Goal: Task Accomplishment & Management: Use online tool/utility

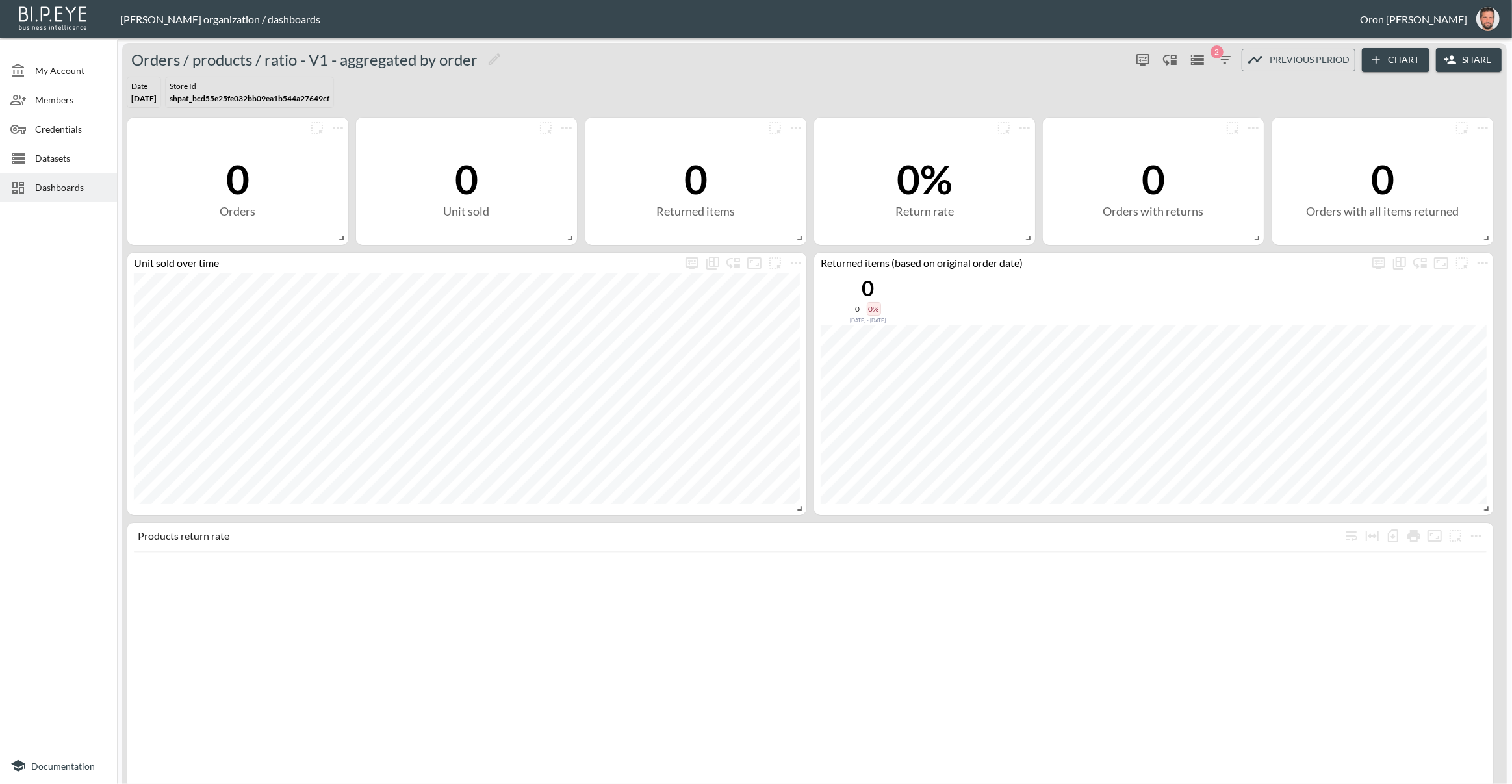
click at [91, 162] on span "Datasets" at bounding box center [71, 158] width 72 height 14
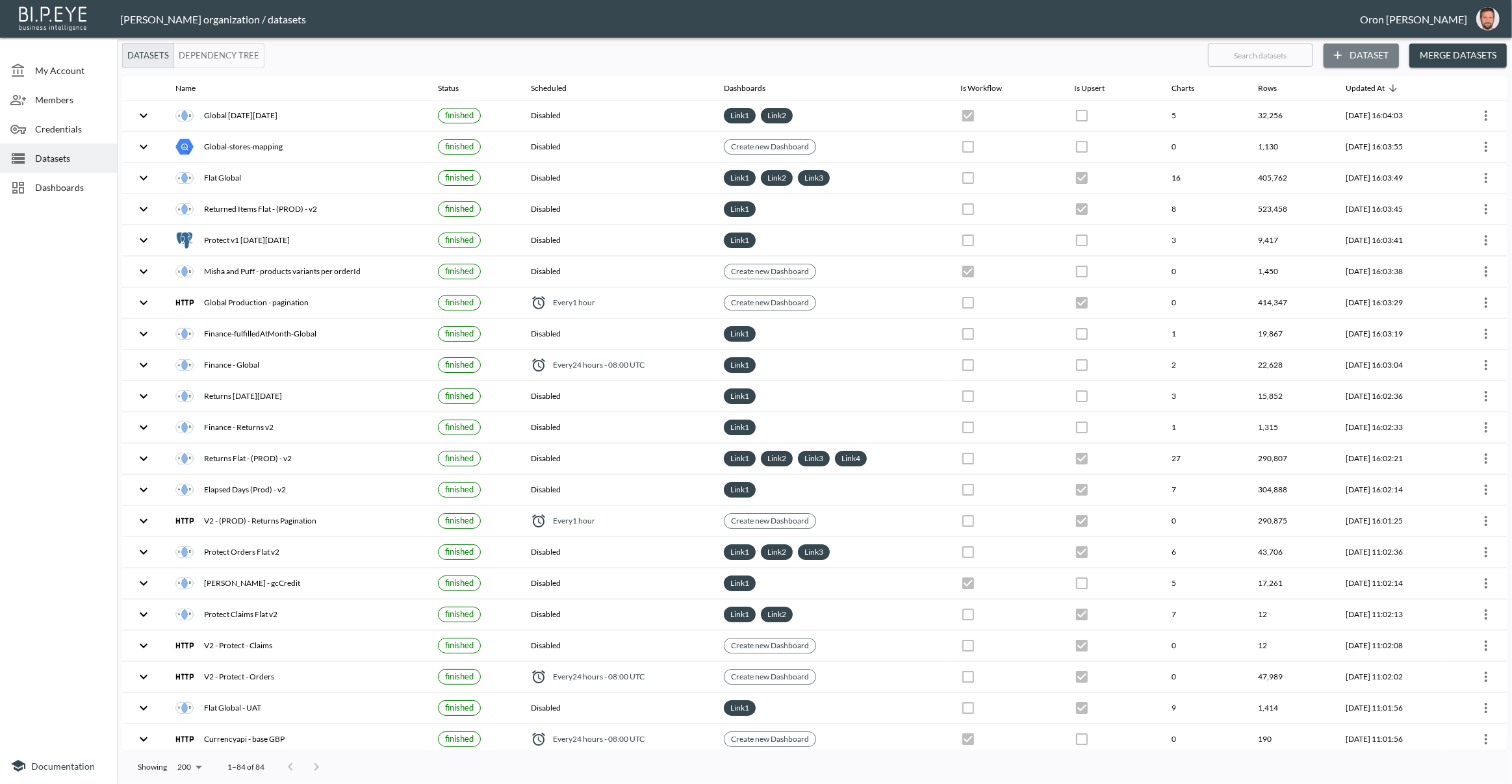
click at [1382, 54] on button "Dataset" at bounding box center [1362, 55] width 76 height 24
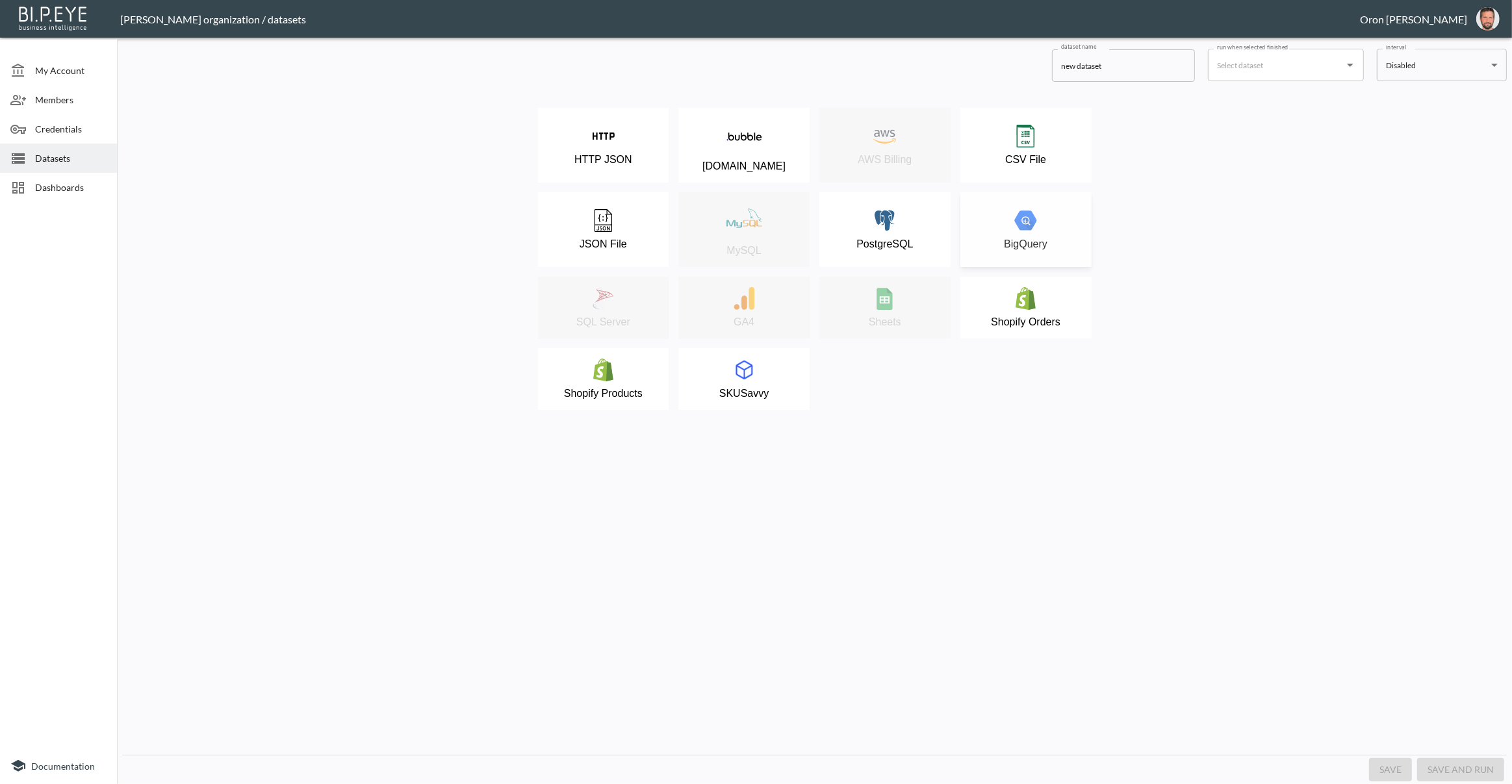
click at [1048, 241] on div "BigQuery" at bounding box center [1026, 229] width 119 height 41
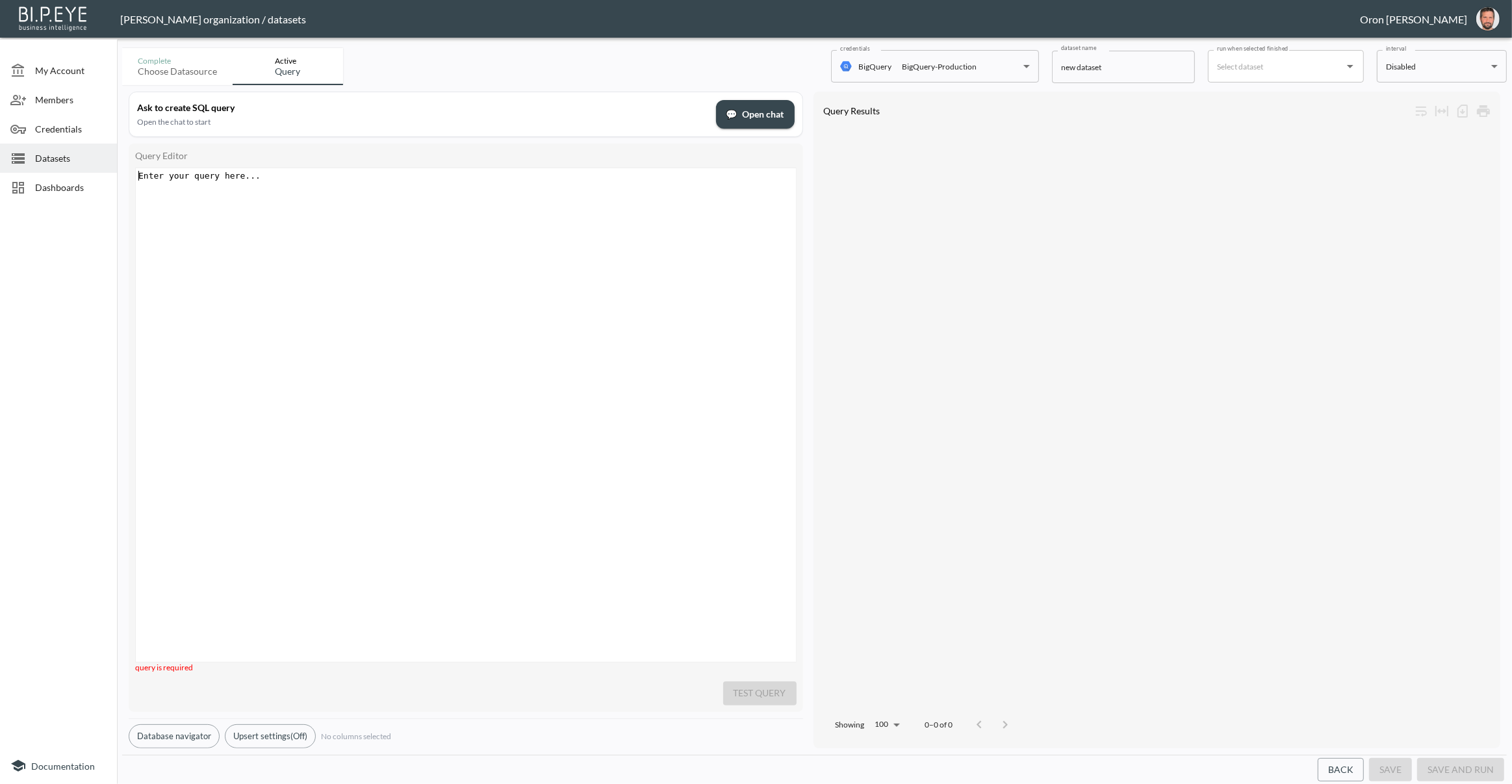
click at [642, 221] on div "Enter your query here... ​ x ​" at bounding box center [481, 431] width 692 height 526
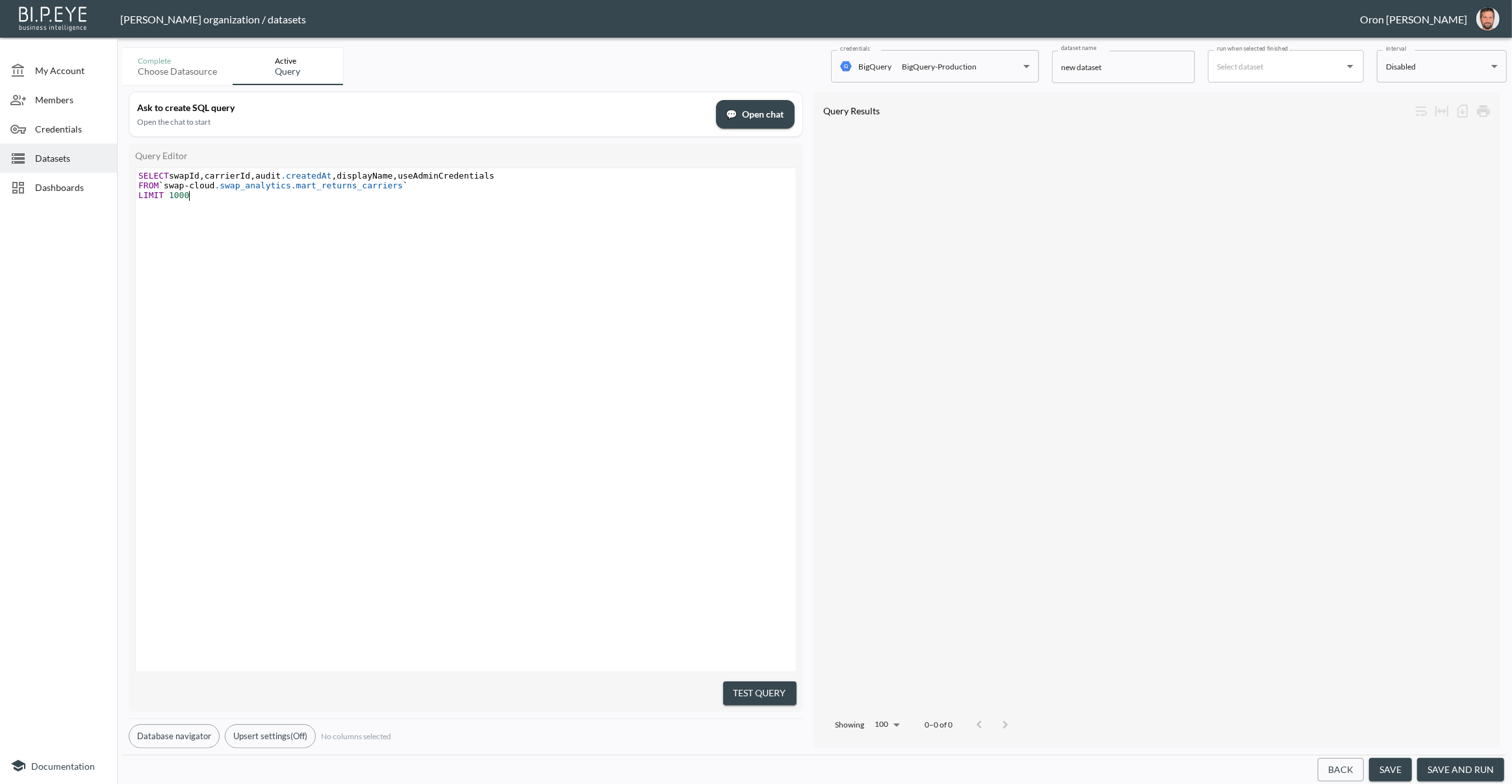
drag, startPoint x: 745, startPoint y: 683, endPoint x: 670, endPoint y: 545, distance: 157.1
click at [743, 683] on button "Test Query" at bounding box center [760, 693] width 74 height 24
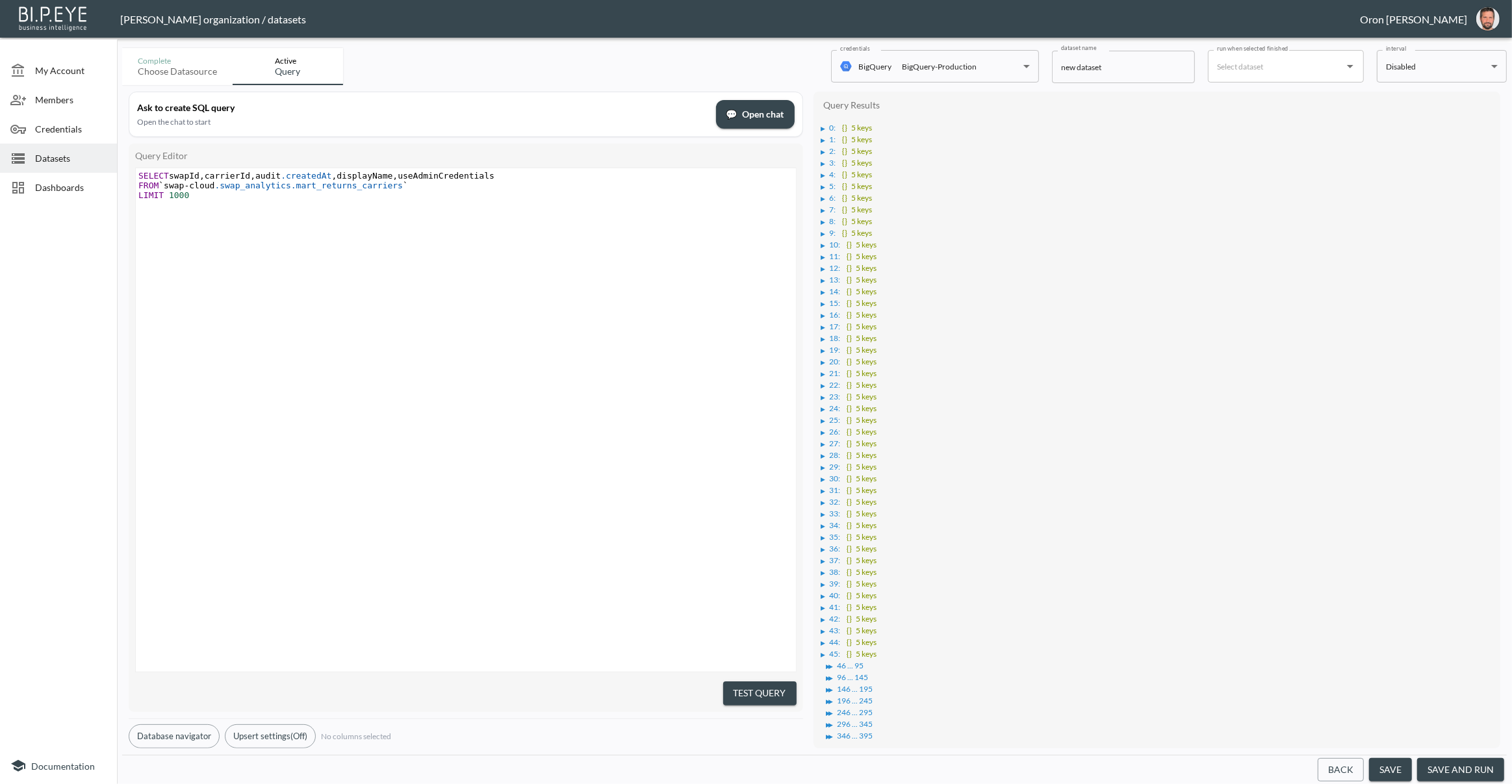
click at [823, 125] on div "▶" at bounding box center [823, 128] width 5 height 7
click at [832, 161] on div "▶" at bounding box center [830, 163] width 5 height 7
click at [92, 150] on div "Datasets" at bounding box center [59, 158] width 117 height 29
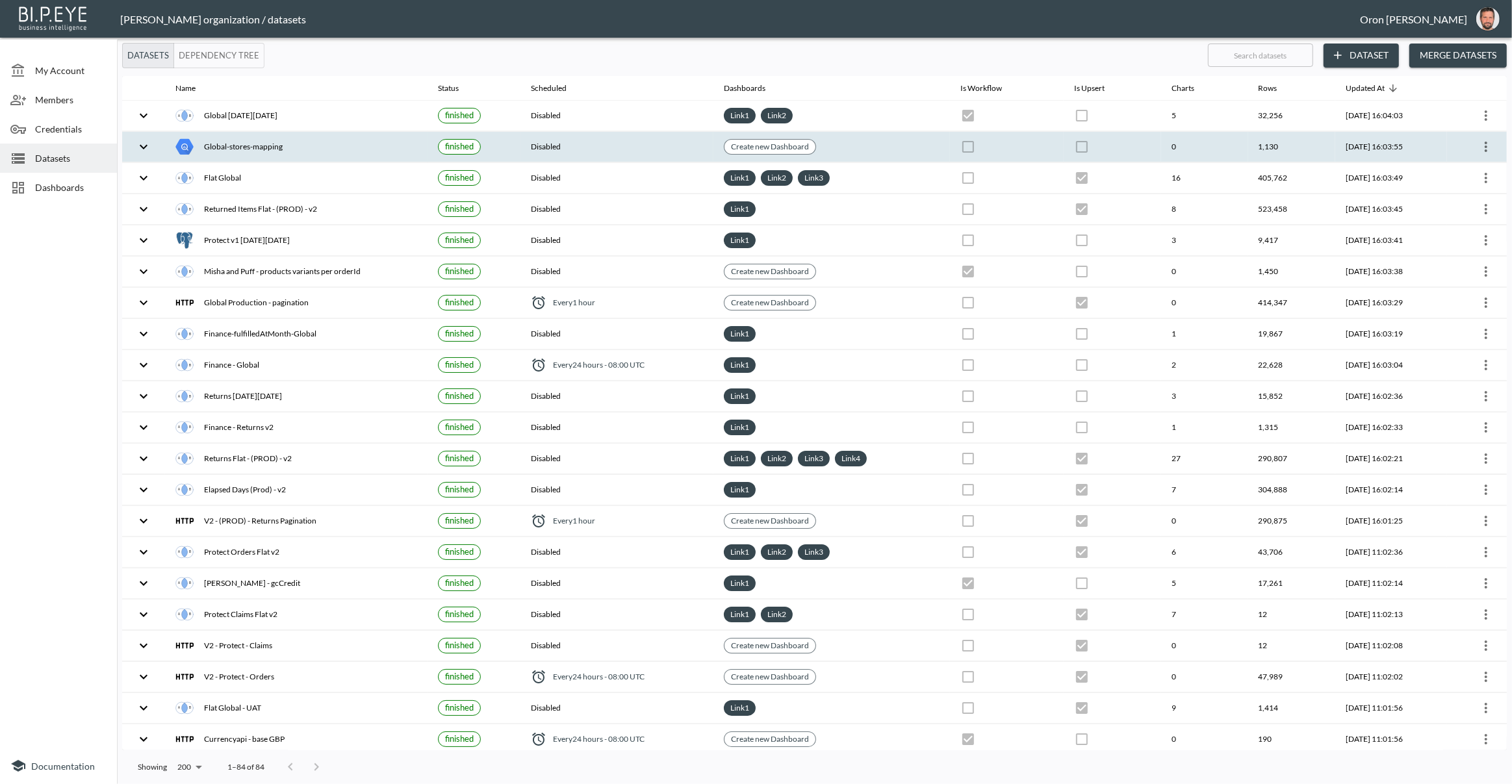
click at [1487, 147] on icon "more" at bounding box center [1486, 147] width 16 height 16
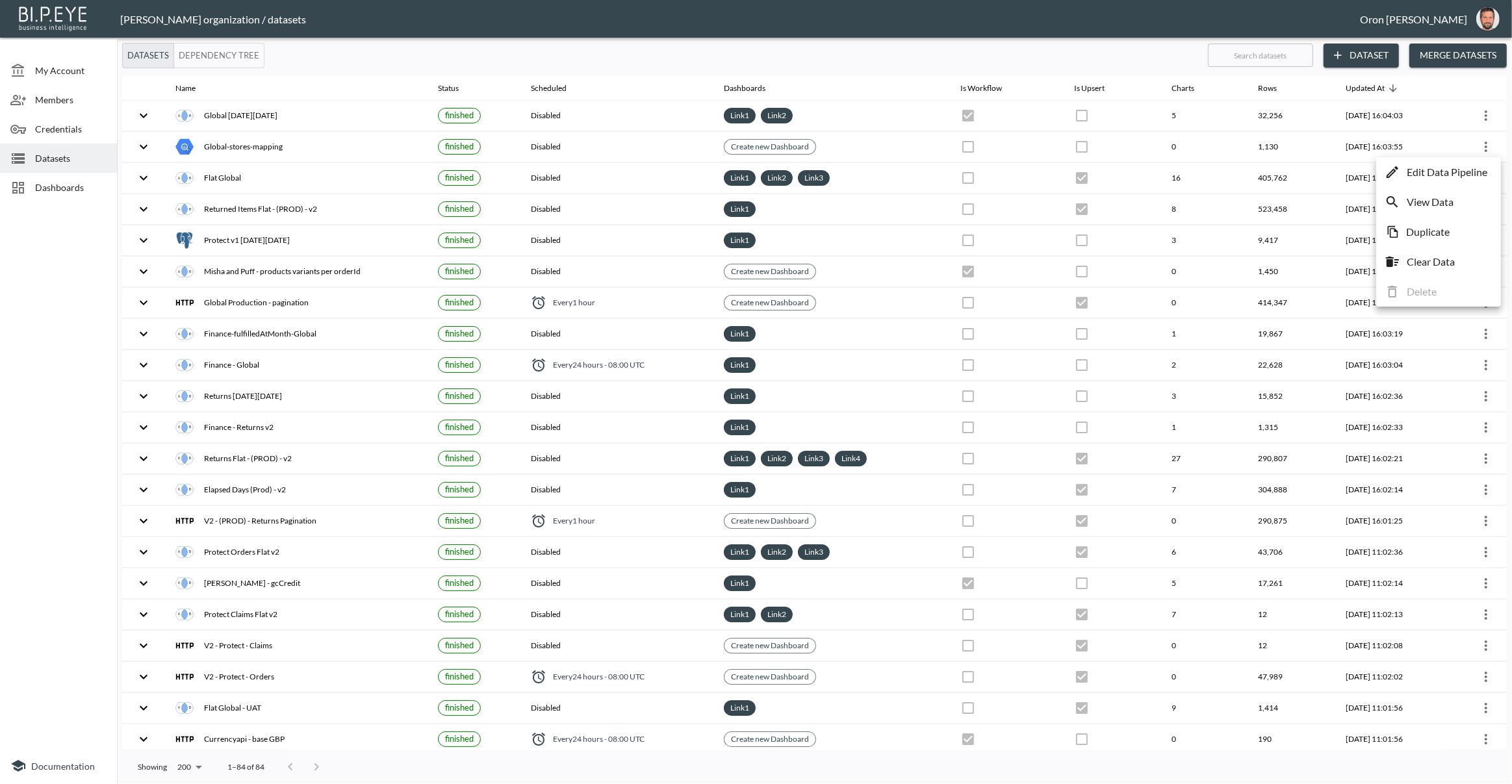
click at [1469, 171] on p "Edit Data Pipeline" at bounding box center [1447, 172] width 81 height 16
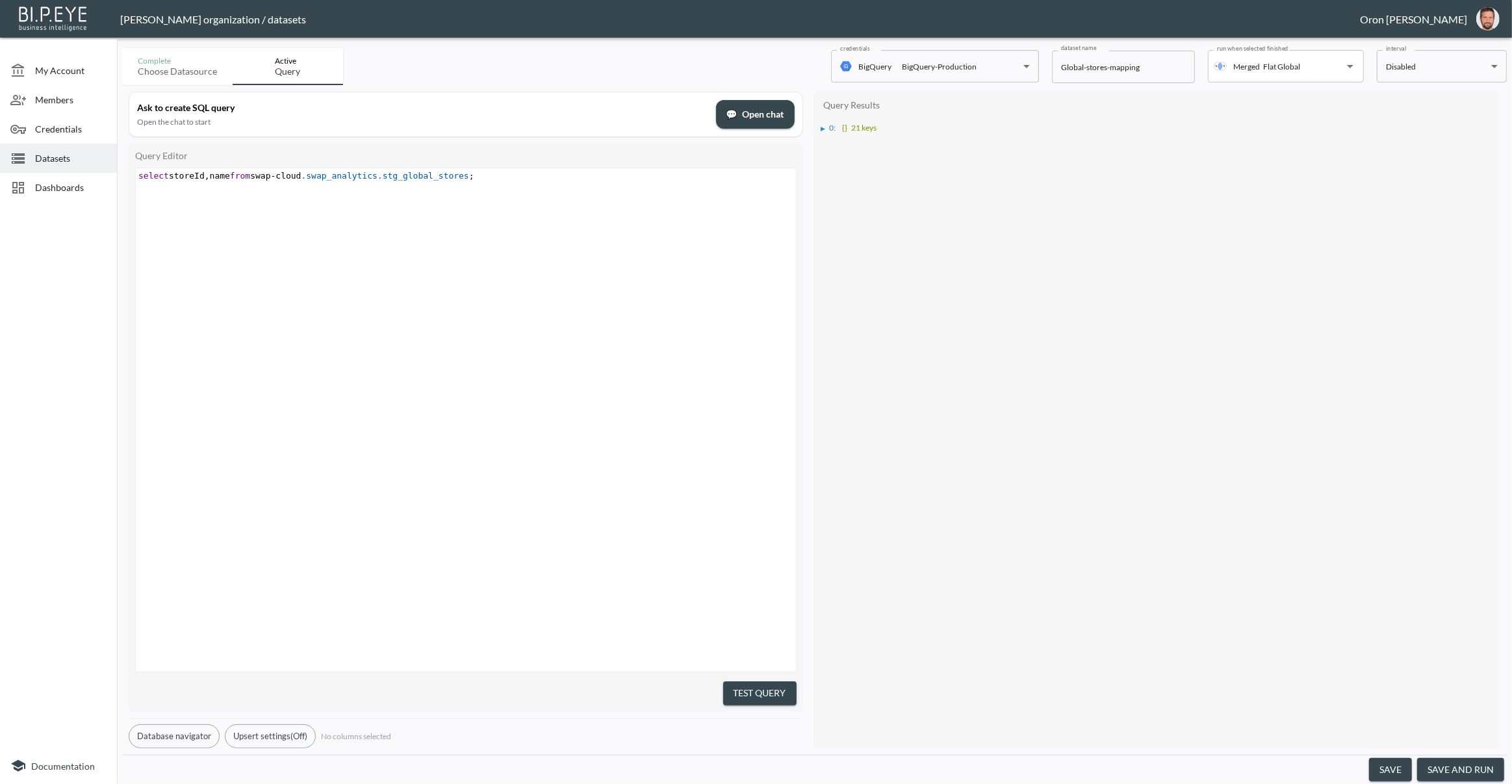
click at [87, 165] on div "Datasets" at bounding box center [59, 158] width 117 height 29
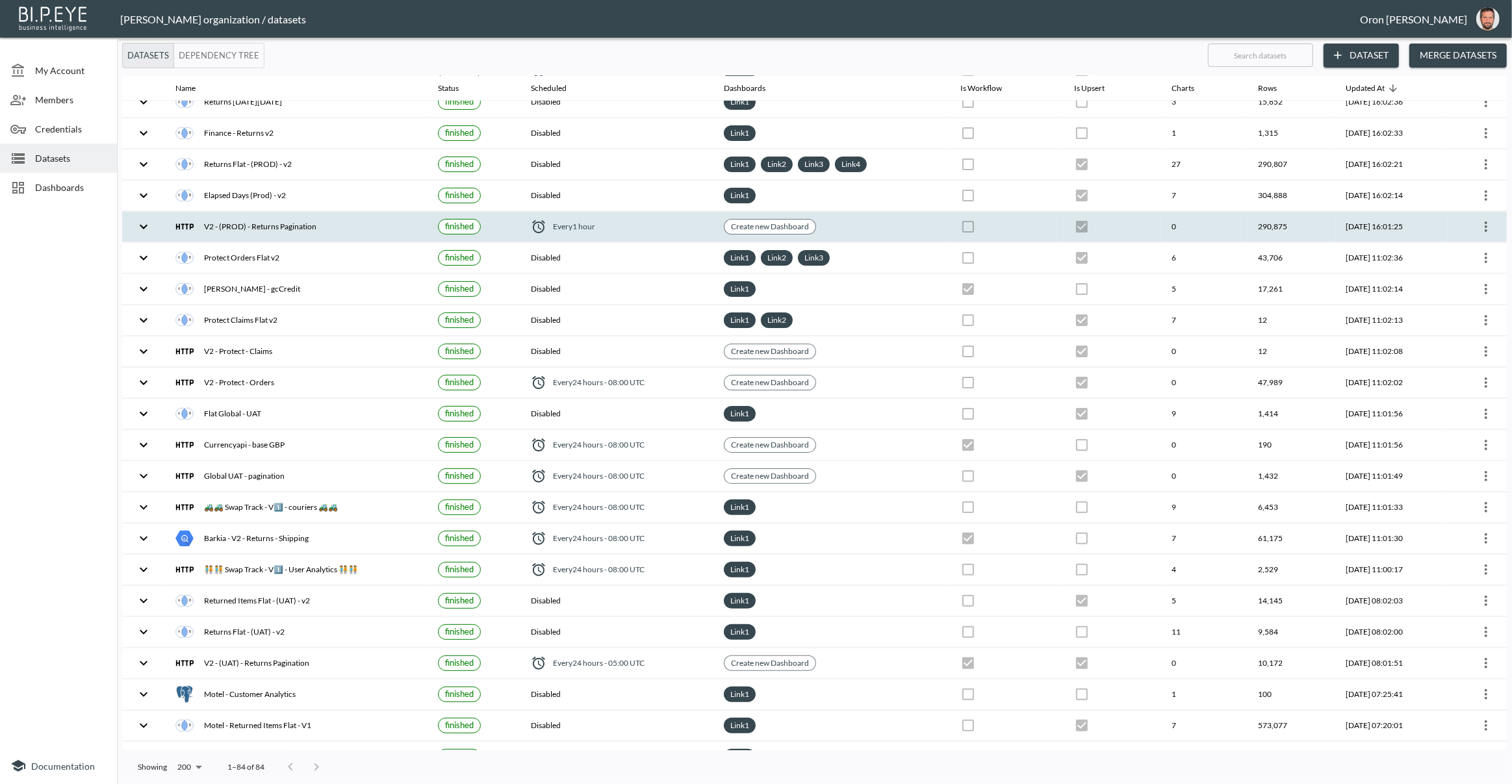
scroll to position [430, 0]
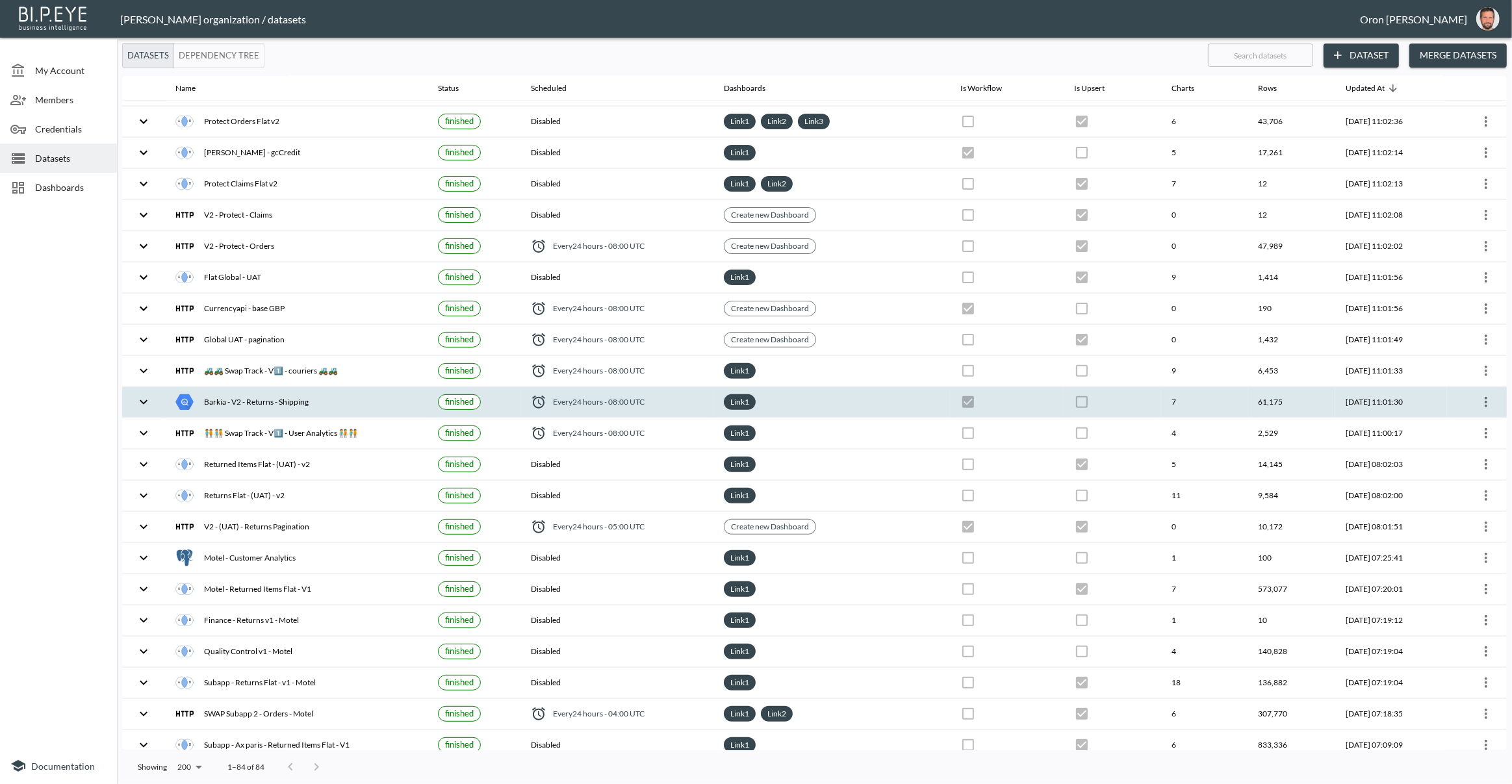
click at [1484, 398] on icon "more" at bounding box center [1486, 402] width 16 height 16
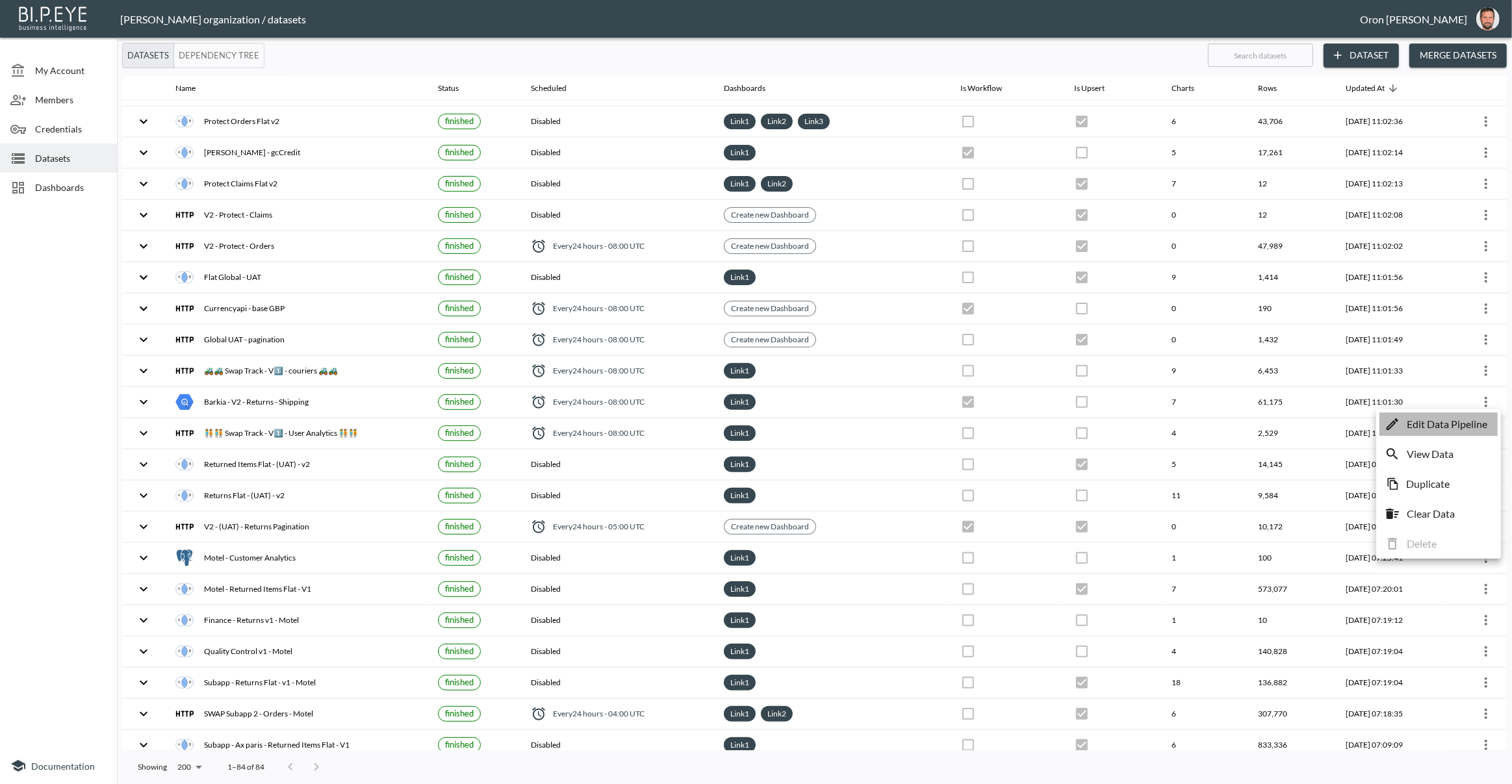
click at [1469, 419] on p "Edit Data Pipeline" at bounding box center [1447, 424] width 81 height 16
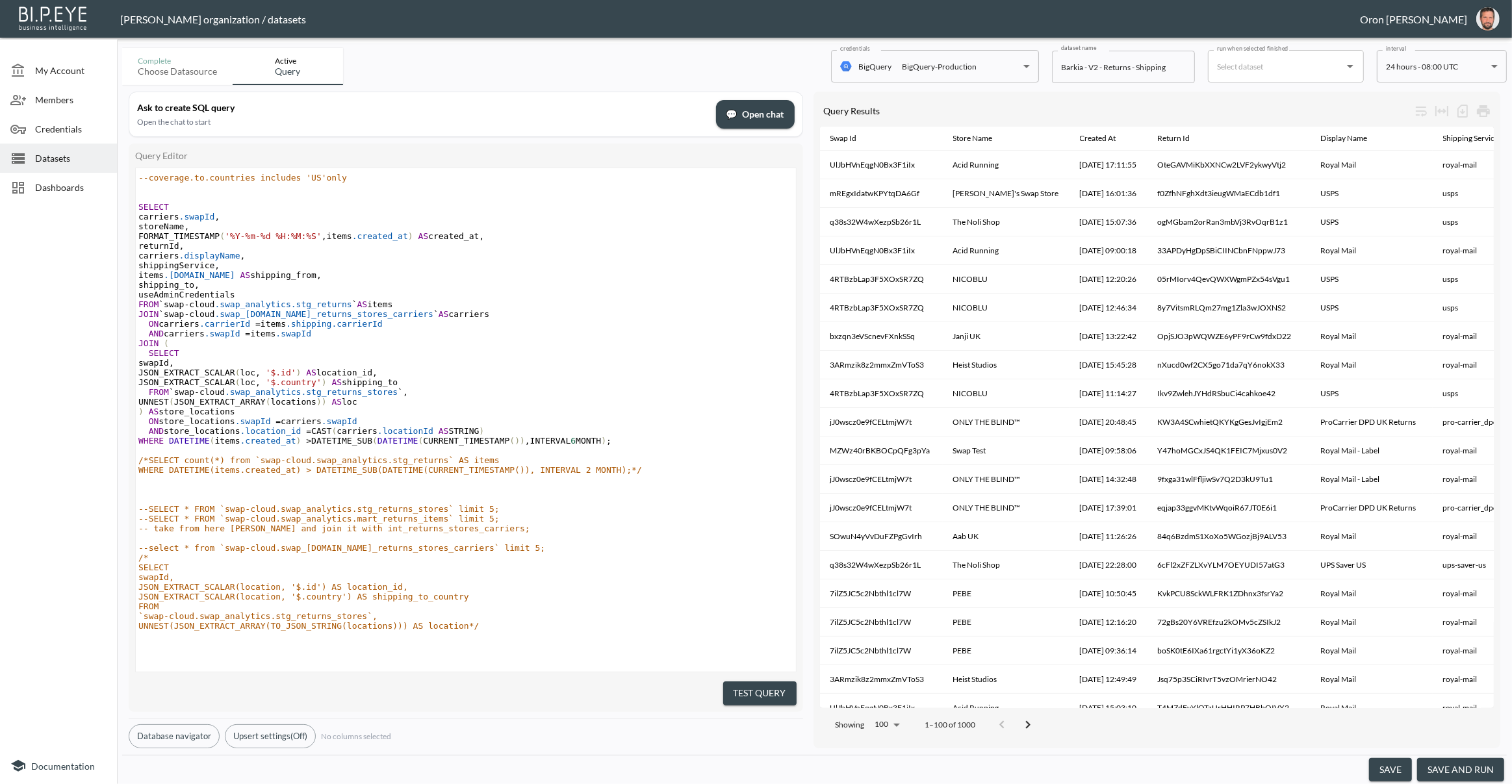
scroll to position [269, 0]
click at [81, 156] on span "Datasets" at bounding box center [71, 158] width 72 height 14
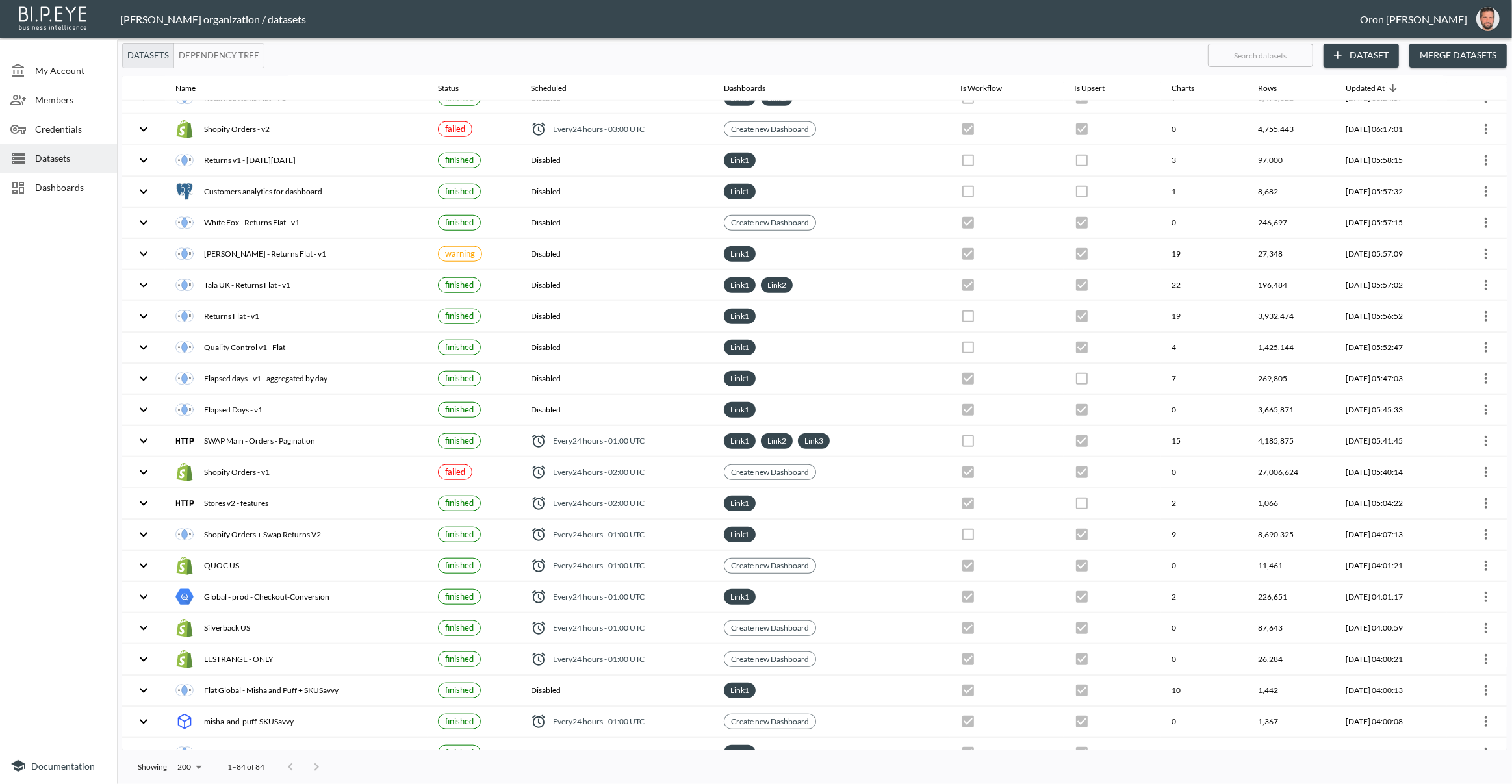
scroll to position [1435, 0]
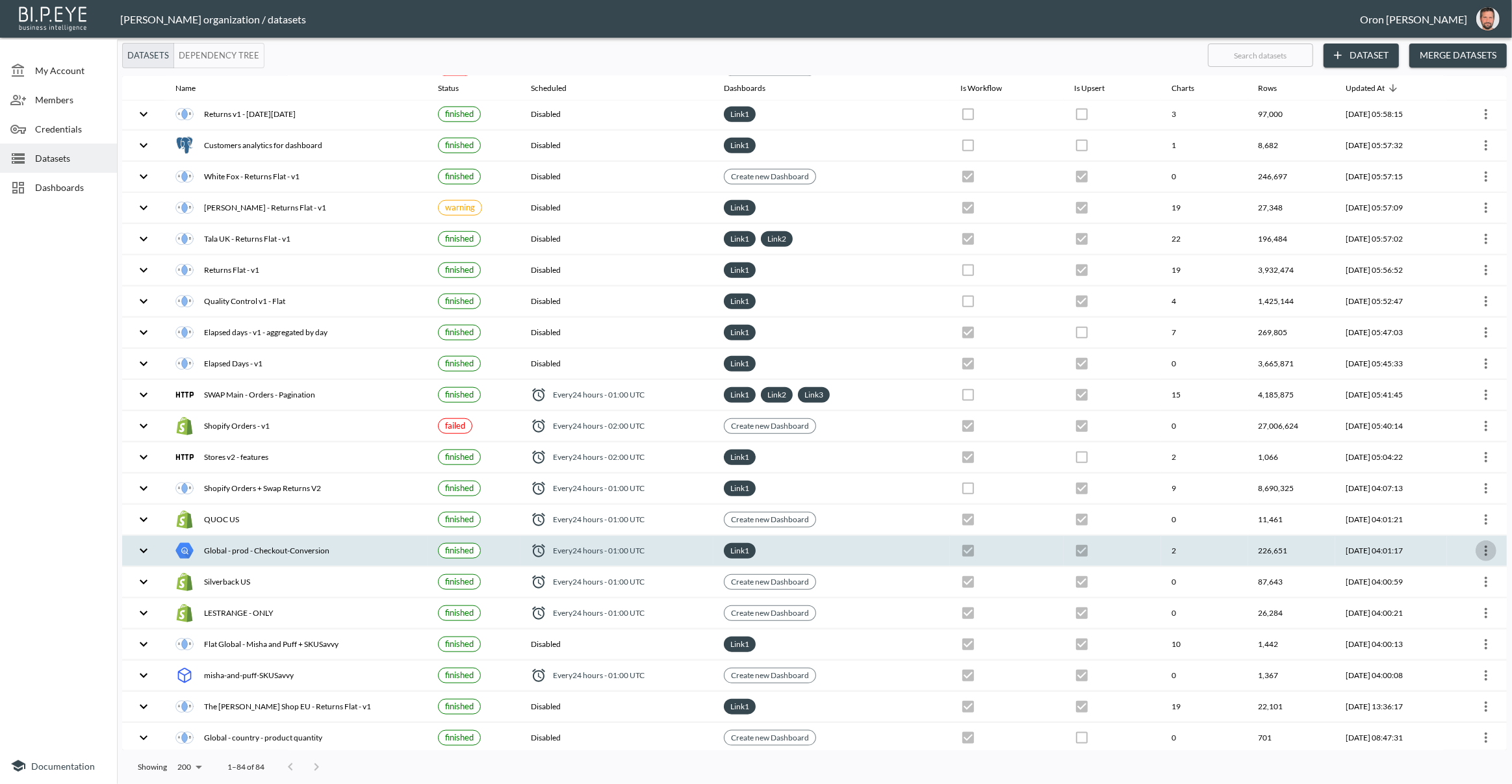
click at [1485, 544] on icon "more" at bounding box center [1486, 551] width 16 height 16
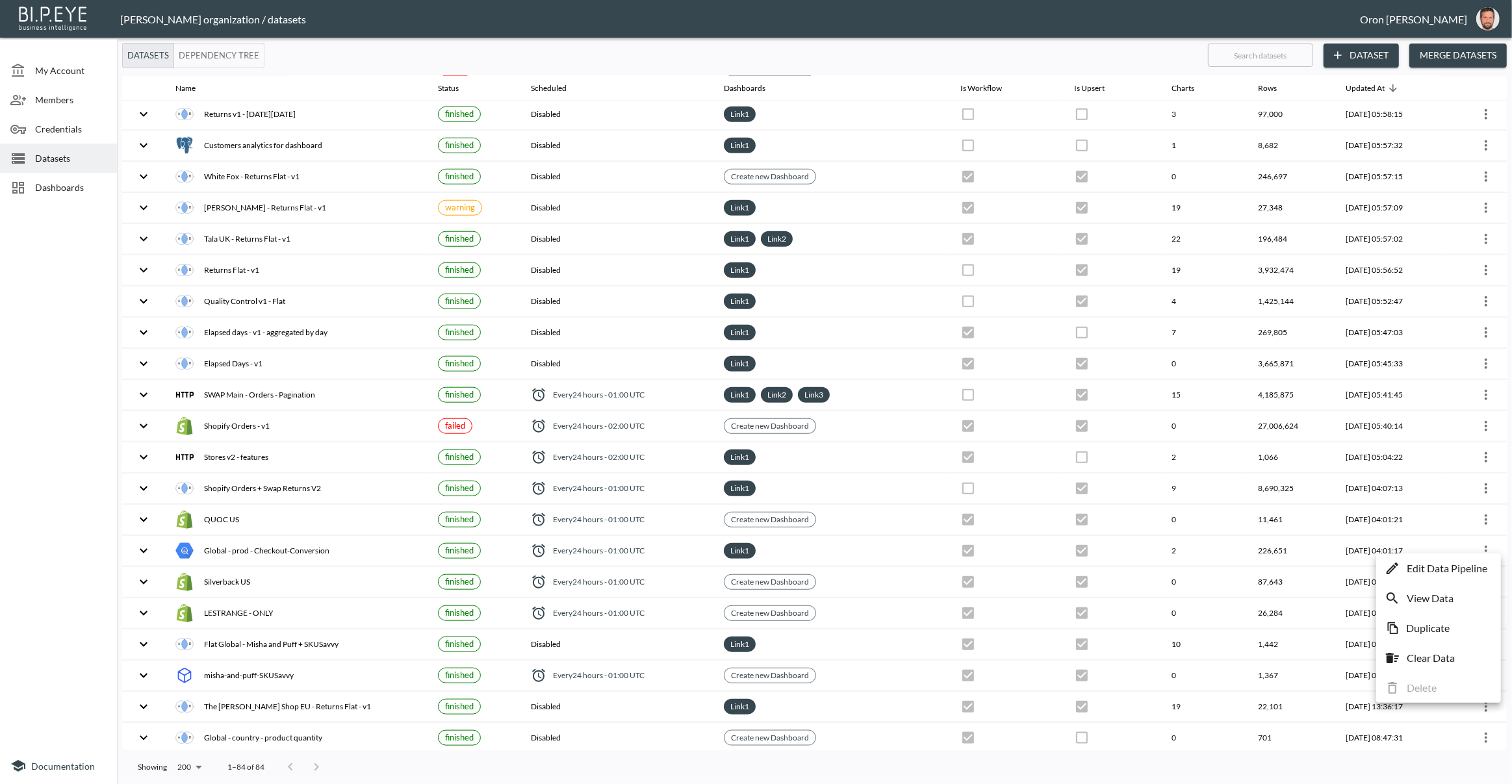
drag, startPoint x: 1464, startPoint y: 565, endPoint x: 1429, endPoint y: 562, distance: 35.1
click at [1464, 565] on p "Edit Data Pipeline" at bounding box center [1447, 568] width 81 height 16
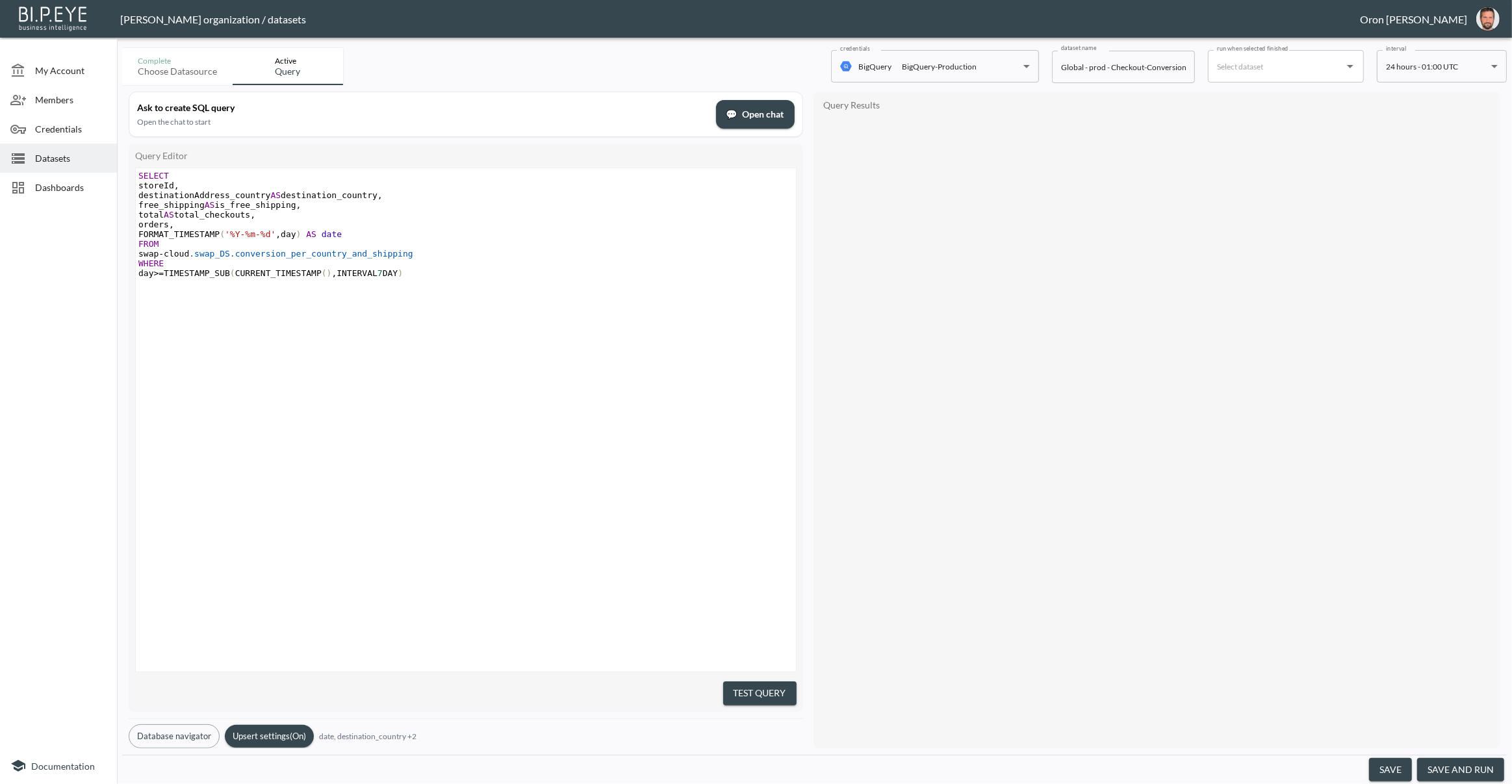
type textarea "FORMAT_TIMESTAMP('%Y-%m-%d', day) AS date"
drag, startPoint x: 358, startPoint y: 236, endPoint x: 101, endPoint y: 236, distance: 257.0
click at [101, 236] on div "My Account Members Credentials Datasets Dashboards Documentation Complete Choos…" at bounding box center [756, 392] width 1512 height 784
click at [71, 153] on span "Datasets" at bounding box center [71, 158] width 72 height 14
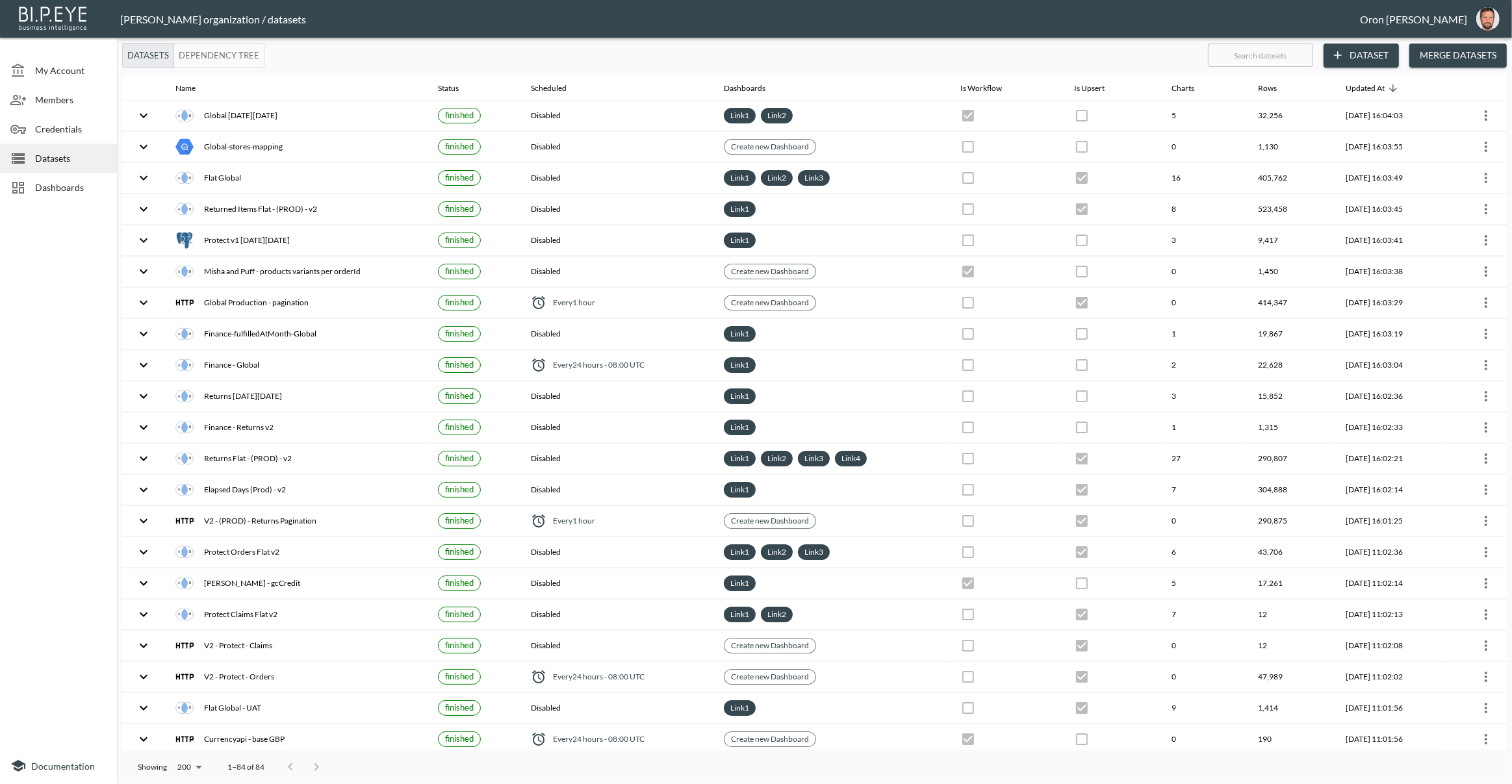
click at [1360, 51] on button "Dataset" at bounding box center [1362, 55] width 76 height 24
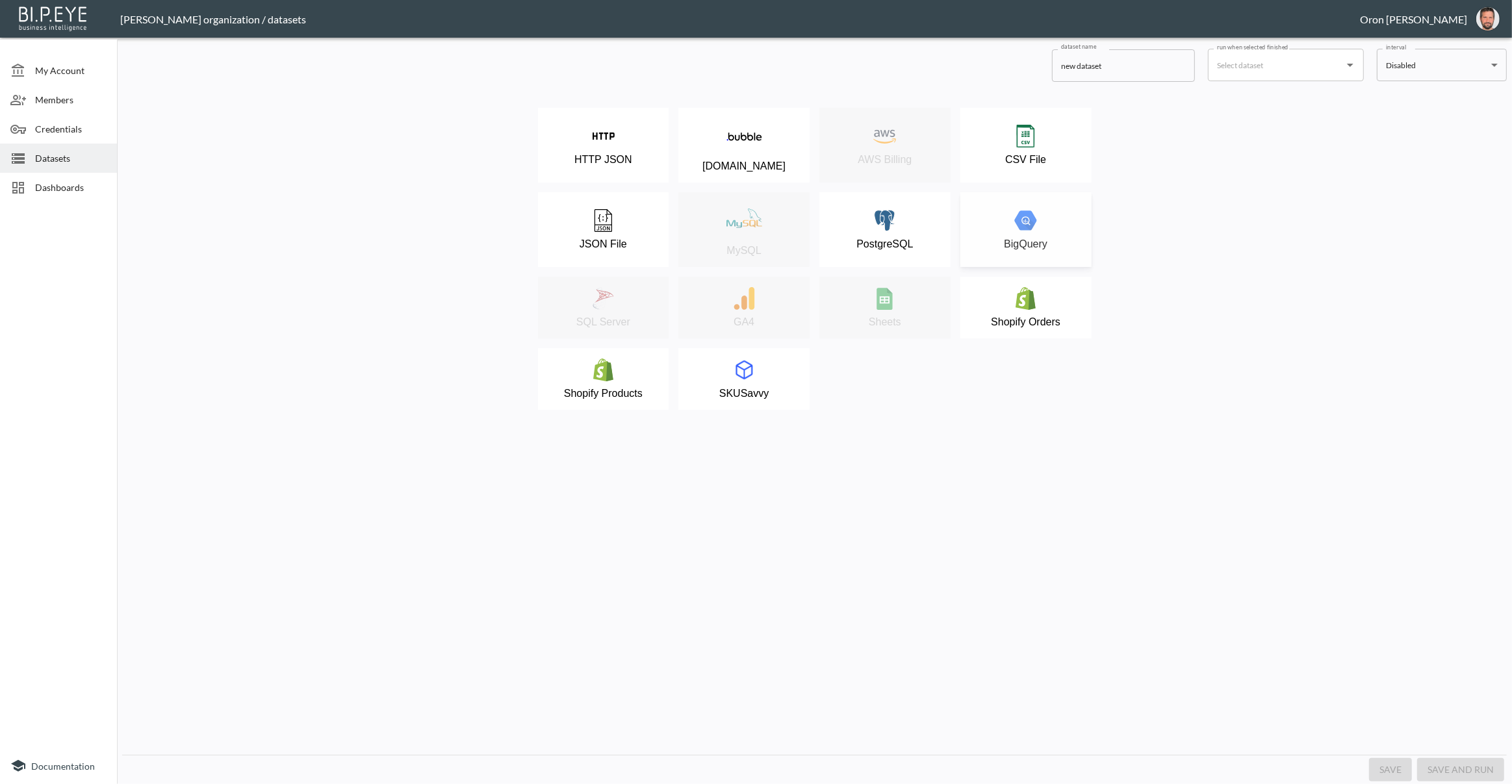
click at [970, 232] on div "BigQuery" at bounding box center [1026, 229] width 119 height 41
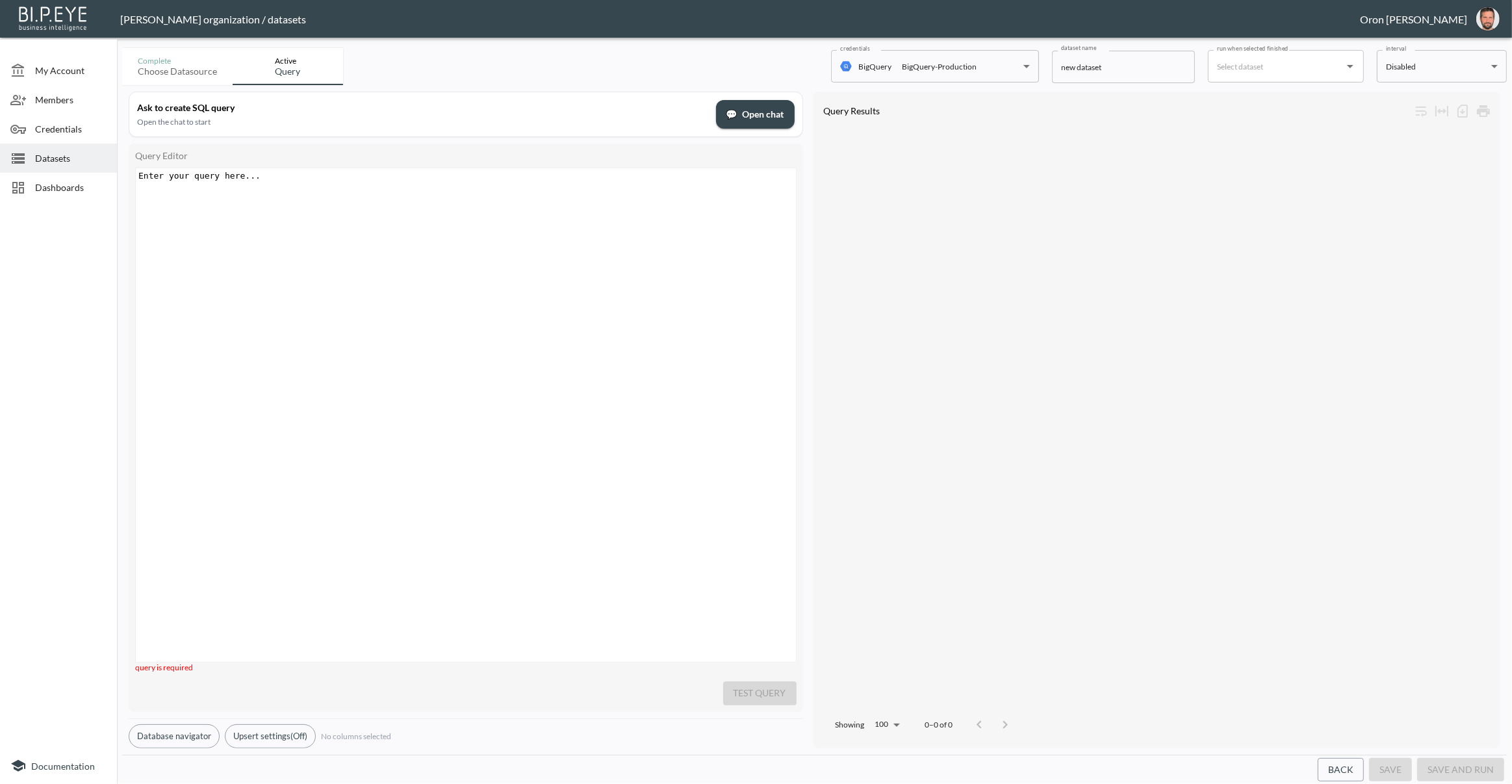
click at [411, 244] on div "Enter your query here... xxxxxxxxxx ​" at bounding box center [481, 431] width 692 height 526
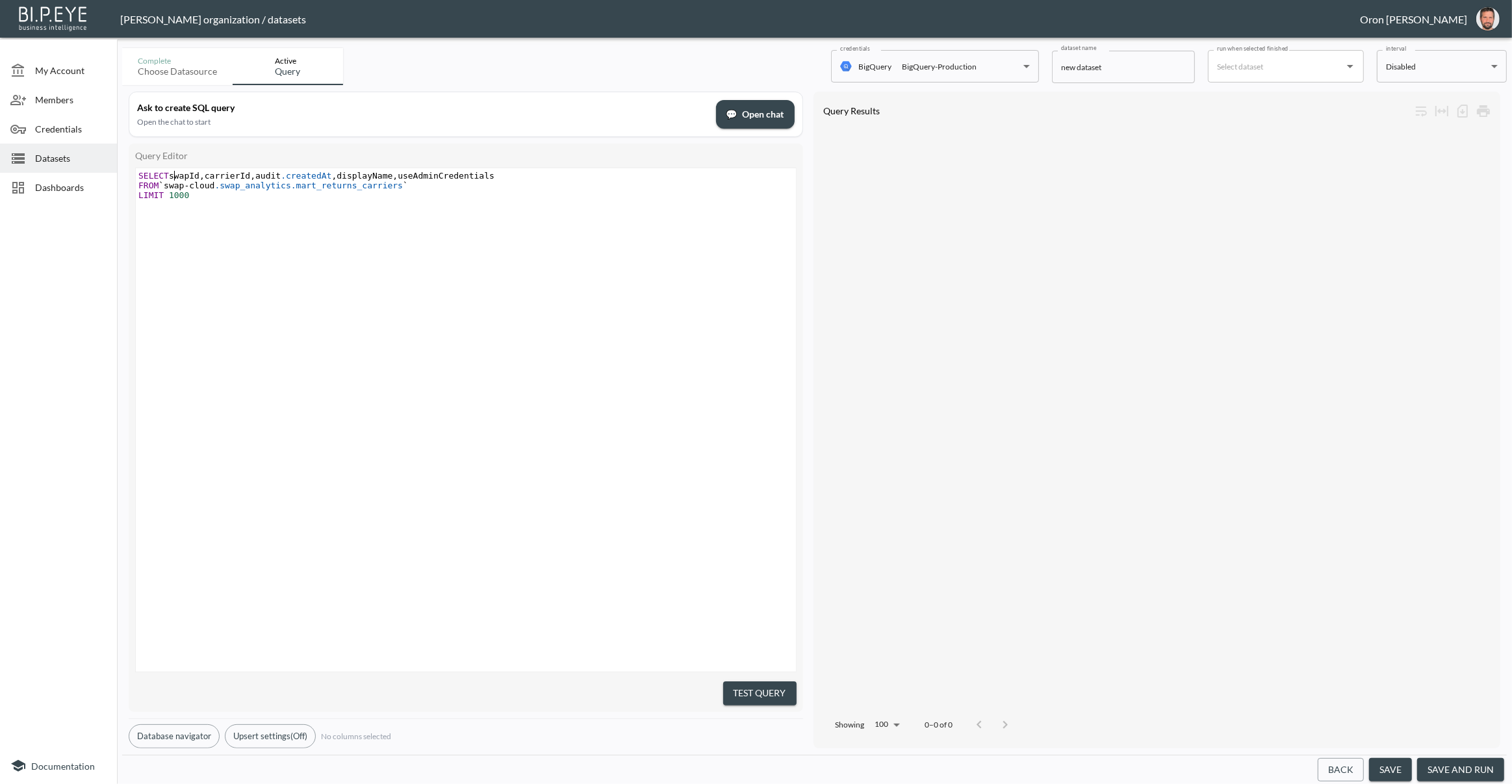
click at [173, 175] on span "SELECT swapId , carrierId , audit .createdAt , displayName , useAdminCredentials" at bounding box center [316, 175] width 356 height 10
paste textarea "audit"
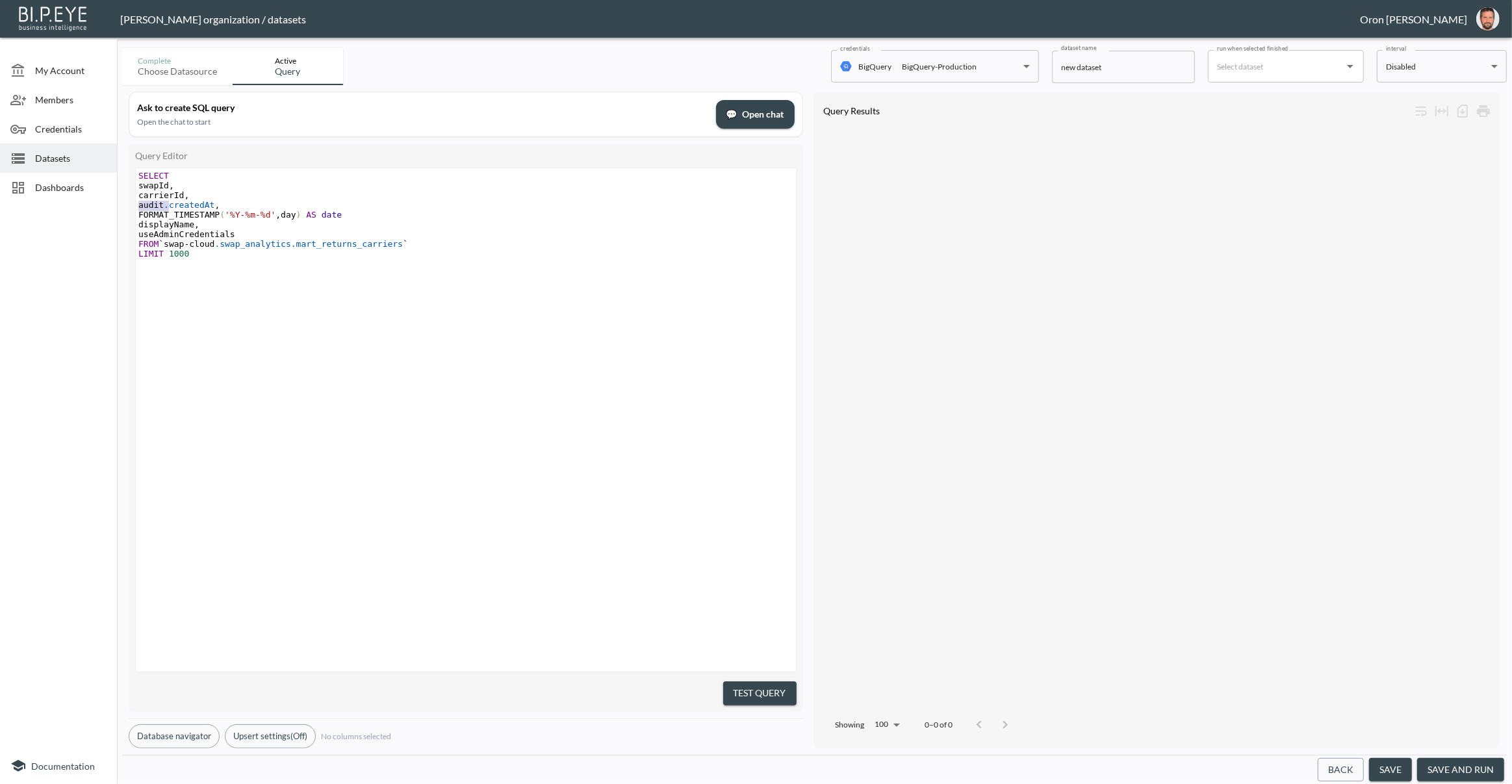
type textarea "audit.createdAt"
type textarea "day"
paste textarea
click at [490, 212] on pre "displayName ," at bounding box center [467, 214] width 663 height 10
click at [489, 206] on pre "FORMAT_TIMESTAMP ( '%Y-%m-%d' , audit .createdAt ) AS date" at bounding box center [467, 204] width 663 height 10
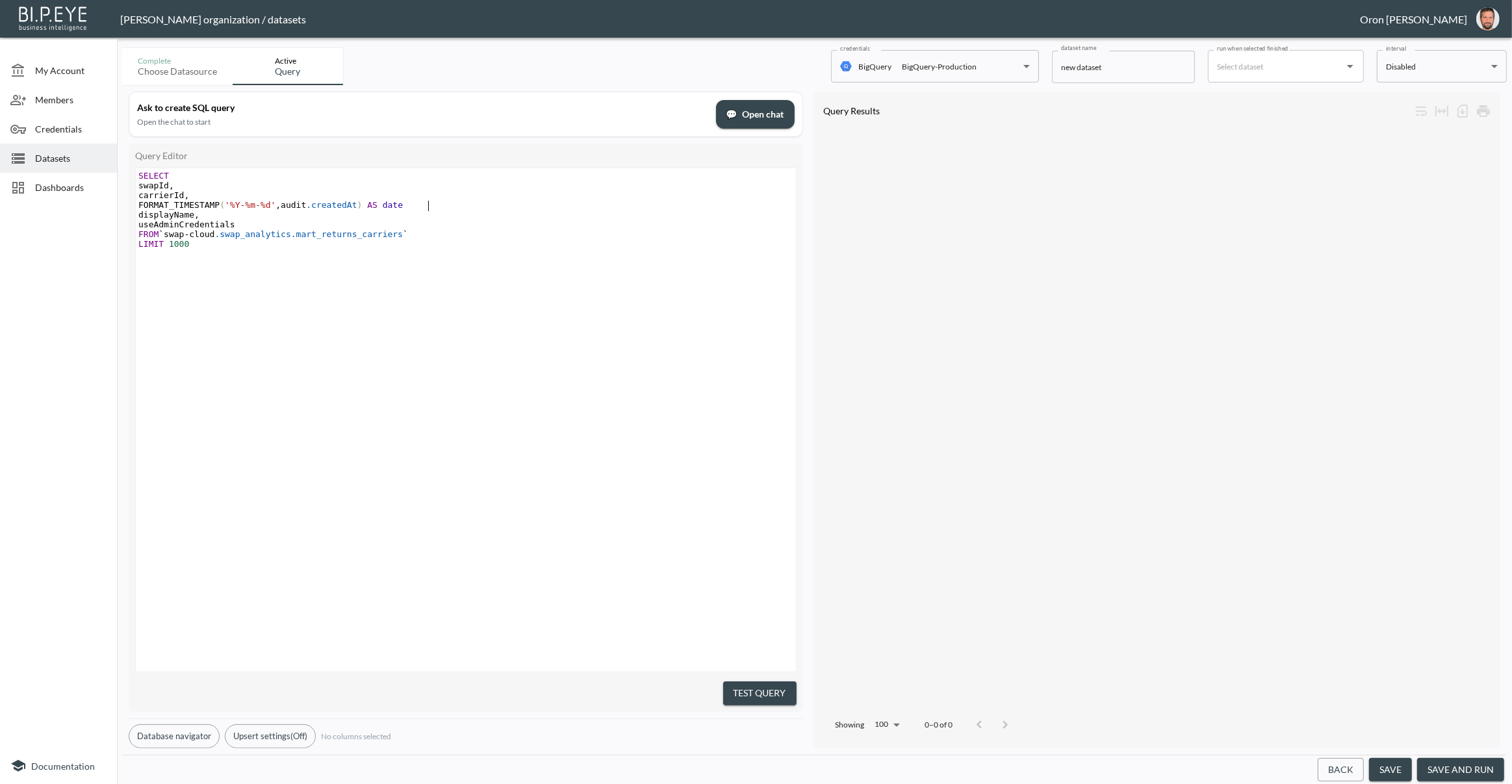
type textarea ","
click at [357, 208] on span ".createdAt" at bounding box center [332, 204] width 51 height 10
type textarea "createdAt"
click at [357, 208] on span ".createdAt" at bounding box center [332, 204] width 51 height 10
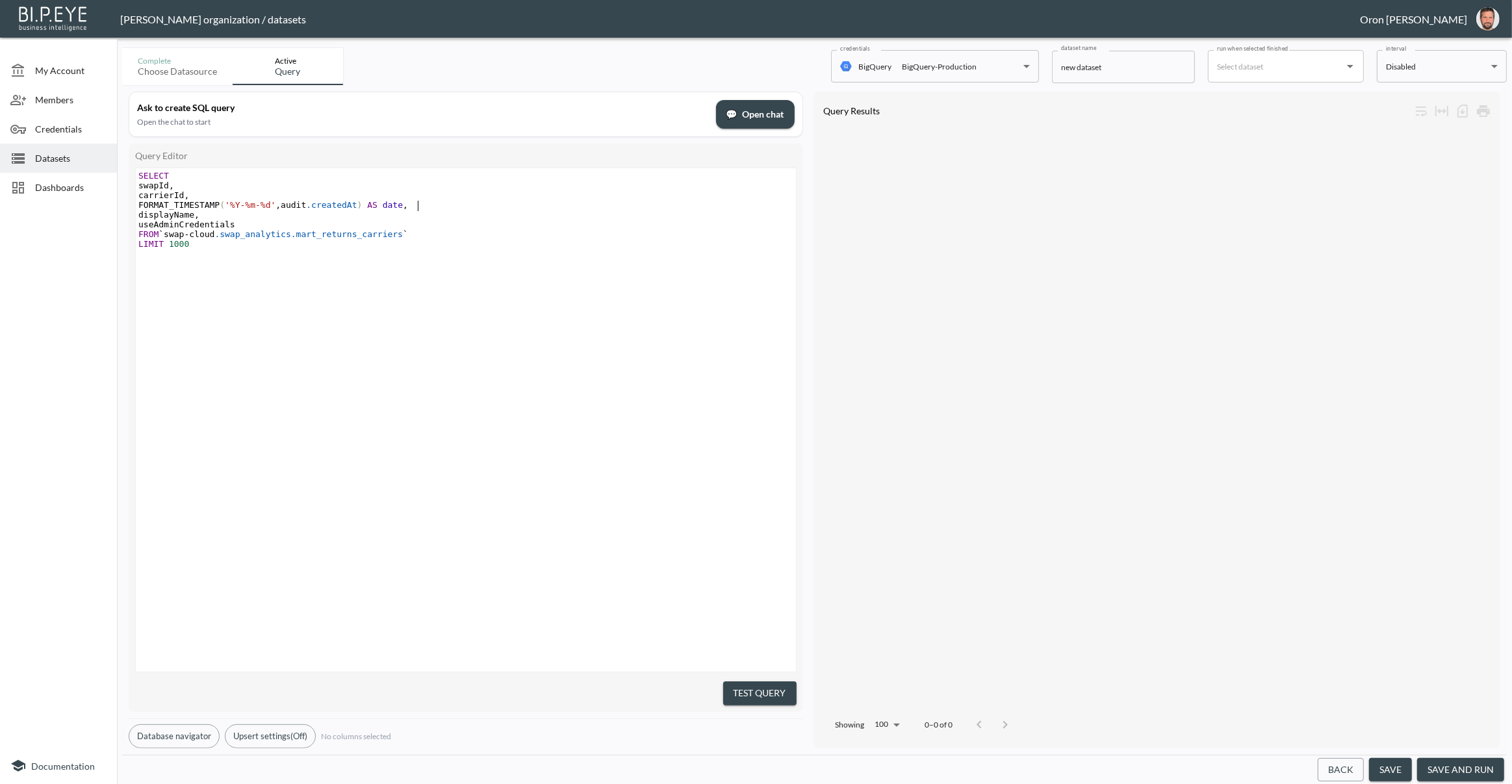
click at [403, 206] on span "date" at bounding box center [392, 204] width 20 height 10
paste textarea
type textarea "date"
drag, startPoint x: 739, startPoint y: 680, endPoint x: 720, endPoint y: 651, distance: 34.7
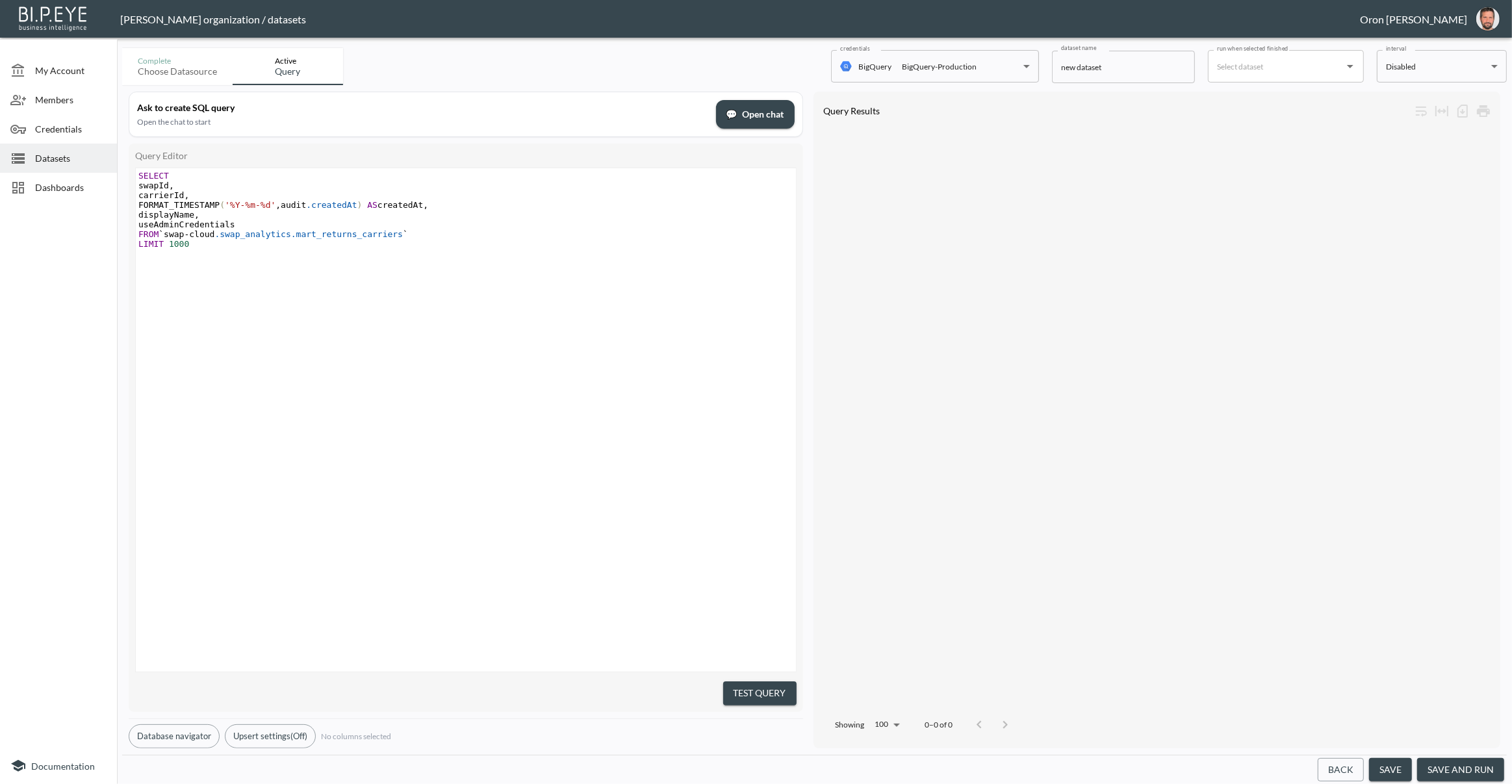
click at [739, 681] on button "Test Query" at bounding box center [760, 693] width 74 height 24
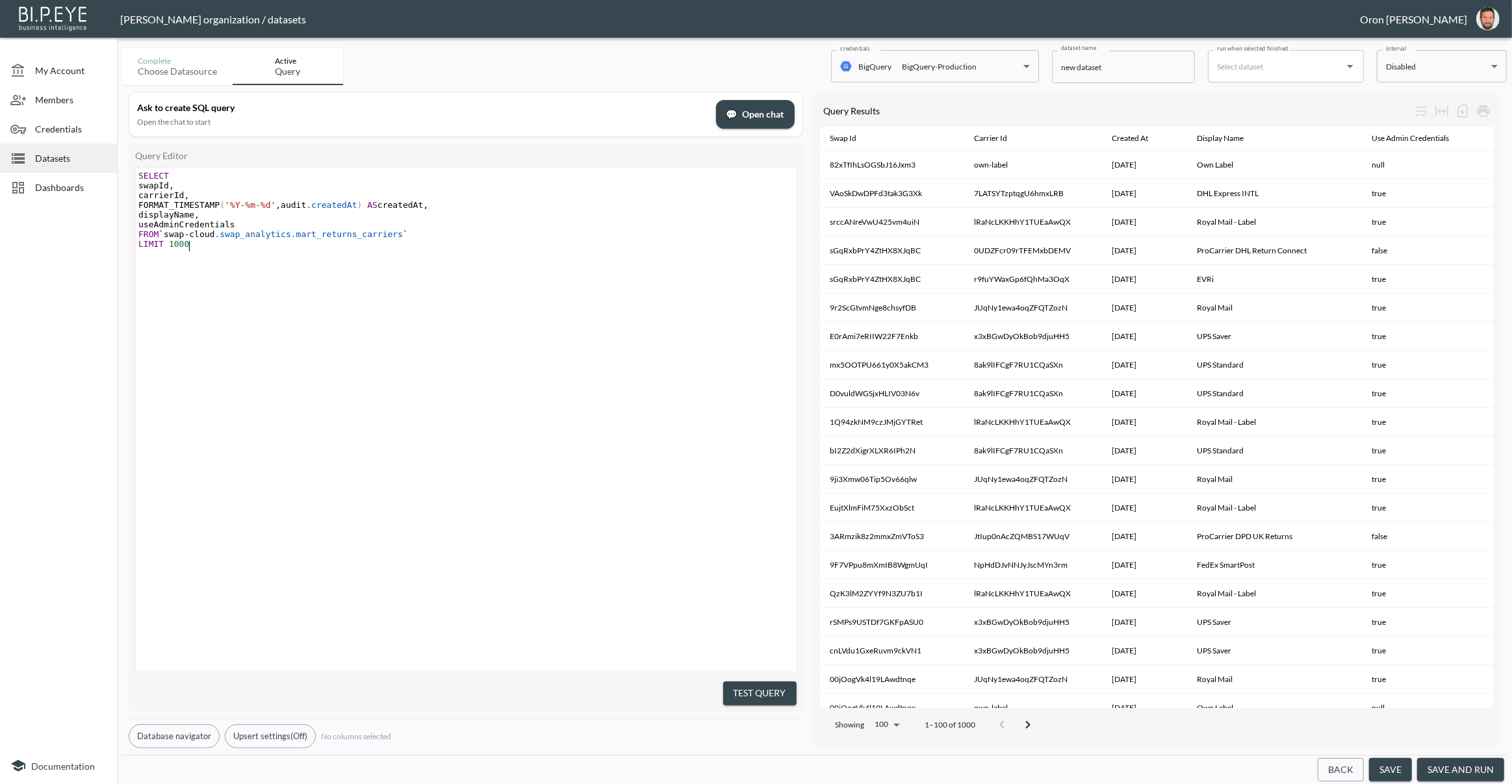
click at [403, 288] on div "x SELECT swapId , carrierId , FORMAT_TIMESTAMP ( '%Y-%m-%d' , audit .createdAt …" at bounding box center [481, 436] width 692 height 536
click at [581, 234] on pre "FROM `swap - cloud .swap_analytics.mart_returns_carriers `" at bounding box center [467, 234] width 663 height 10
type textarea "SELECT swapId, carrierId, FORMAT_TIMESTAMP('%Y-%m-%d', audit.createdAt) AS crea…"
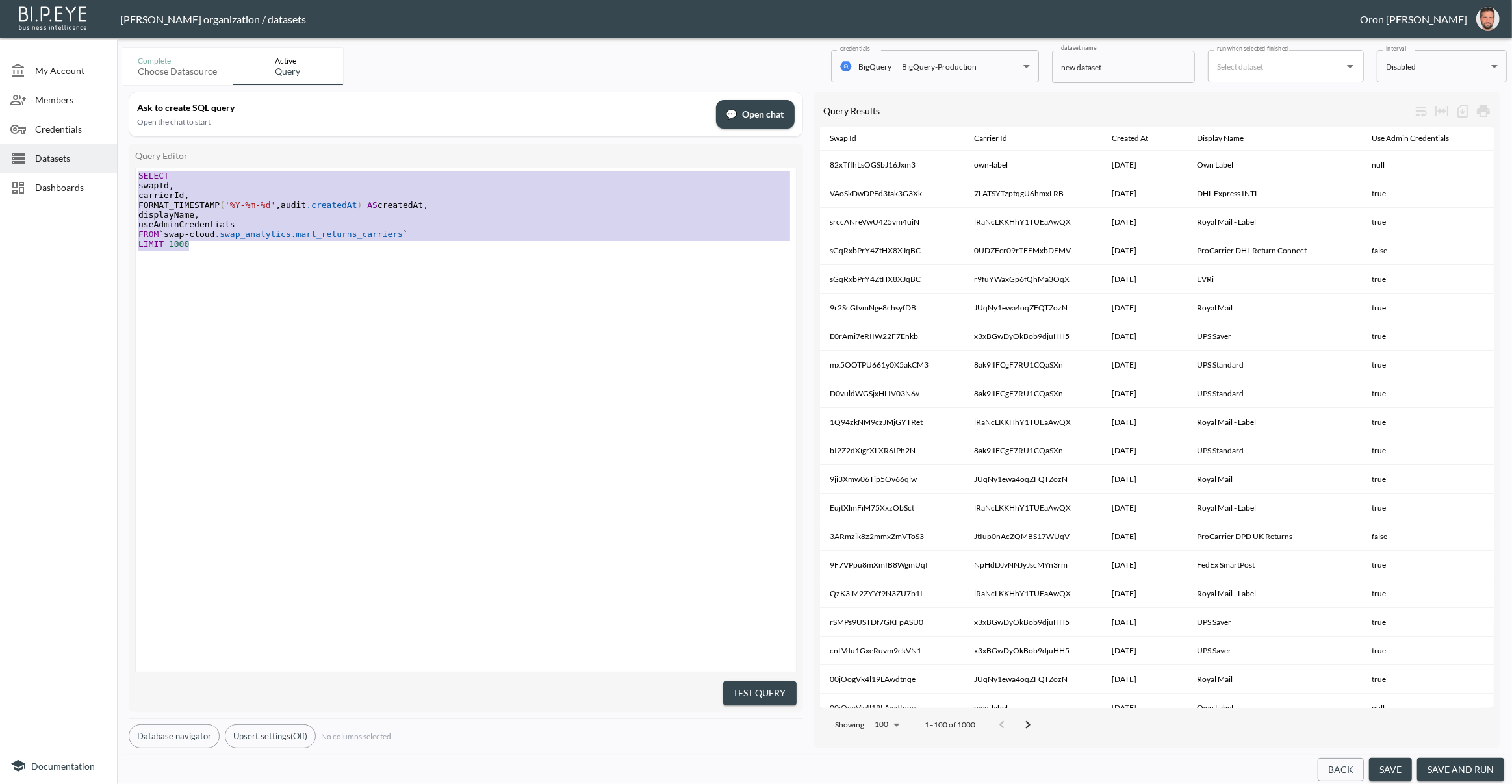
click at [62, 152] on span "Datasets" at bounding box center [71, 158] width 72 height 14
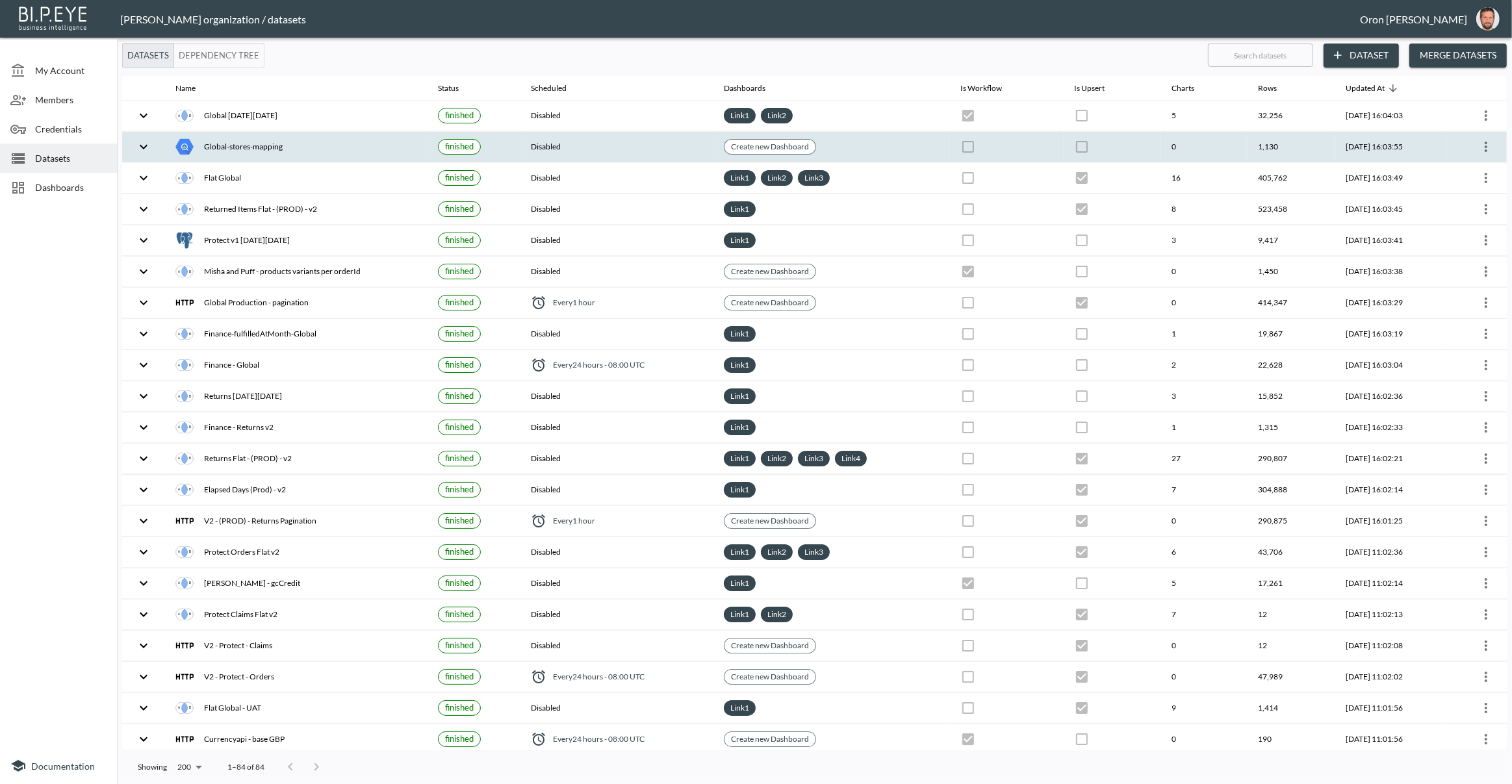
click at [1479, 142] on icon "more" at bounding box center [1486, 147] width 16 height 16
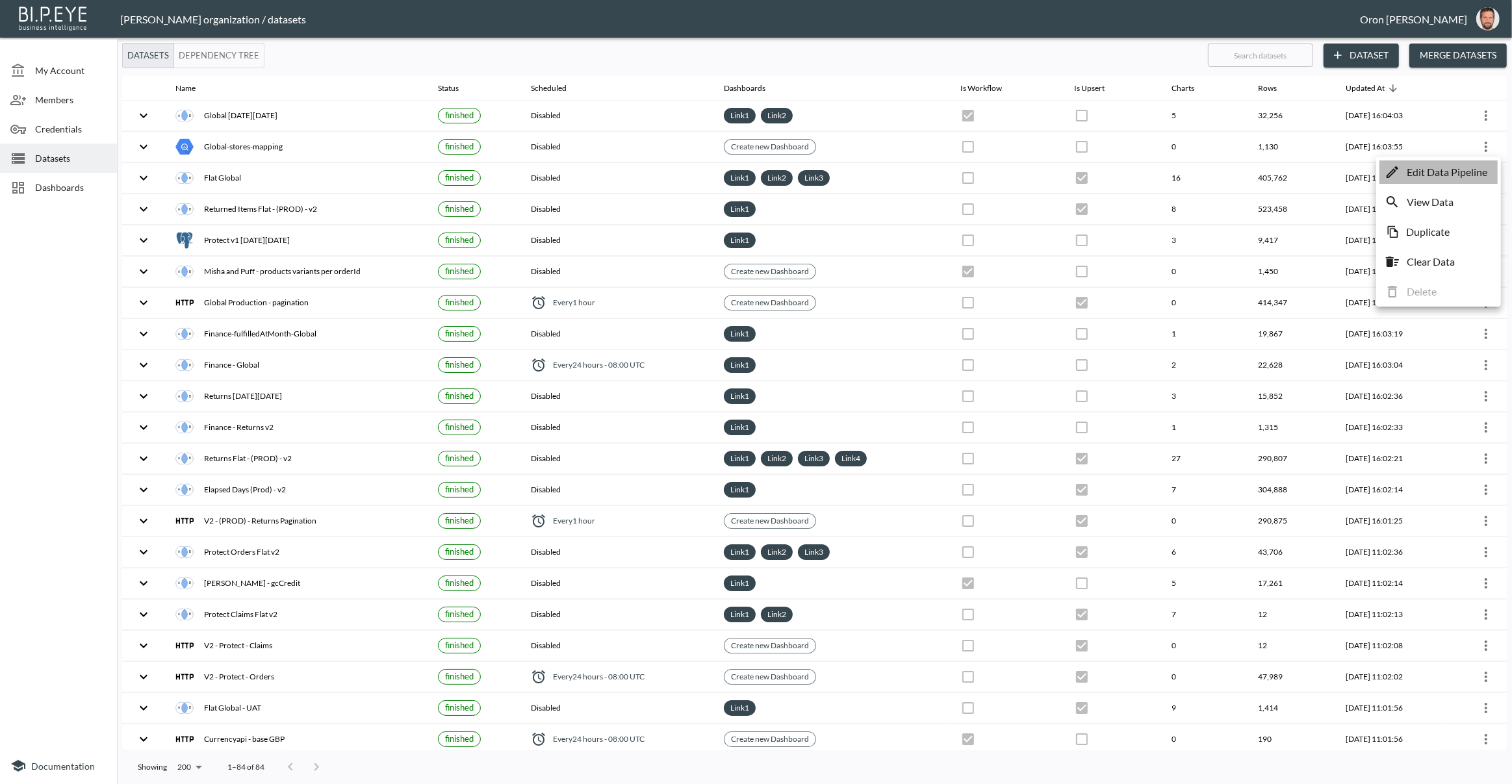
drag, startPoint x: 1455, startPoint y: 167, endPoint x: 1351, endPoint y: 174, distance: 104.2
click at [1455, 167] on p "Edit Data Pipeline" at bounding box center [1447, 172] width 81 height 16
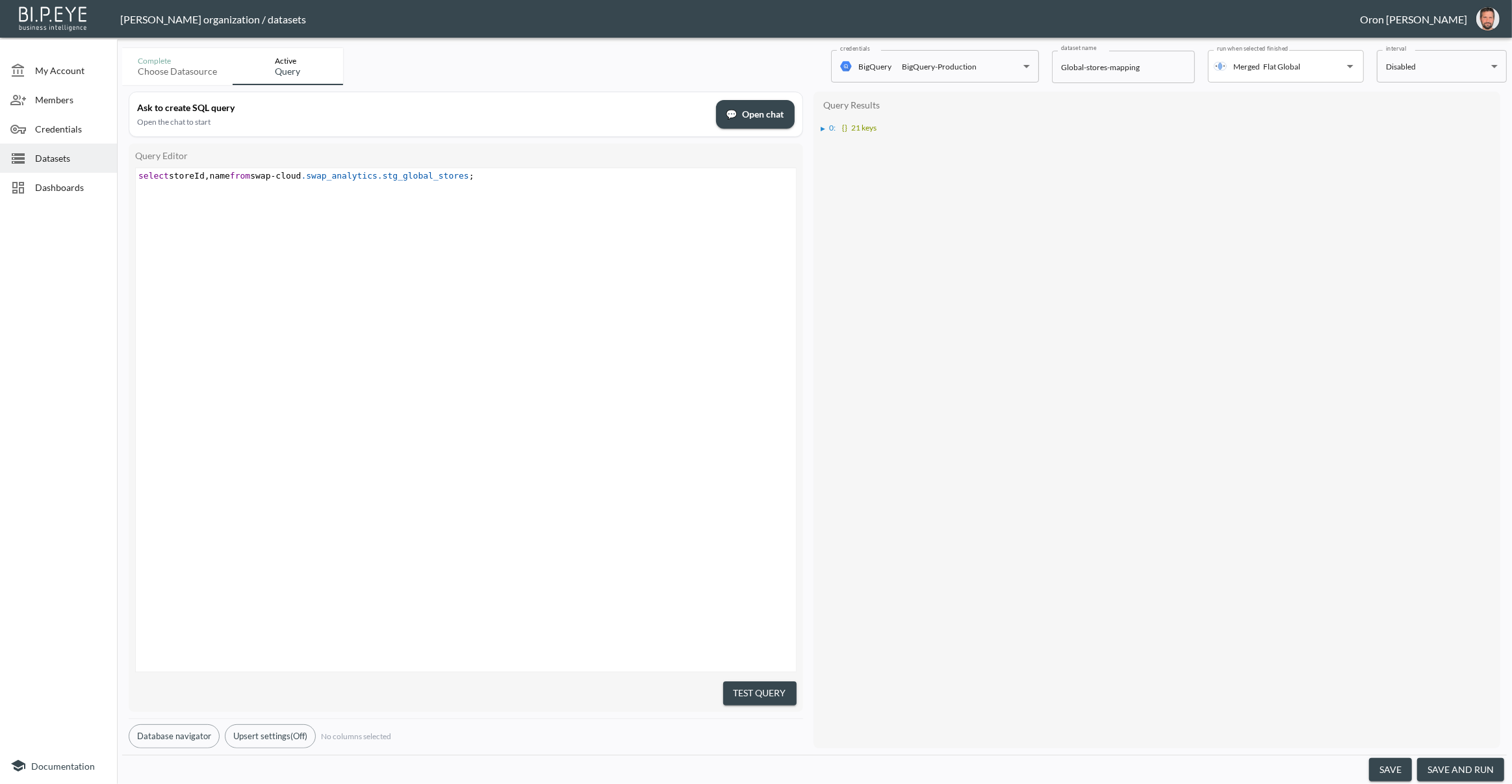
click at [332, 177] on span ".swap_analytics.stg_global_stores" at bounding box center [385, 175] width 167 height 10
type textarea "select storeId, name from swap-cloud.swap_analytics.stg_global_stores;"
click at [75, 154] on span "Datasets" at bounding box center [71, 158] width 72 height 14
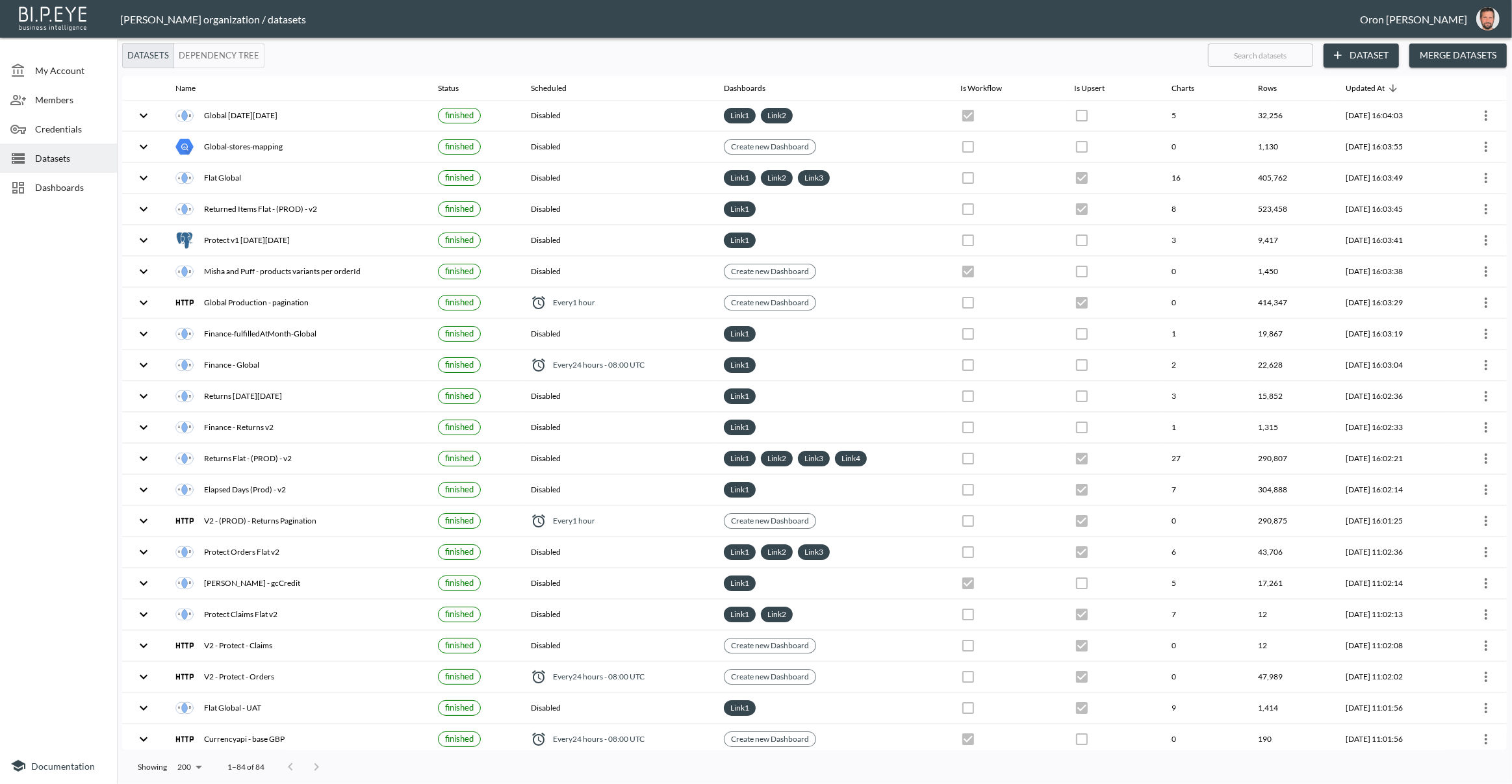
click at [1368, 55] on button "Dataset" at bounding box center [1362, 55] width 76 height 24
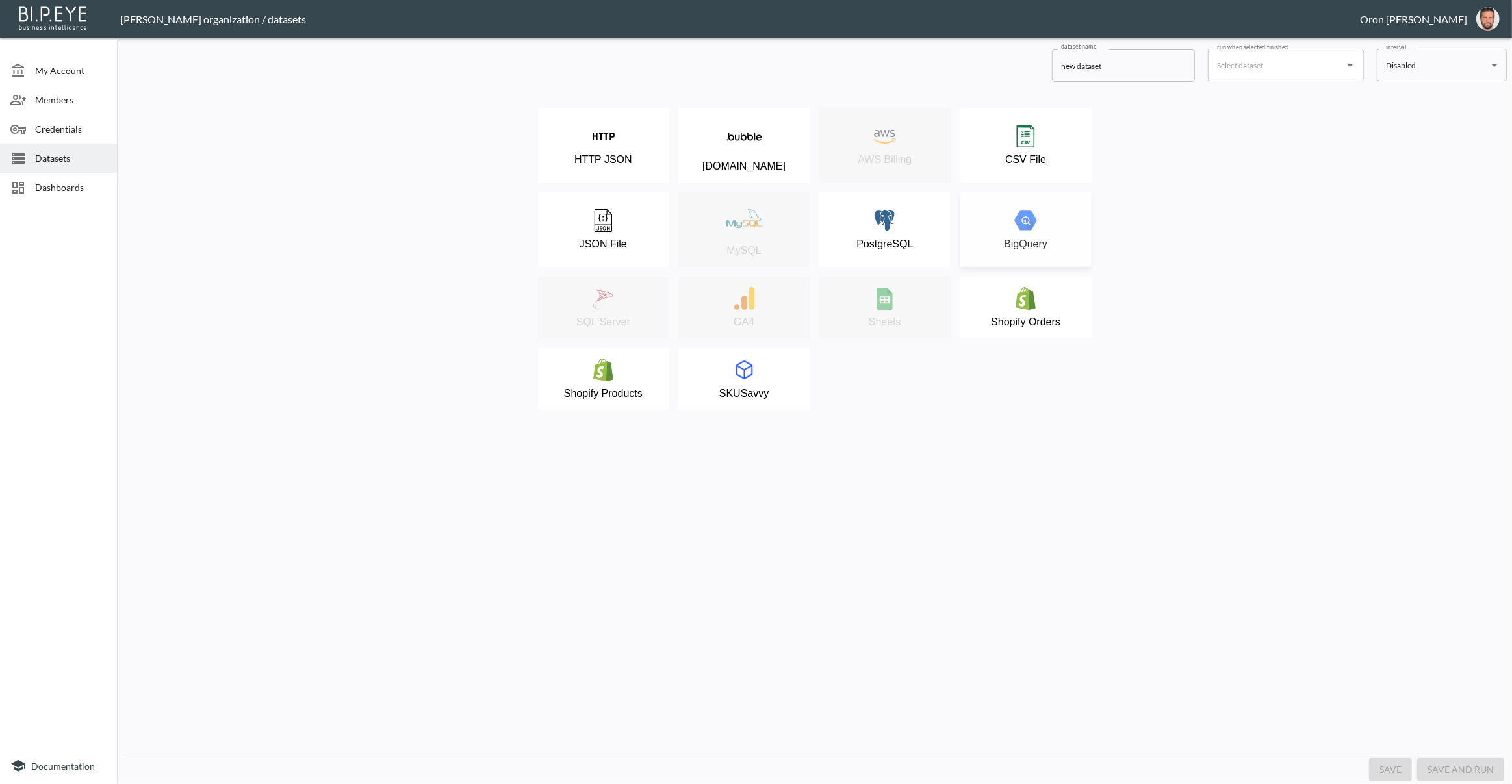
click at [977, 236] on div "BigQuery" at bounding box center [1026, 229] width 119 height 41
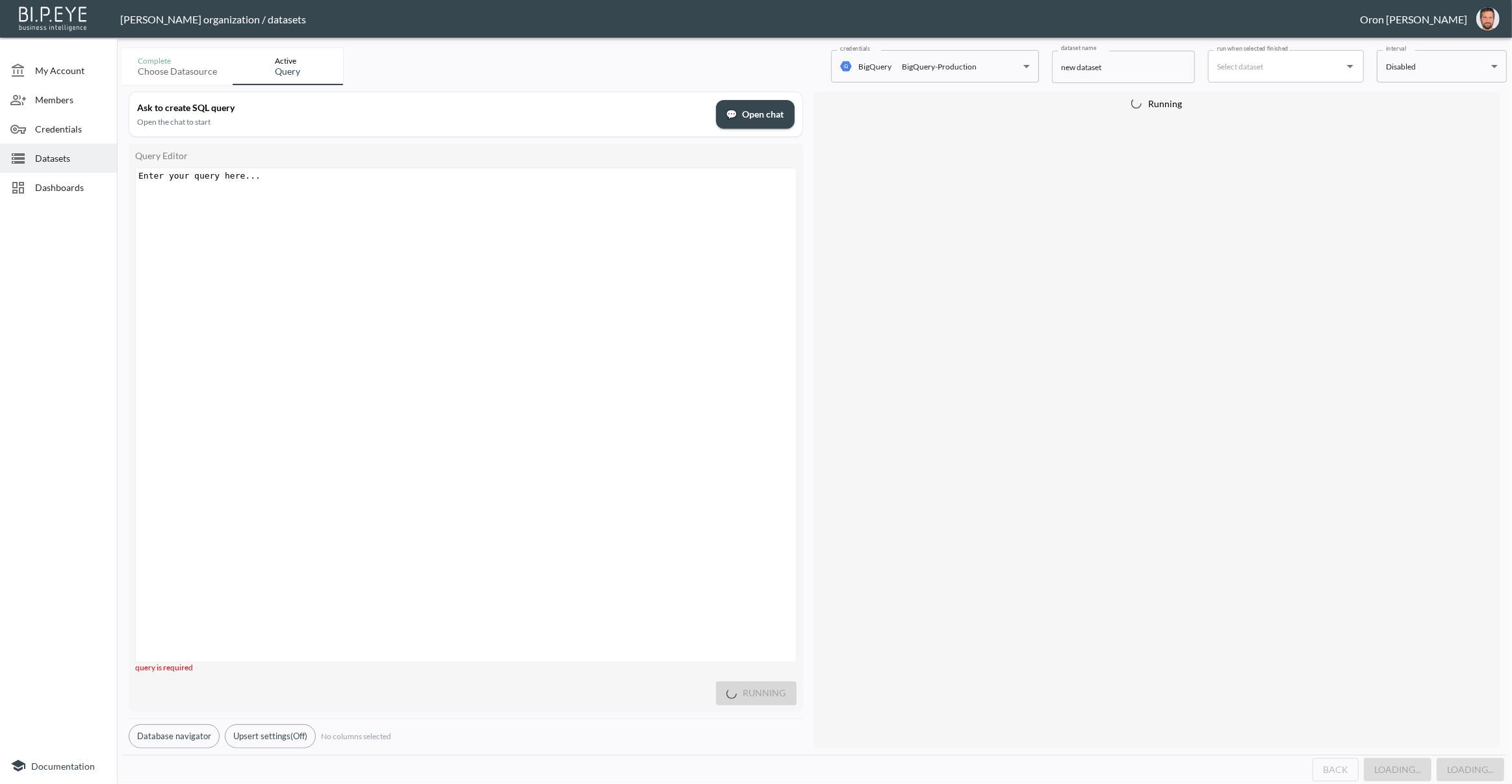
click at [593, 252] on div "Enter your query here... xxxxxxxxxx ​" at bounding box center [481, 431] width 692 height 526
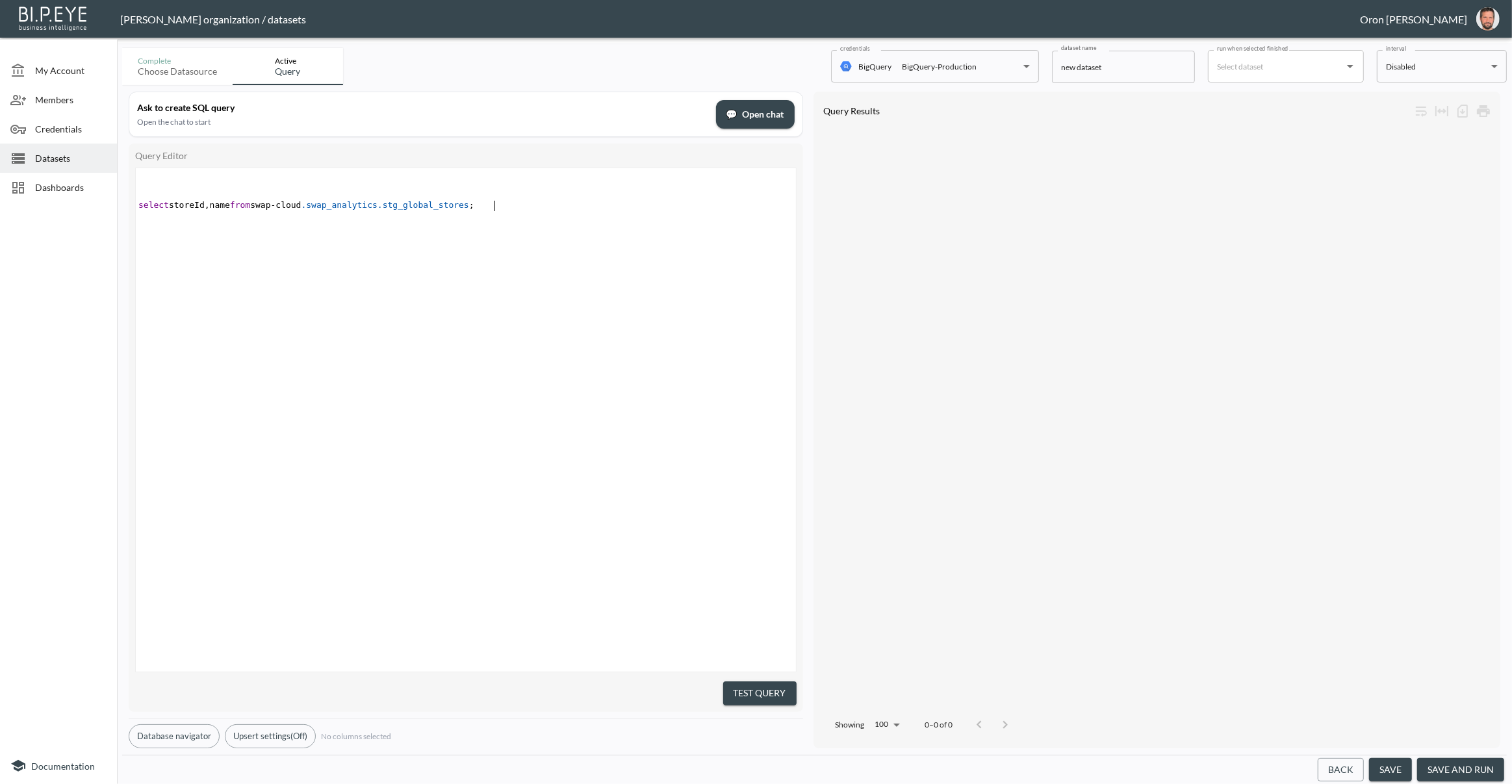
click at [251, 178] on pre "​" at bounding box center [467, 175] width 663 height 10
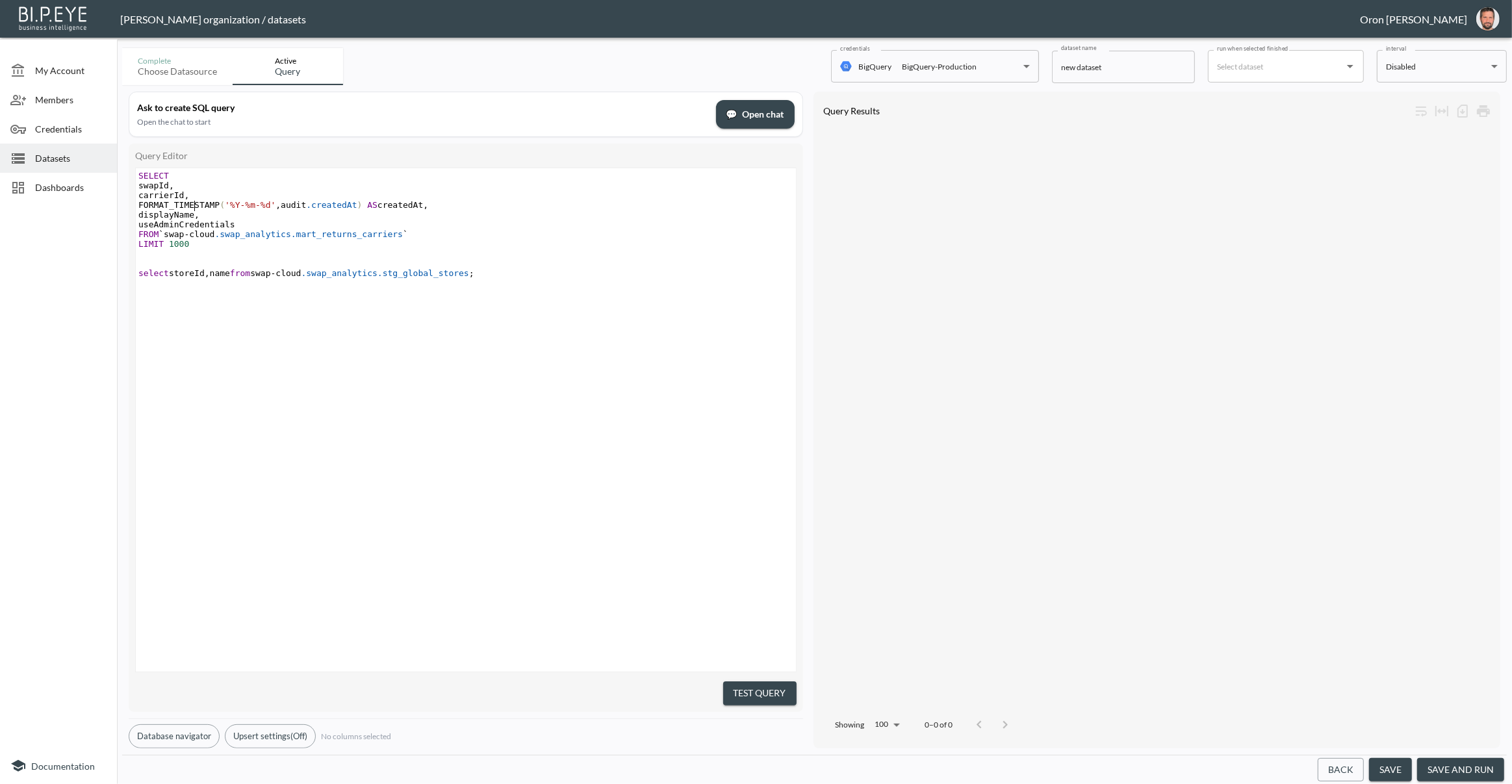
click at [195, 201] on span "FORMAT_TIMESTAMP ( '%Y-%m-%d' , audit .createdAt ) AS createdAt ," at bounding box center [283, 204] width 290 height 10
type textarea "join"
type textarea "swap-cloud.swap_analytics.stg_global_stores"
drag, startPoint x: 270, startPoint y: 286, endPoint x: 487, endPoint y: 283, distance: 217.0
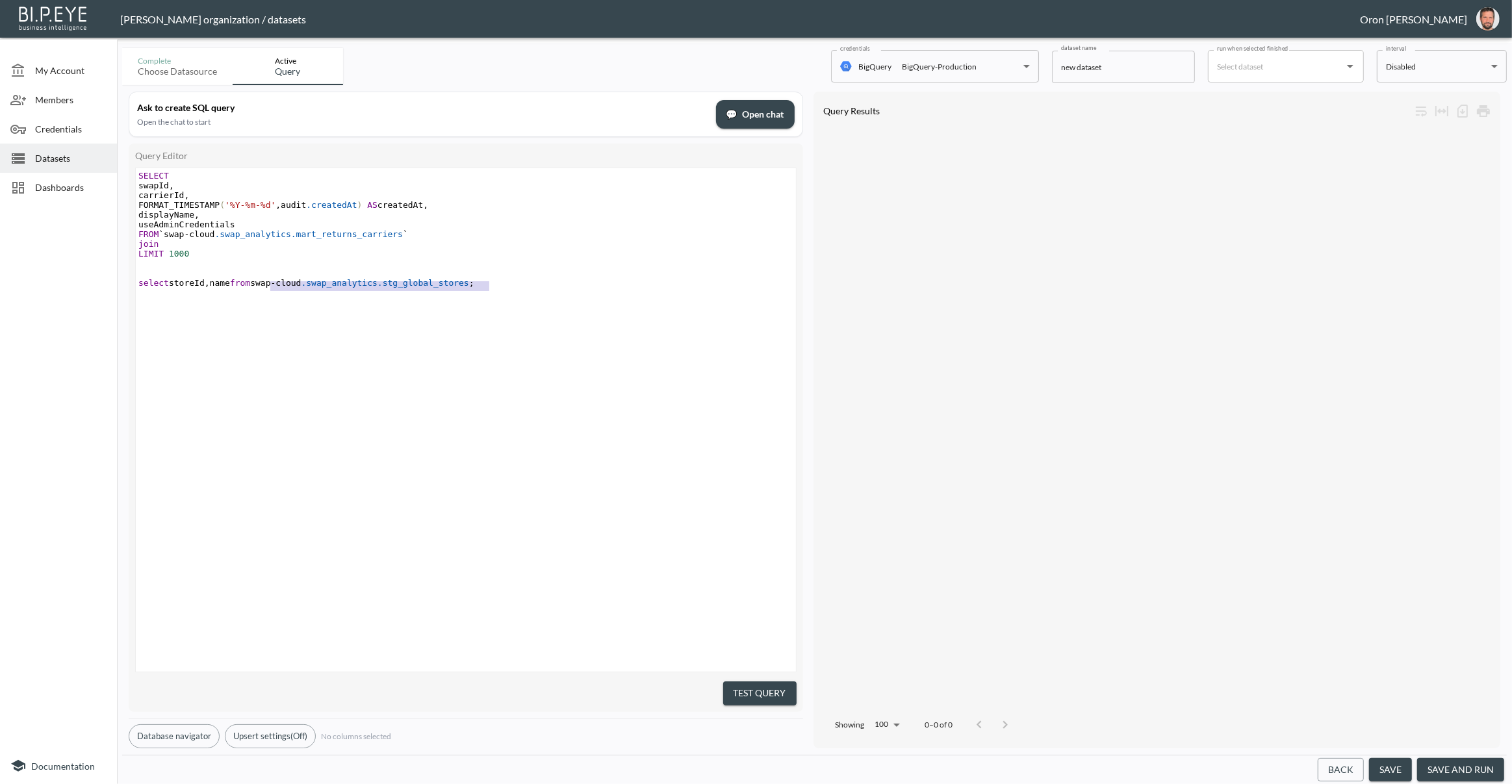
click at [474, 283] on span "select storeId , name from swap - cloud .swap_analytics.stg_global_stores ;" at bounding box center [306, 283] width 336 height 10
click at [236, 244] on pre "join" at bounding box center [467, 244] width 663 height 10
paste textarea
type textarea "on"
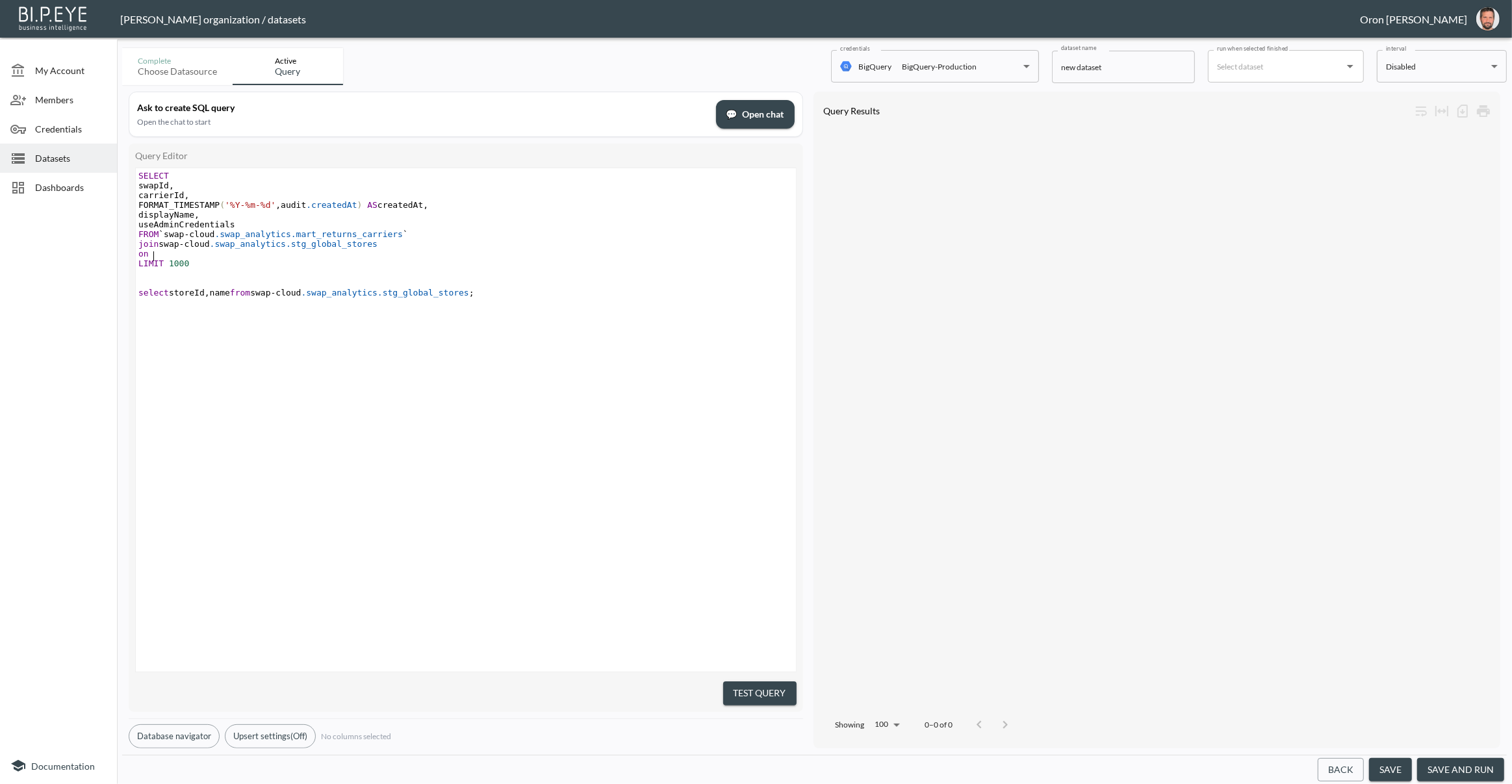
scroll to position [0, 14]
click at [435, 234] on pre "FROM `swap - cloud .swap_analytics.mart_returns_carriers `" at bounding box center [467, 234] width 663 height 10
click at [449, 234] on pre "FROM `swap - cloud .swap_analytics.mart_returns_carriers `" at bounding box center [467, 234] width 663 height 10
type textarea "ASmr"
type textarea "mrc"
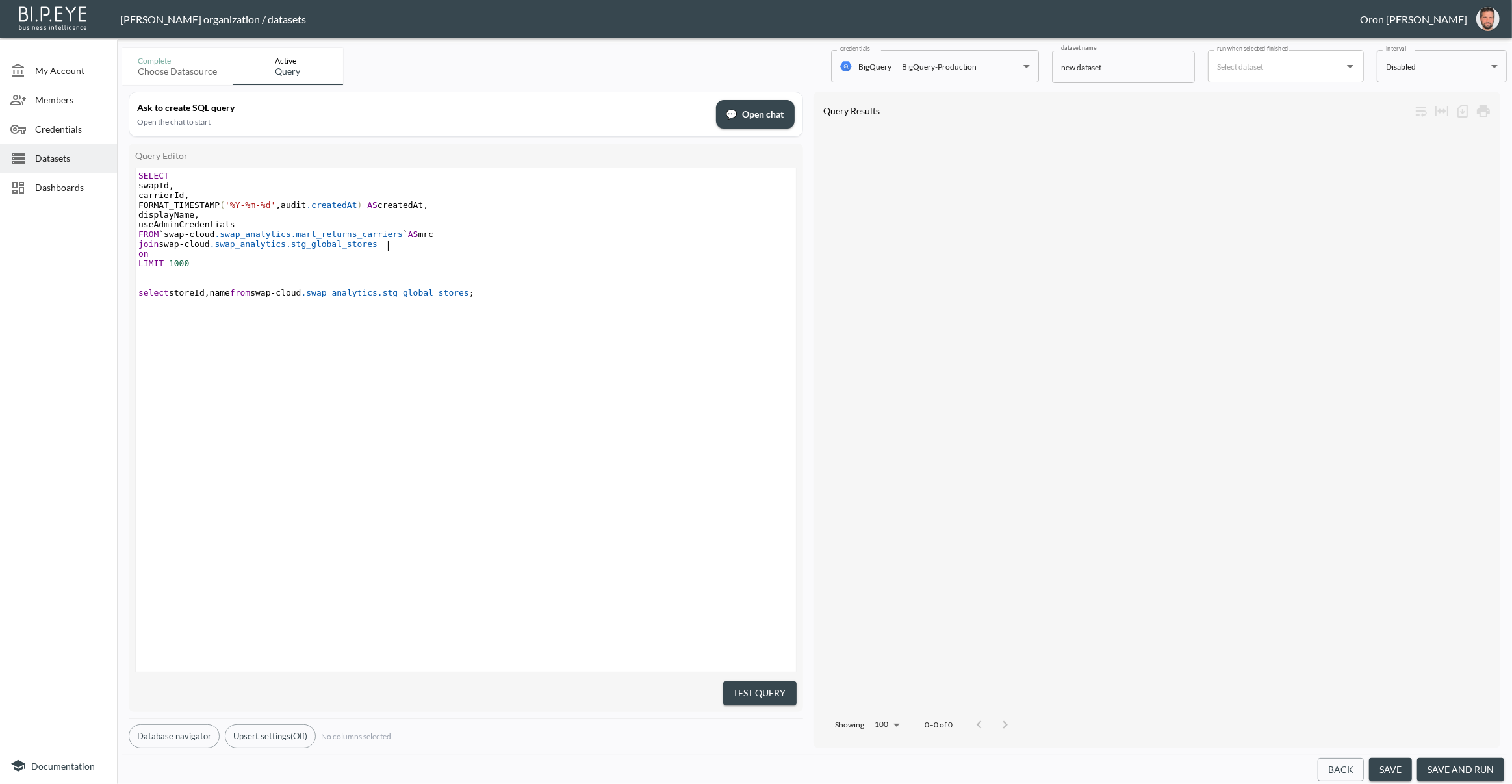
scroll to position [0, 5]
type textarea "ASs"
type textarea "stores"
type textarea "mrc.swapId = stores.storeId"
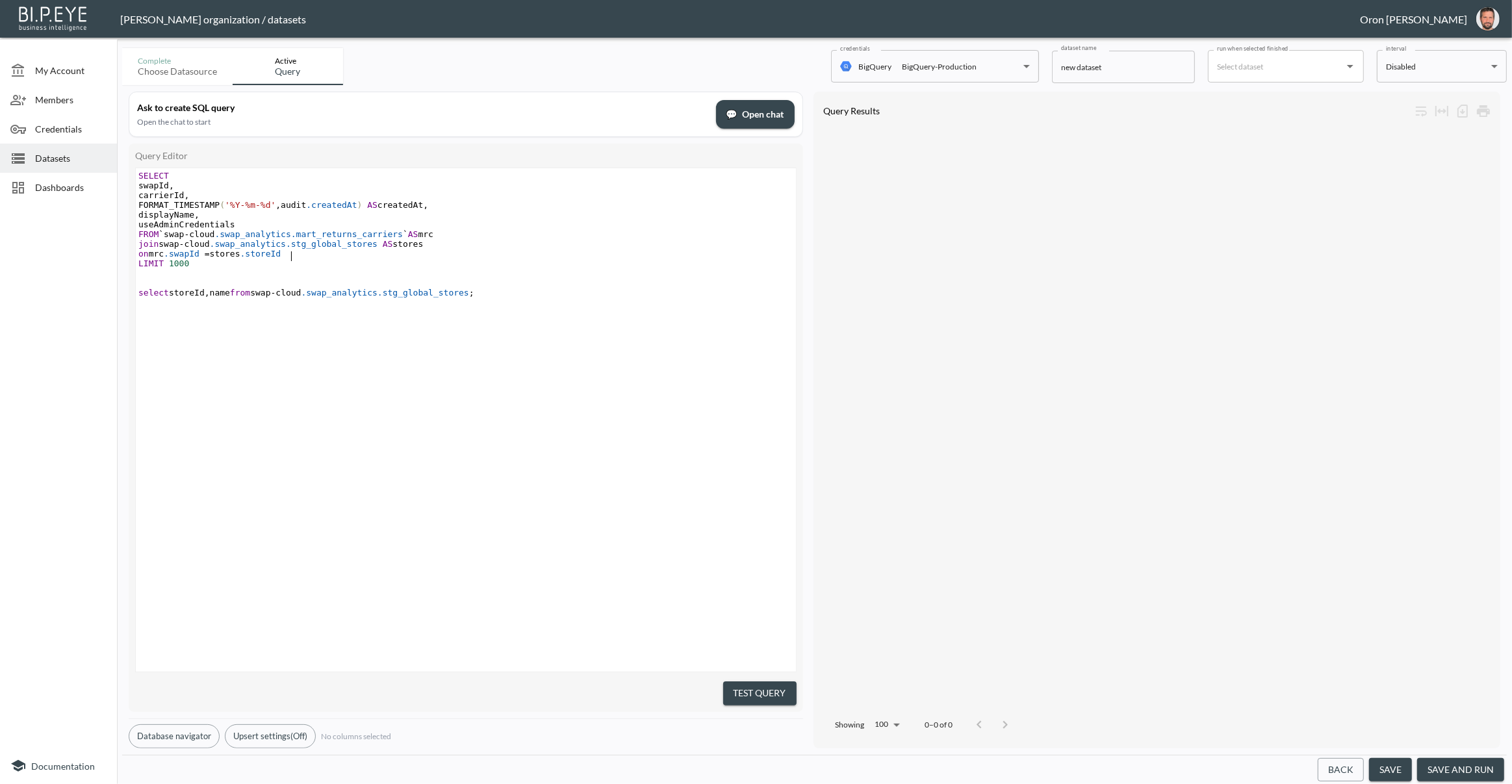
scroll to position [0, 139]
type textarea "--"
type textarea ","
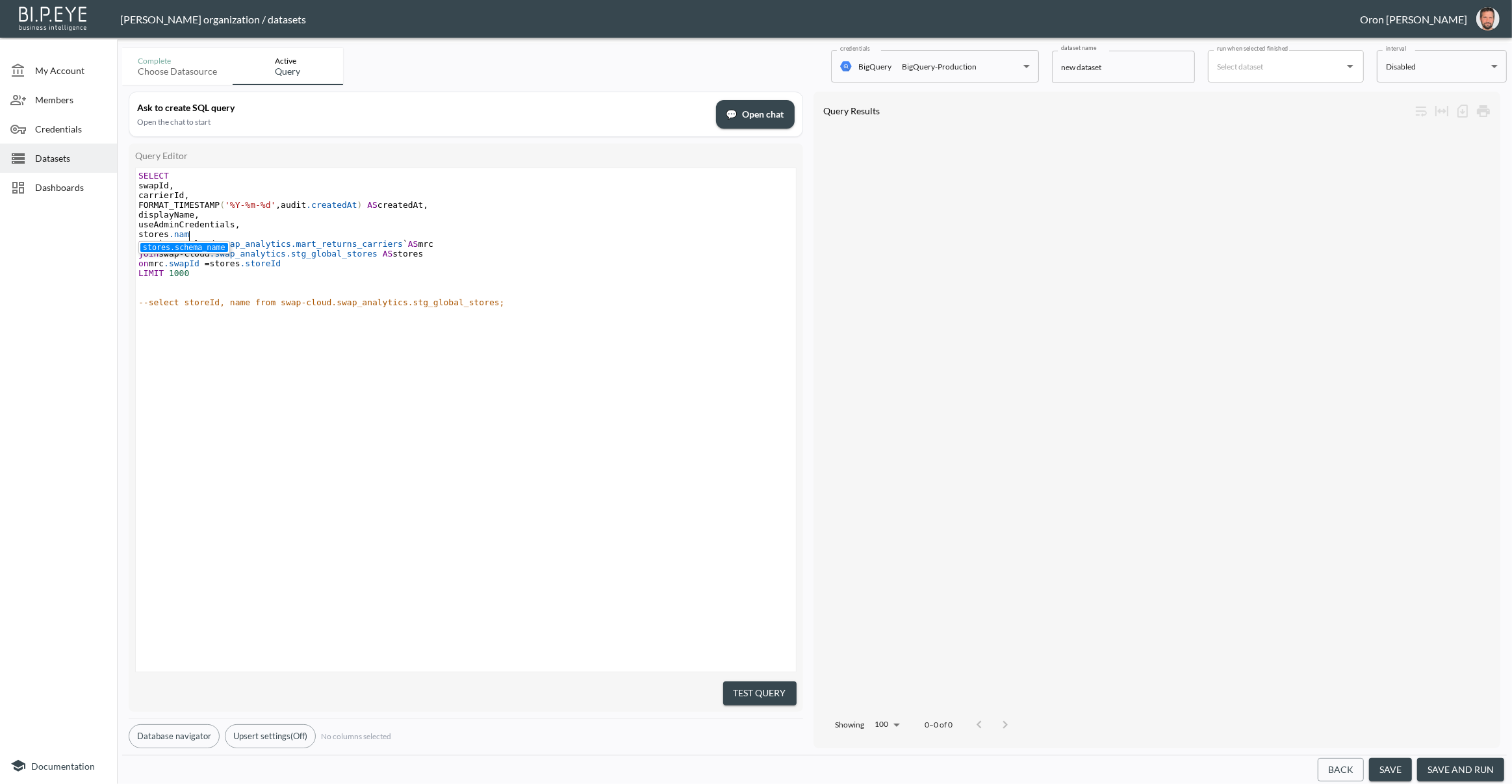
scroll to position [0, 56]
type textarea "[DOMAIN_NAME]"
drag, startPoint x: 765, startPoint y: 686, endPoint x: 757, endPoint y: 673, distance: 15.3
click at [765, 686] on button "Test Query" at bounding box center [760, 693] width 74 height 24
click at [285, 203] on span "FORMAT_TIMESTAMP ( '%Y-%m-%d' , audit .createdAt ) AS createdAt ," at bounding box center [283, 204] width 290 height 10
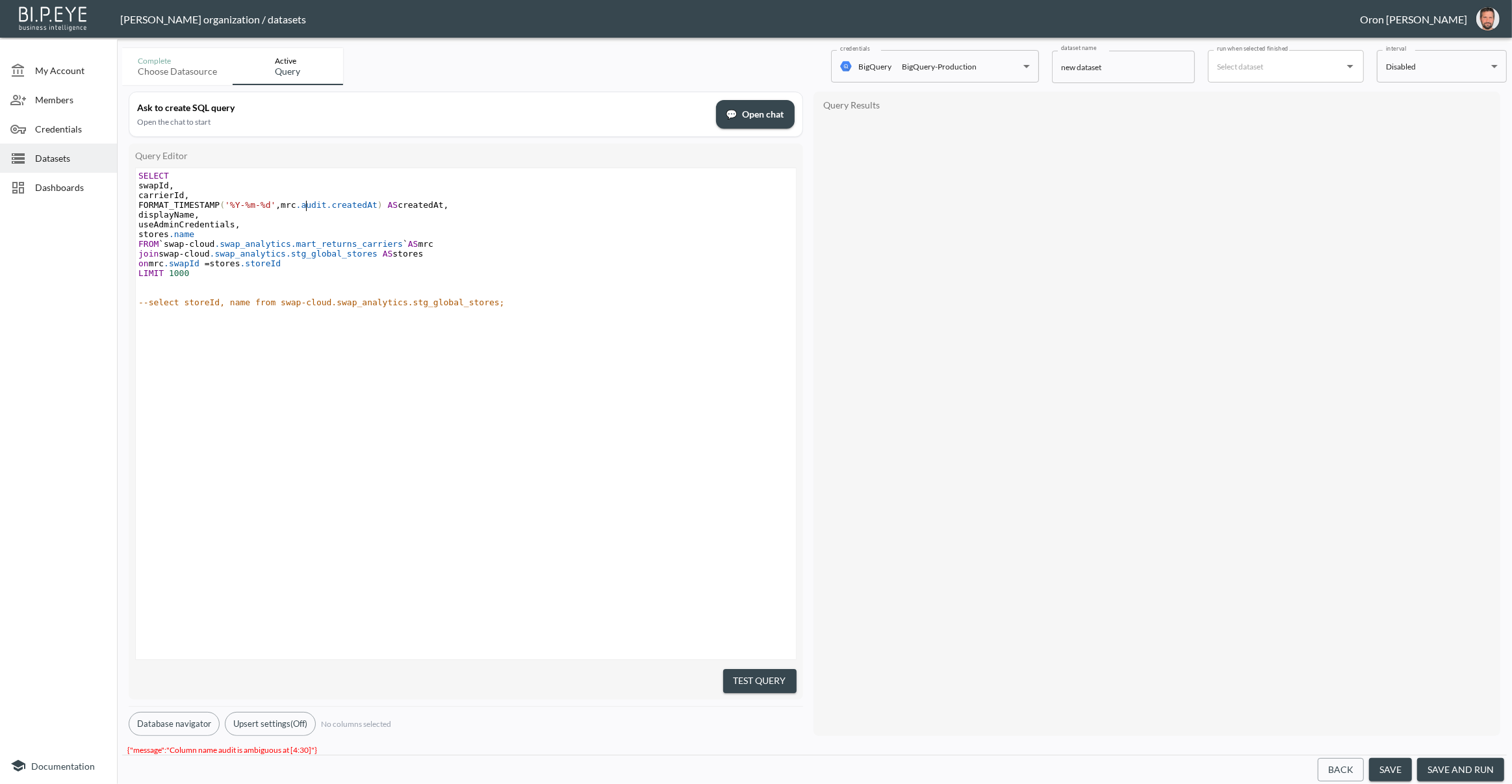
scroll to position [0, 20]
type textarea "mrc."
drag, startPoint x: 768, startPoint y: 686, endPoint x: 706, endPoint y: 609, distance: 98.9
click at [767, 686] on button "Test Query" at bounding box center [760, 693] width 74 height 24
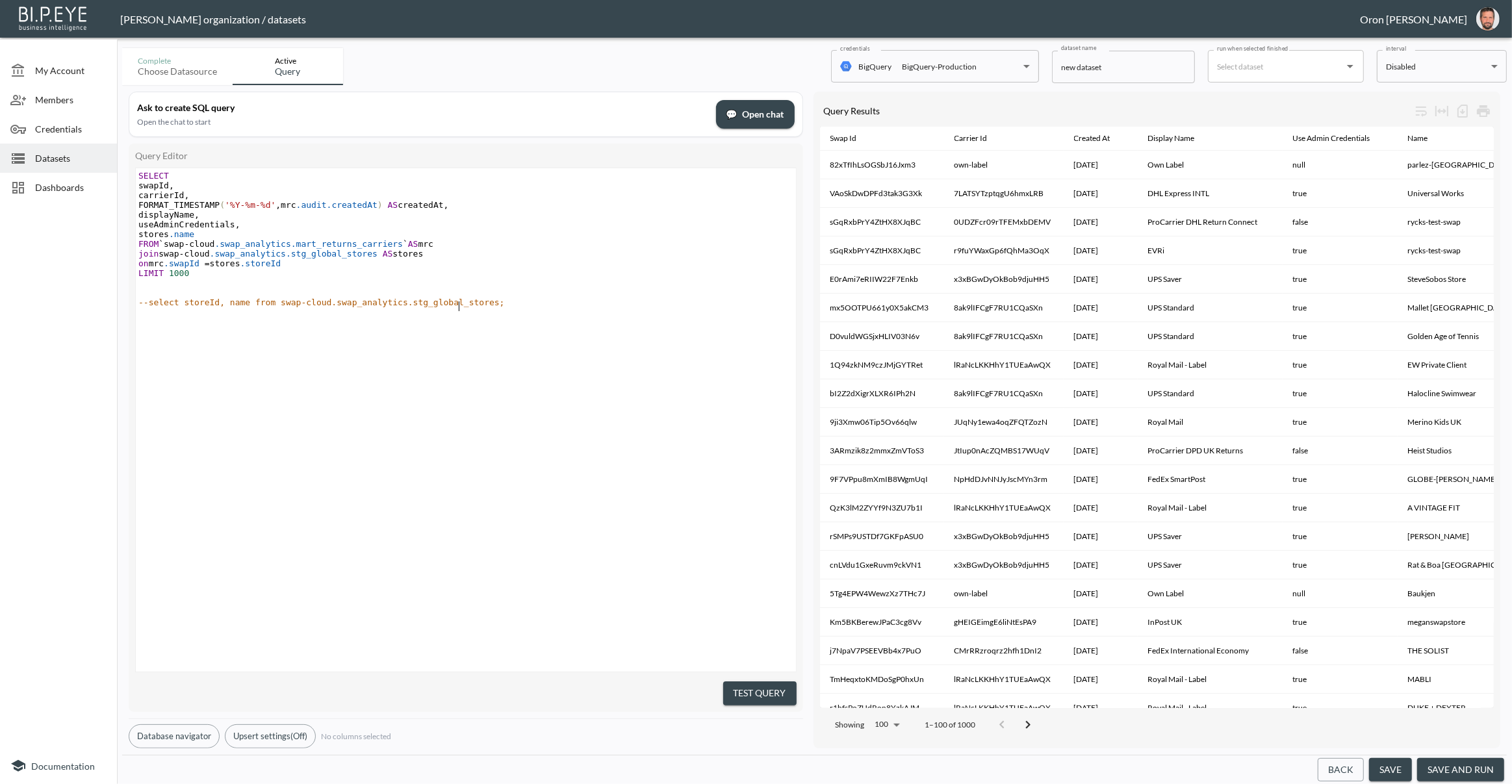
click at [460, 304] on span "--select storeId, name from swap-cloud.swap_analytics.stg_global_stores;" at bounding box center [321, 302] width 367 height 10
type textarea "--select storeId, name from swap-cloud.swap_analytics.stg_global_stores;"
click at [460, 304] on span "--select storeId, name from swap-cloud.swap_analytics.stg_global_stores;" at bounding box center [321, 302] width 367 height 10
click at [1148, 67] on input "new dataset" at bounding box center [1123, 67] width 143 height 33
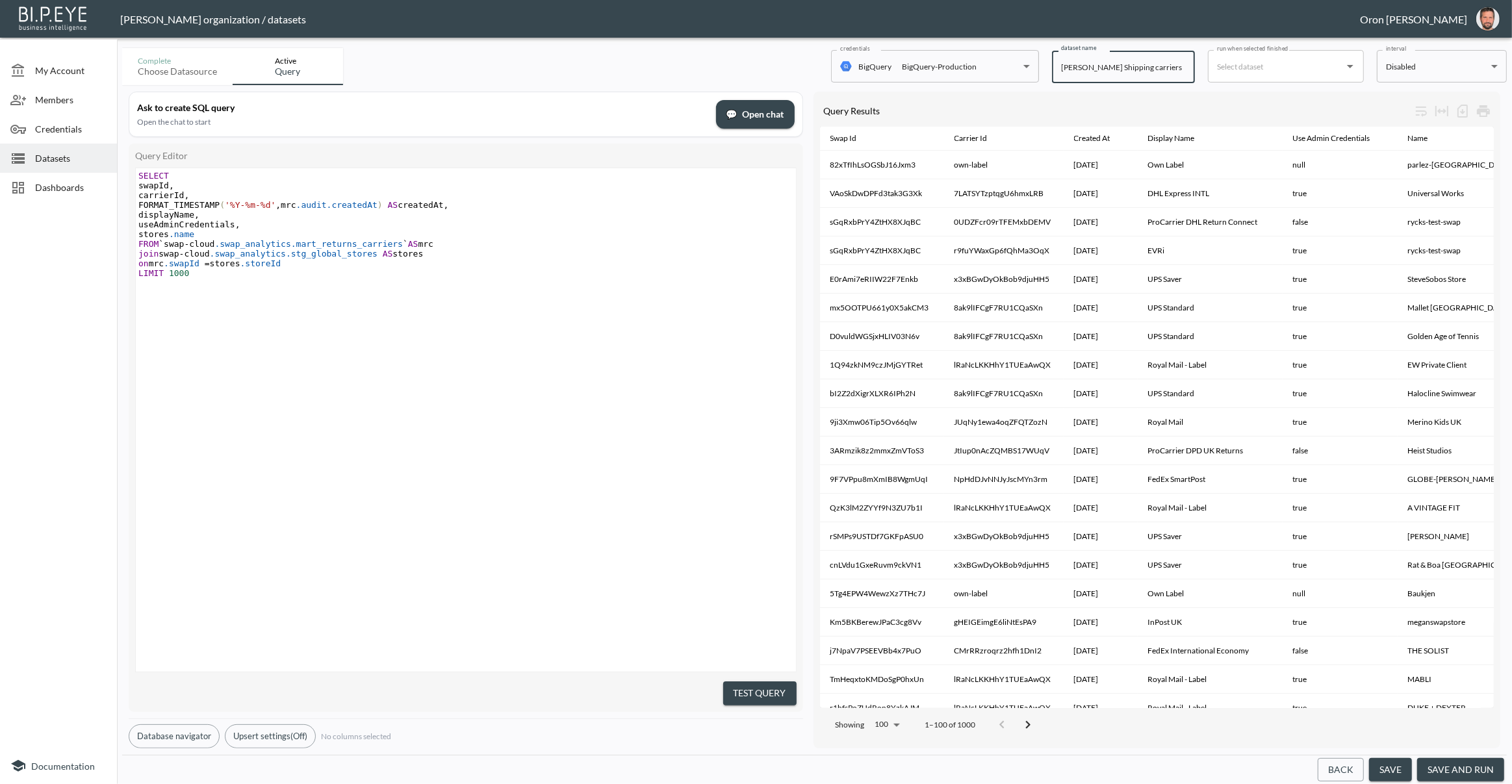
type input "[PERSON_NAME] Shipping carriers"
click at [1302, 64] on input "run when selected finished" at bounding box center [1276, 66] width 125 height 21
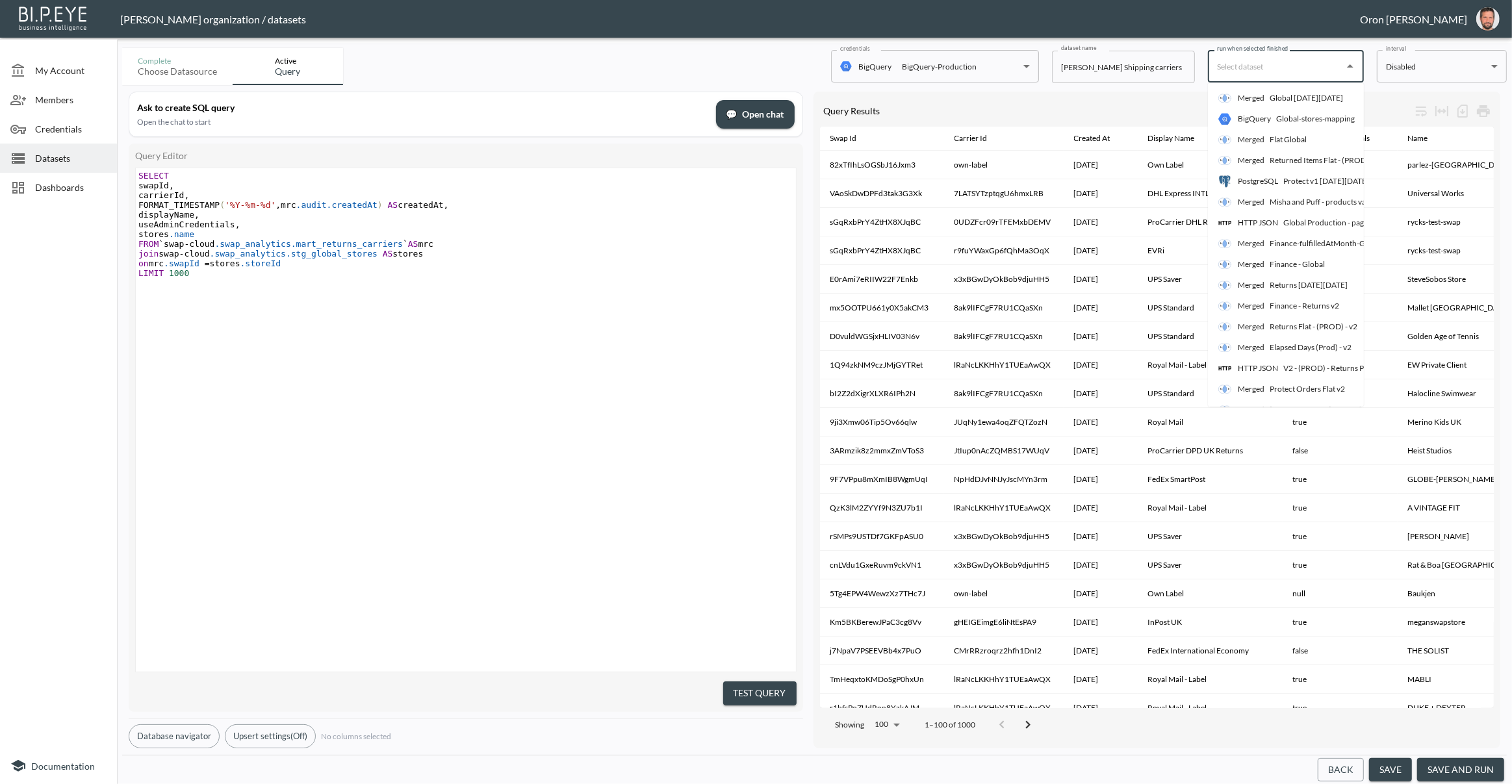
click at [1415, 61] on body "BI.P.EYE, Interactive Analytics Dashboards - app [PERSON_NAME] organization / d…" at bounding box center [756, 392] width 1512 height 784
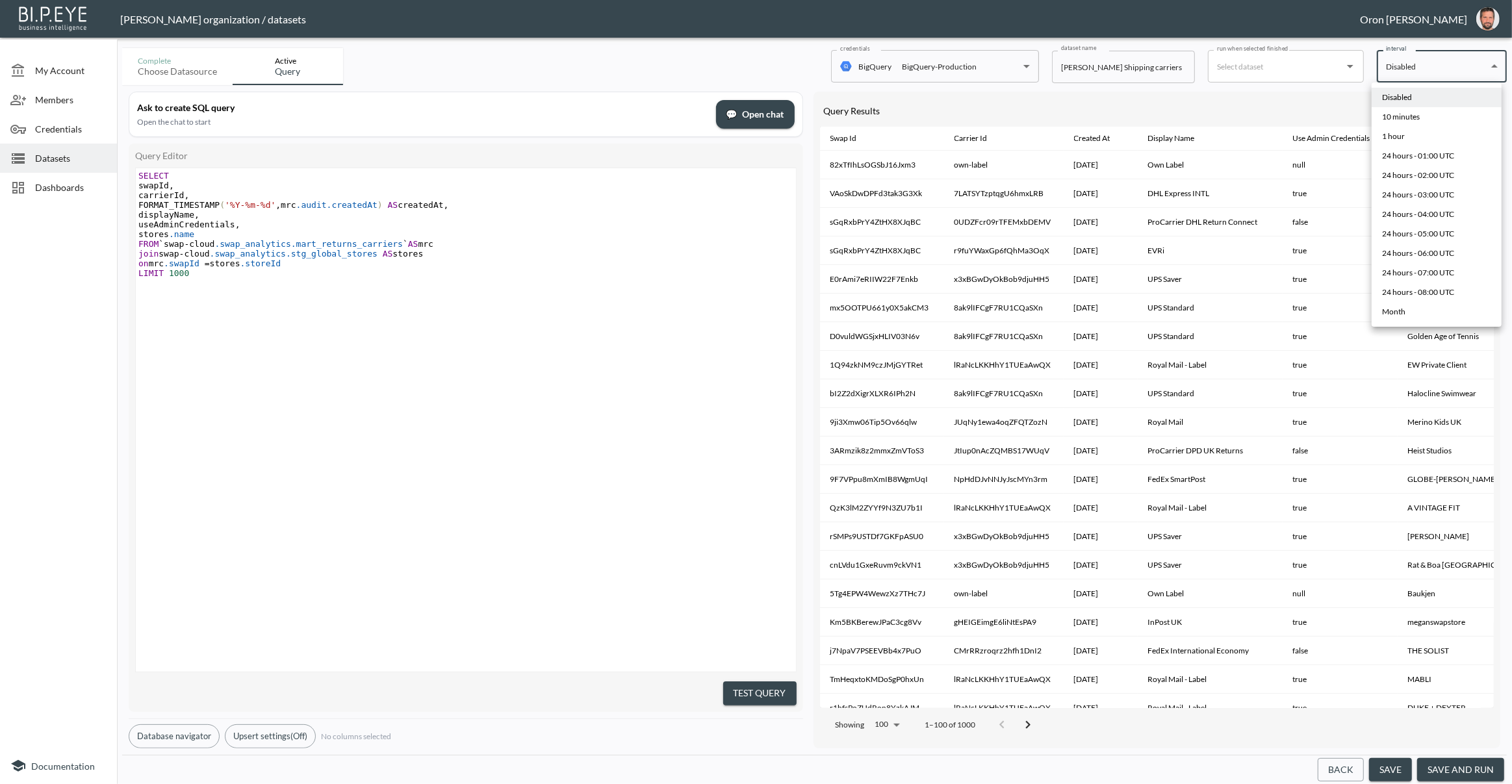
click at [1416, 289] on div "24 hours - 08:00 UTC" at bounding box center [1418, 292] width 72 height 12
type input "0 8 * * *"
click at [1442, 771] on button "save and run" at bounding box center [1461, 770] width 87 height 24
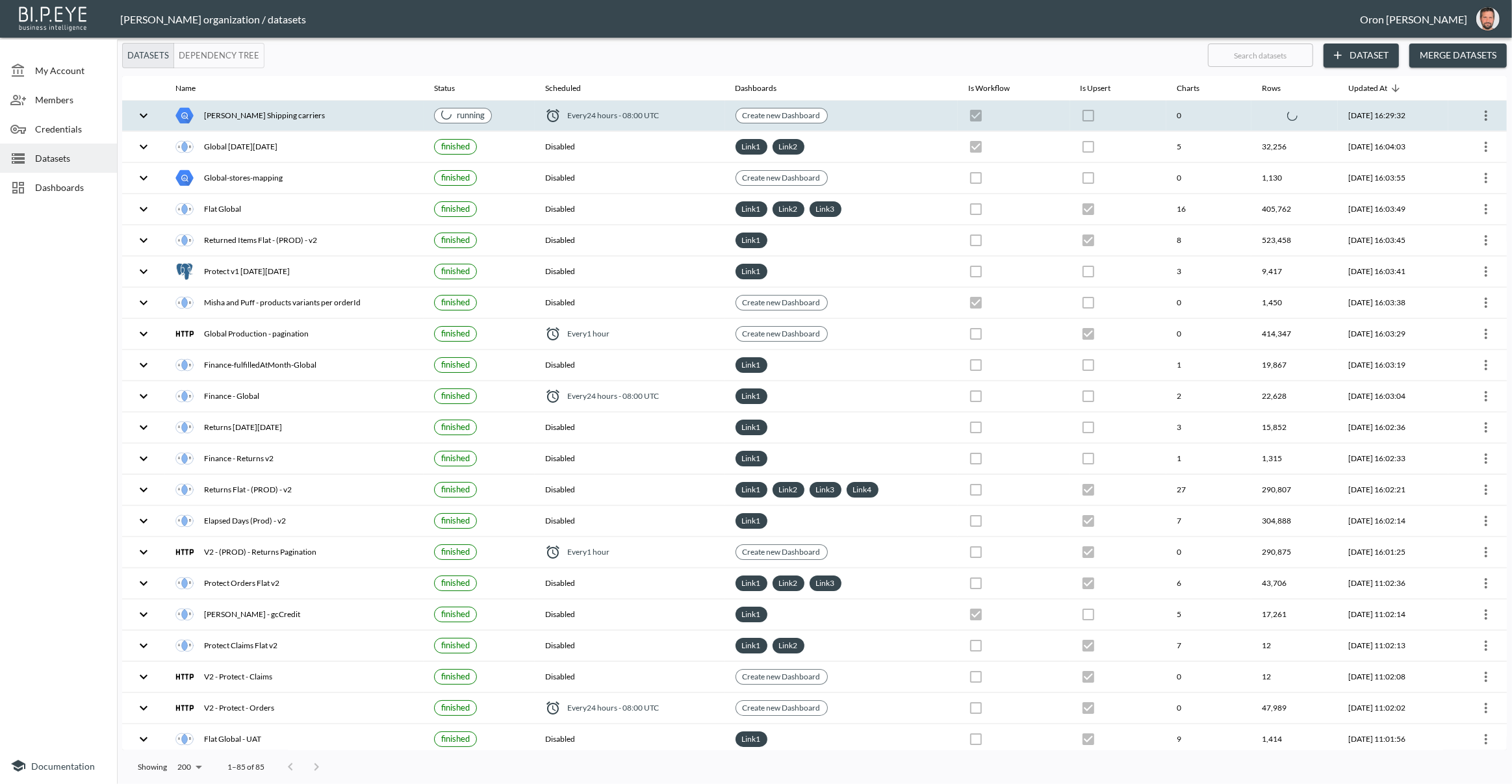
click at [843, 115] on th "Create new Dashboard" at bounding box center [842, 116] width 233 height 31
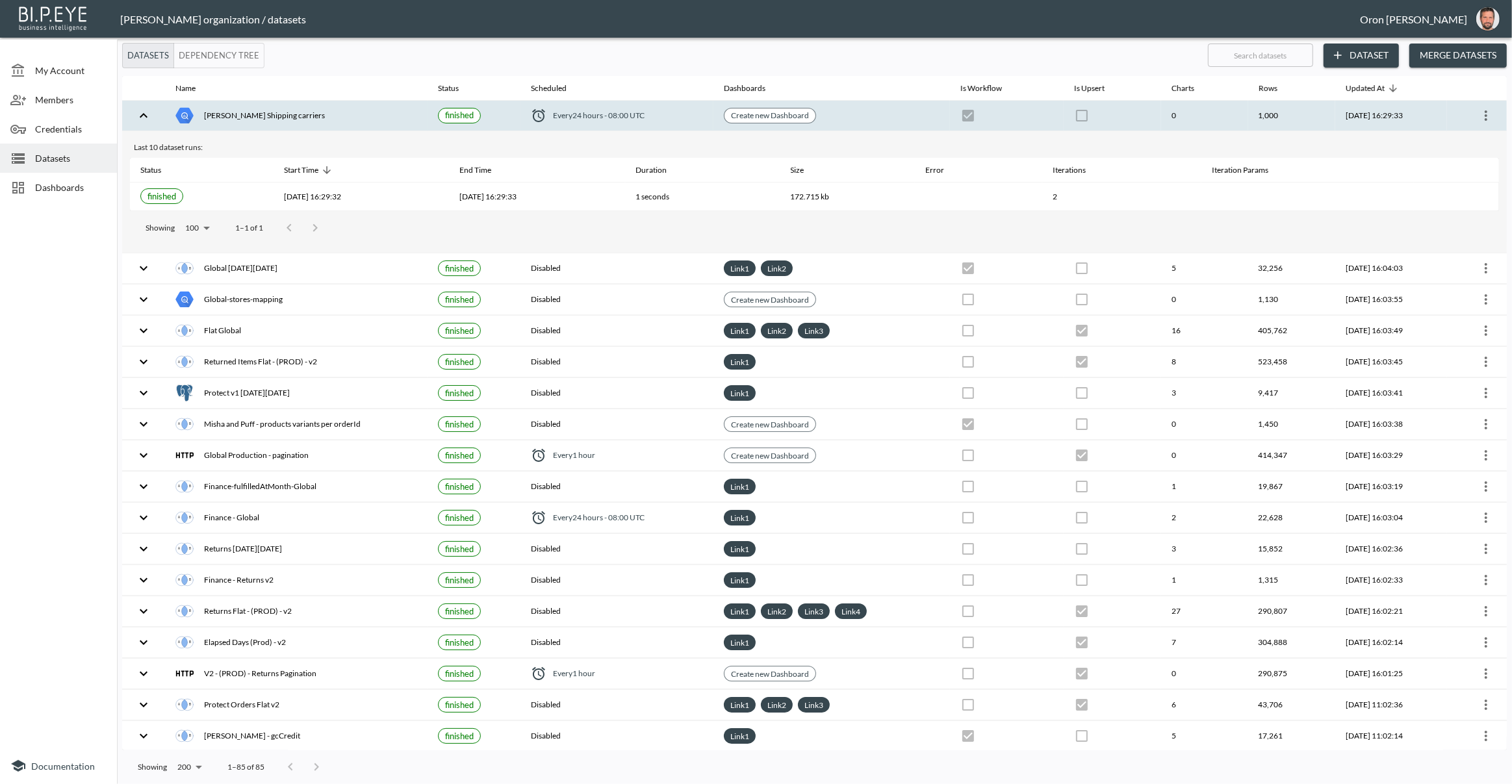
click at [1488, 114] on icon "more" at bounding box center [1486, 116] width 16 height 16
click at [1482, 135] on p "Edit Data Pipeline" at bounding box center [1447, 141] width 81 height 16
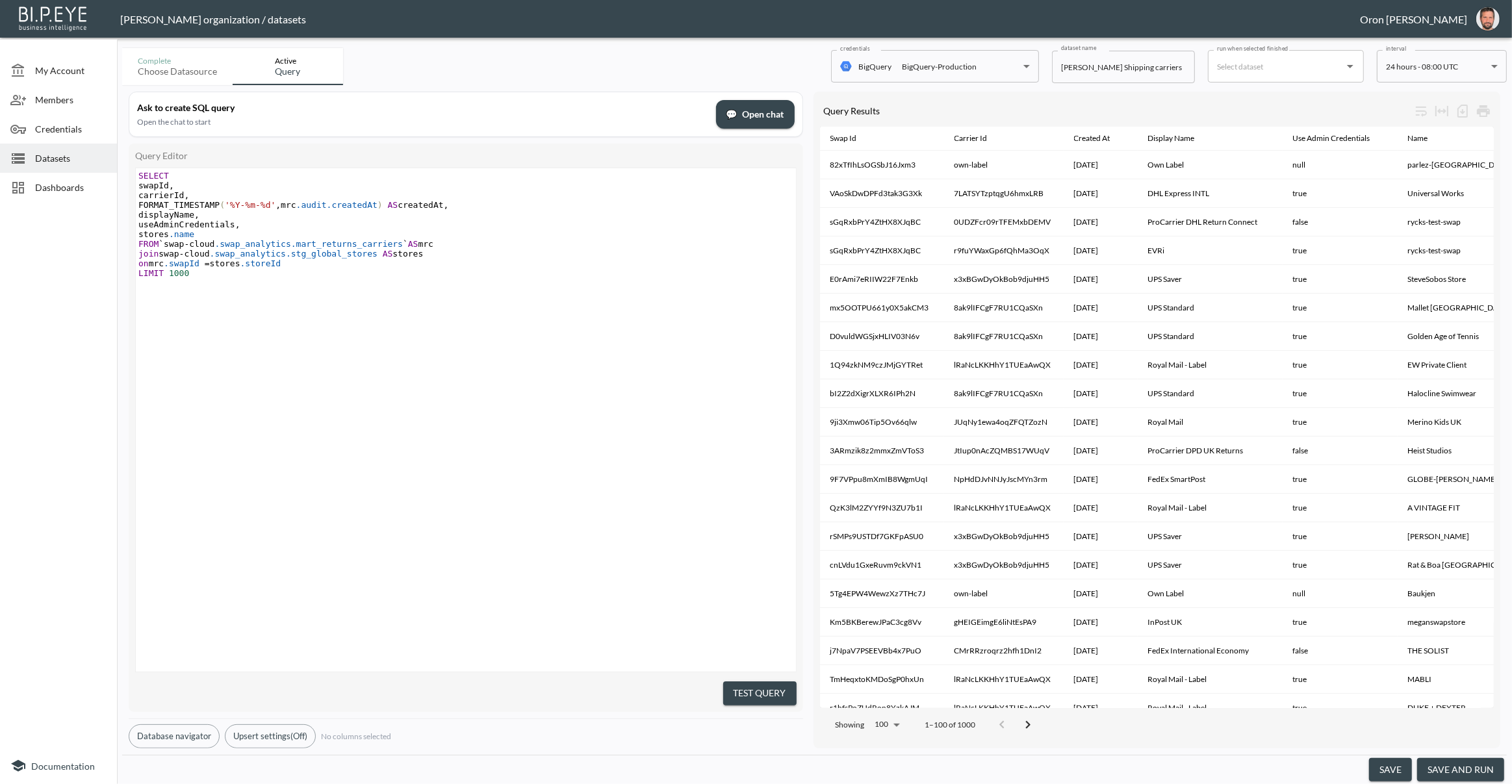
click at [183, 276] on span "1000" at bounding box center [178, 273] width 20 height 10
type textarea "0"
drag, startPoint x: 760, startPoint y: 685, endPoint x: 756, endPoint y: 653, distance: 32.2
click at [760, 684] on button "Test Query" at bounding box center [760, 693] width 74 height 24
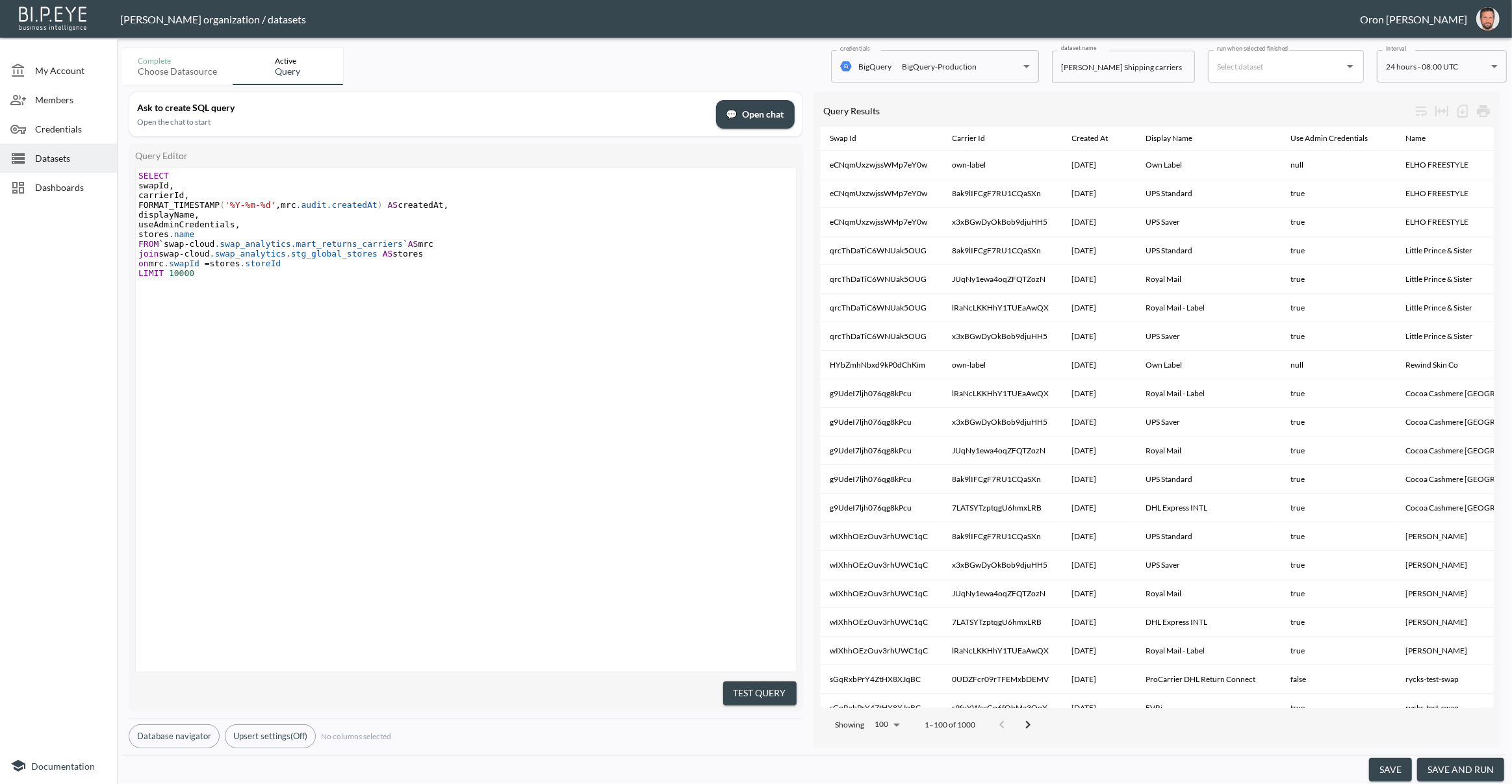
click at [1453, 767] on button "save and run" at bounding box center [1461, 770] width 87 height 24
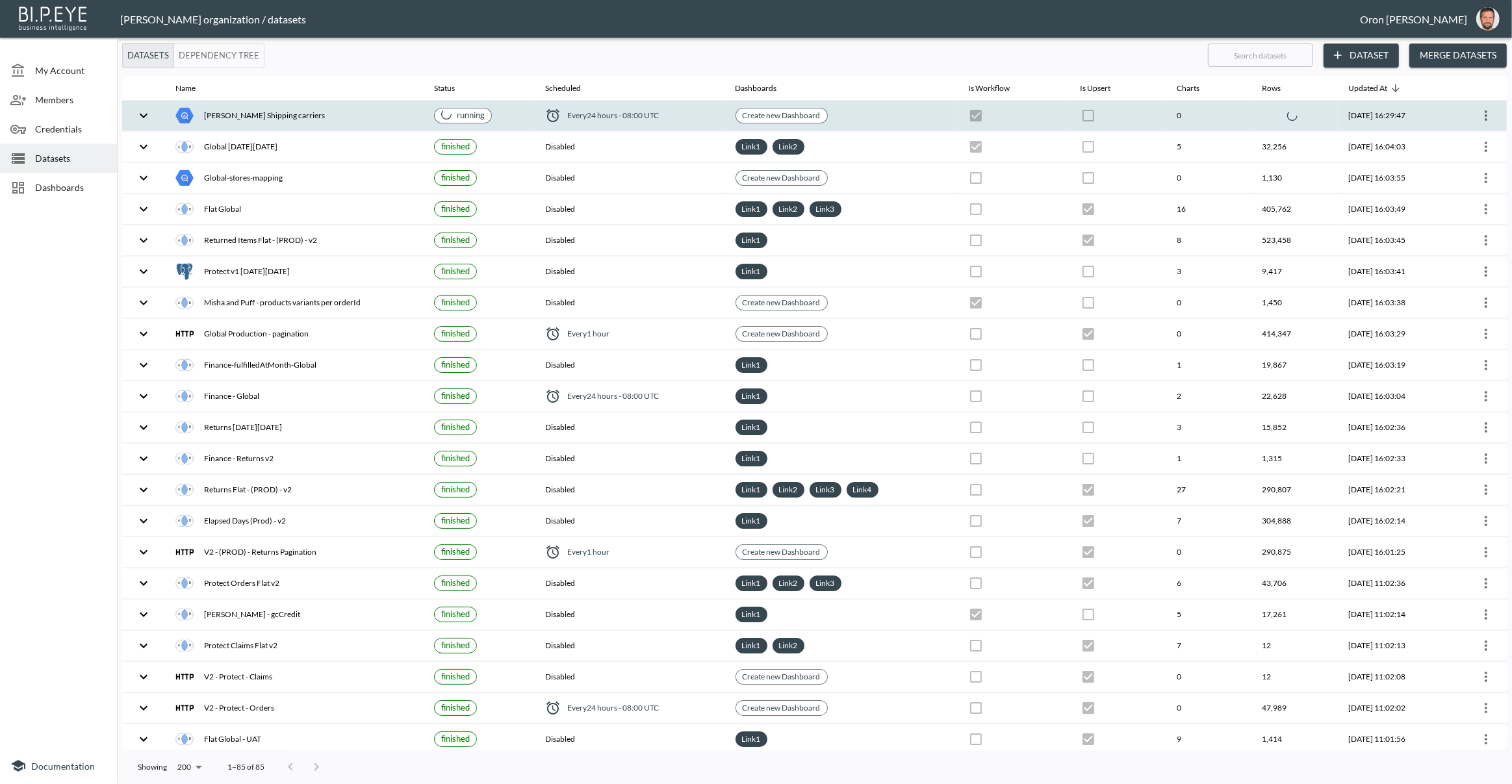
click at [1166, 124] on th "0" at bounding box center [1208, 116] width 85 height 31
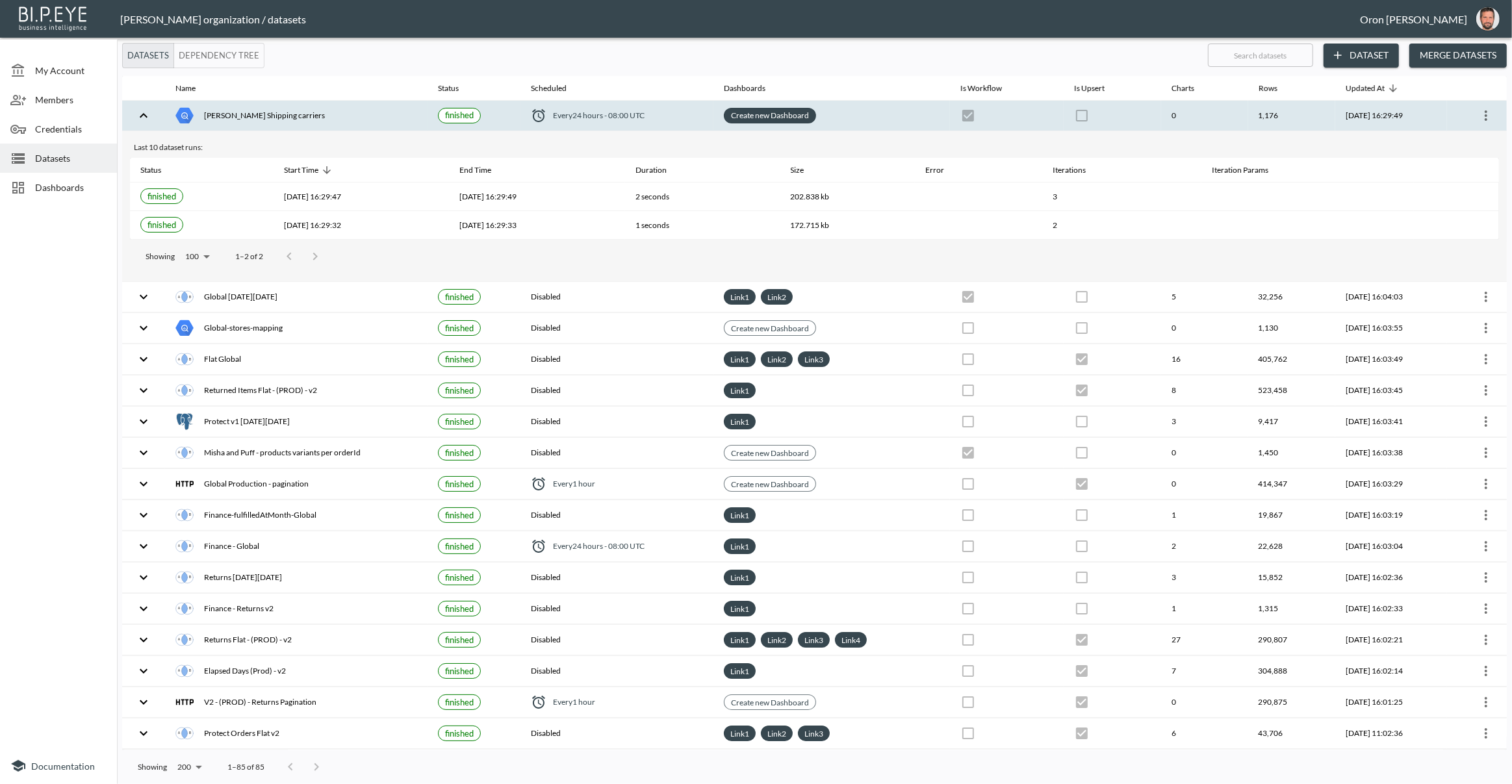
click at [774, 117] on link "Create new Dashboard" at bounding box center [770, 115] width 83 height 15
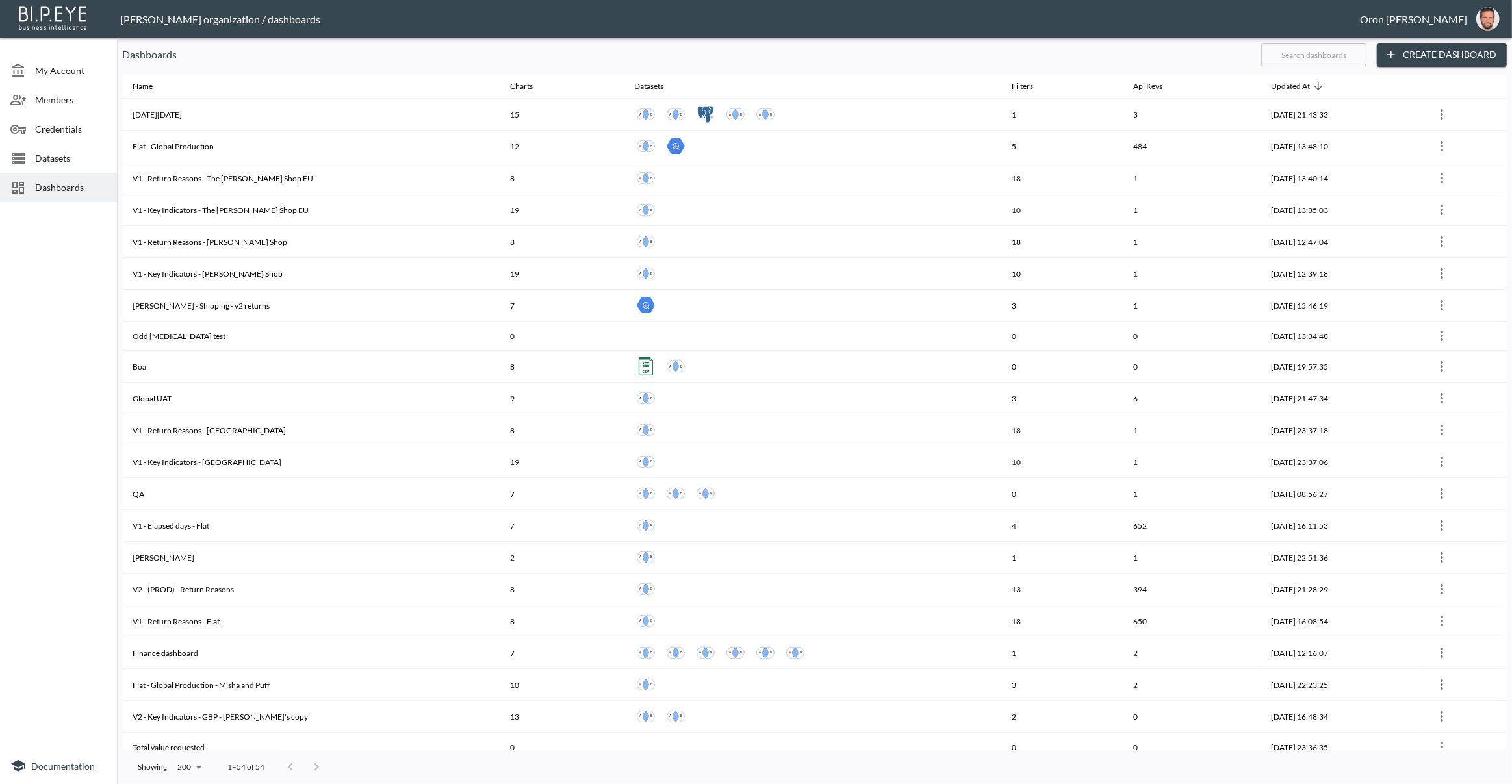
click at [1446, 61] on button "Create Dashboard" at bounding box center [1442, 55] width 130 height 24
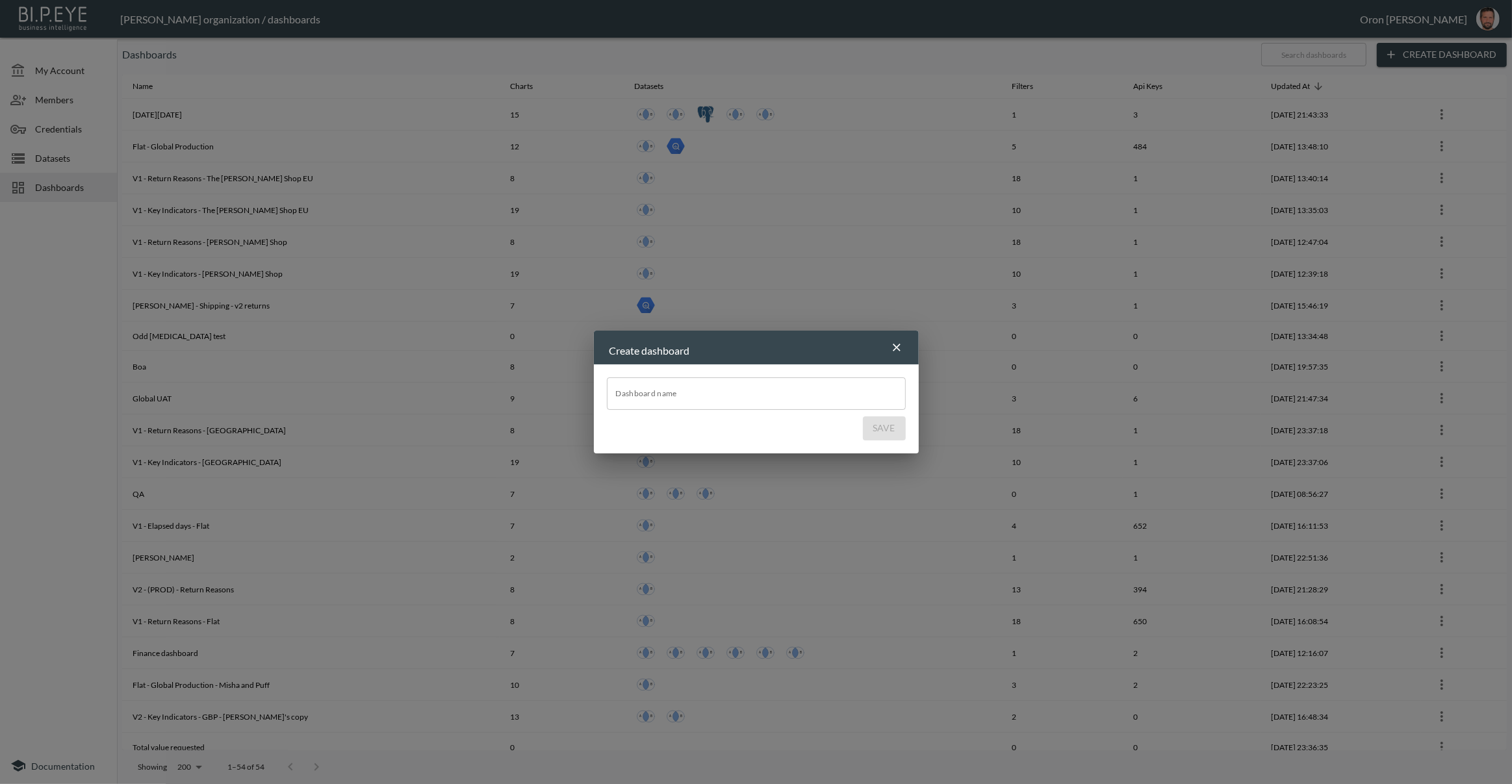
click at [741, 381] on input "Dashboard name" at bounding box center [756, 393] width 299 height 33
type input "[PERSON_NAME] Shipping Carriers"
click at [863, 416] on button "Save" at bounding box center [885, 428] width 43 height 24
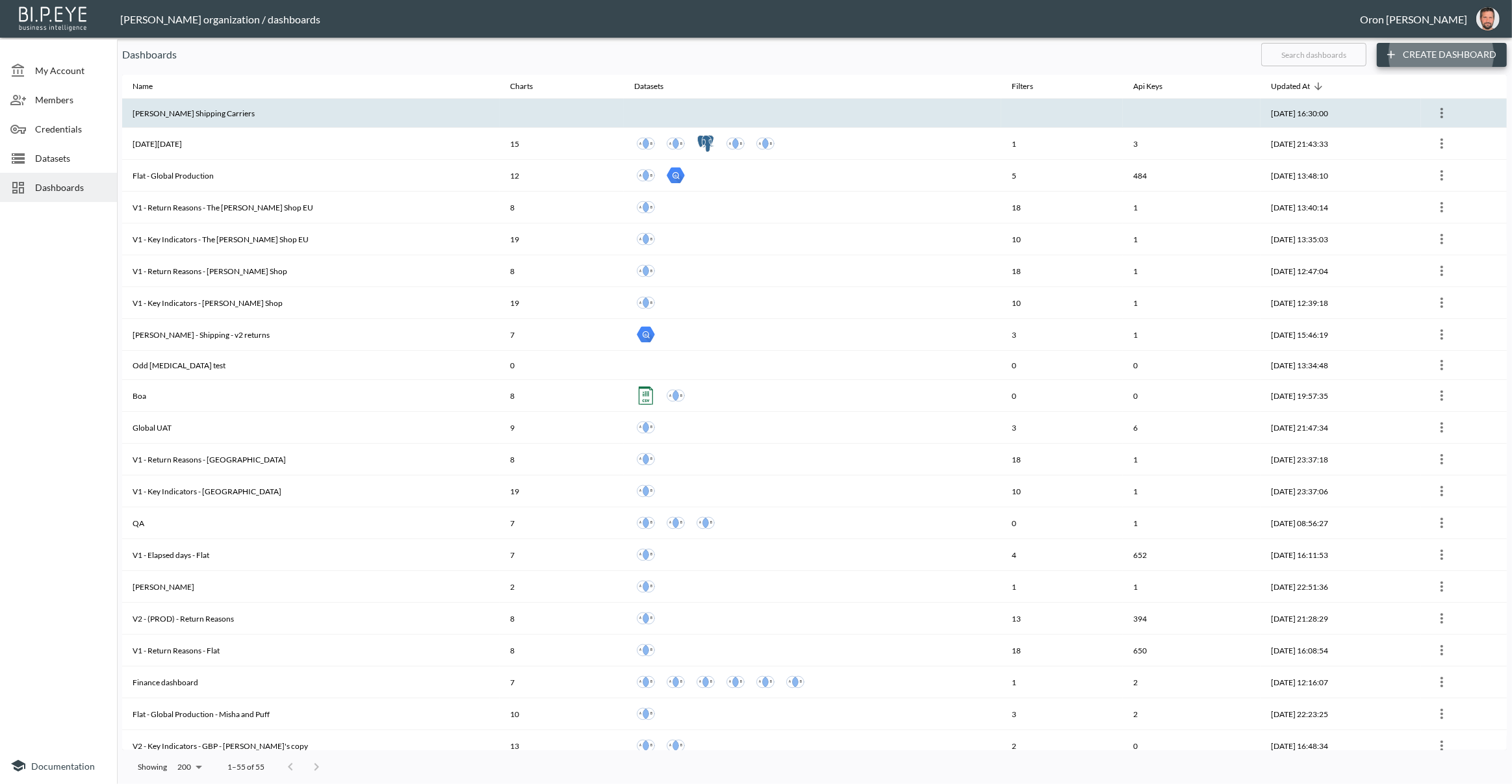
click at [752, 107] on th at bounding box center [812, 113] width 377 height 29
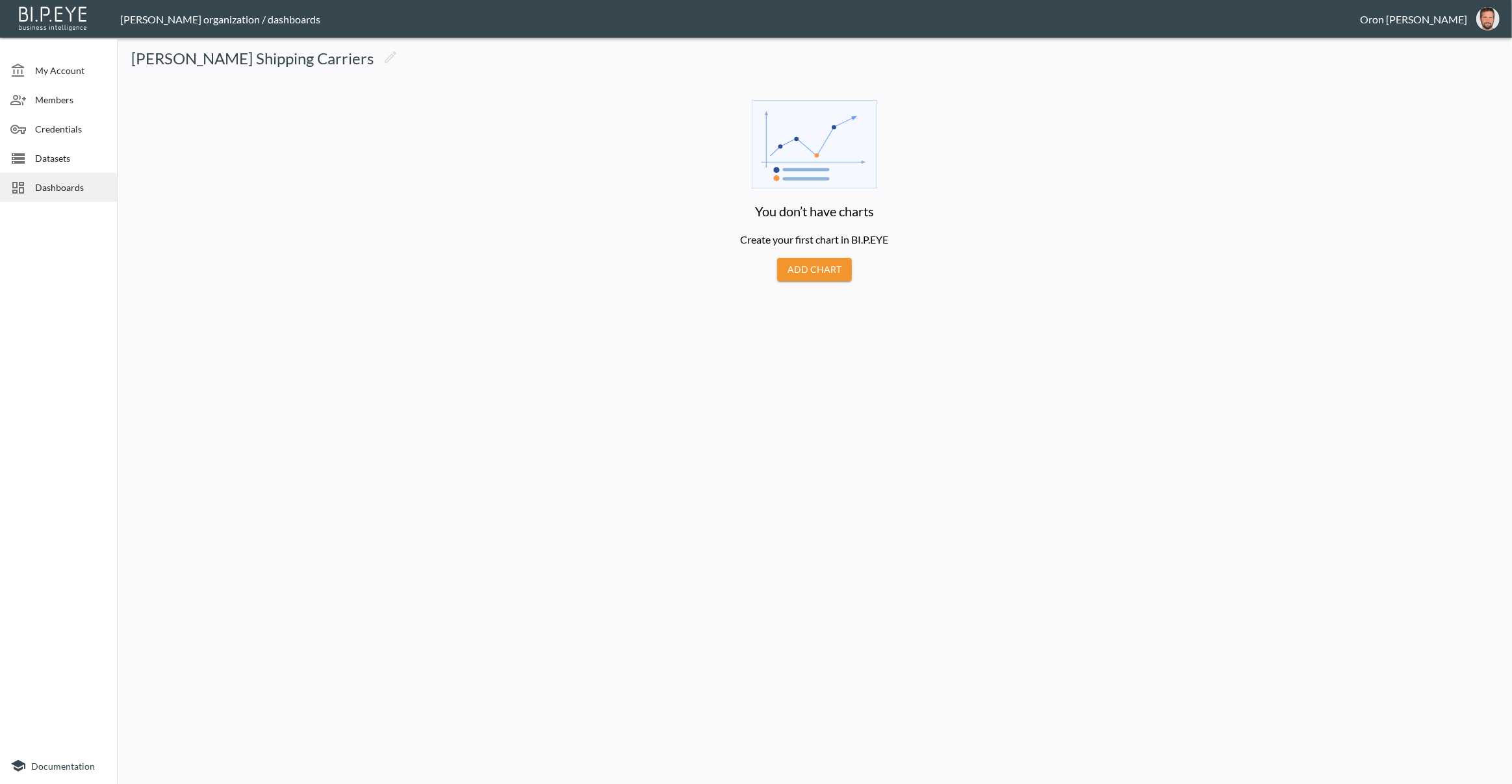
click at [831, 270] on button "Add Chart" at bounding box center [814, 270] width 75 height 24
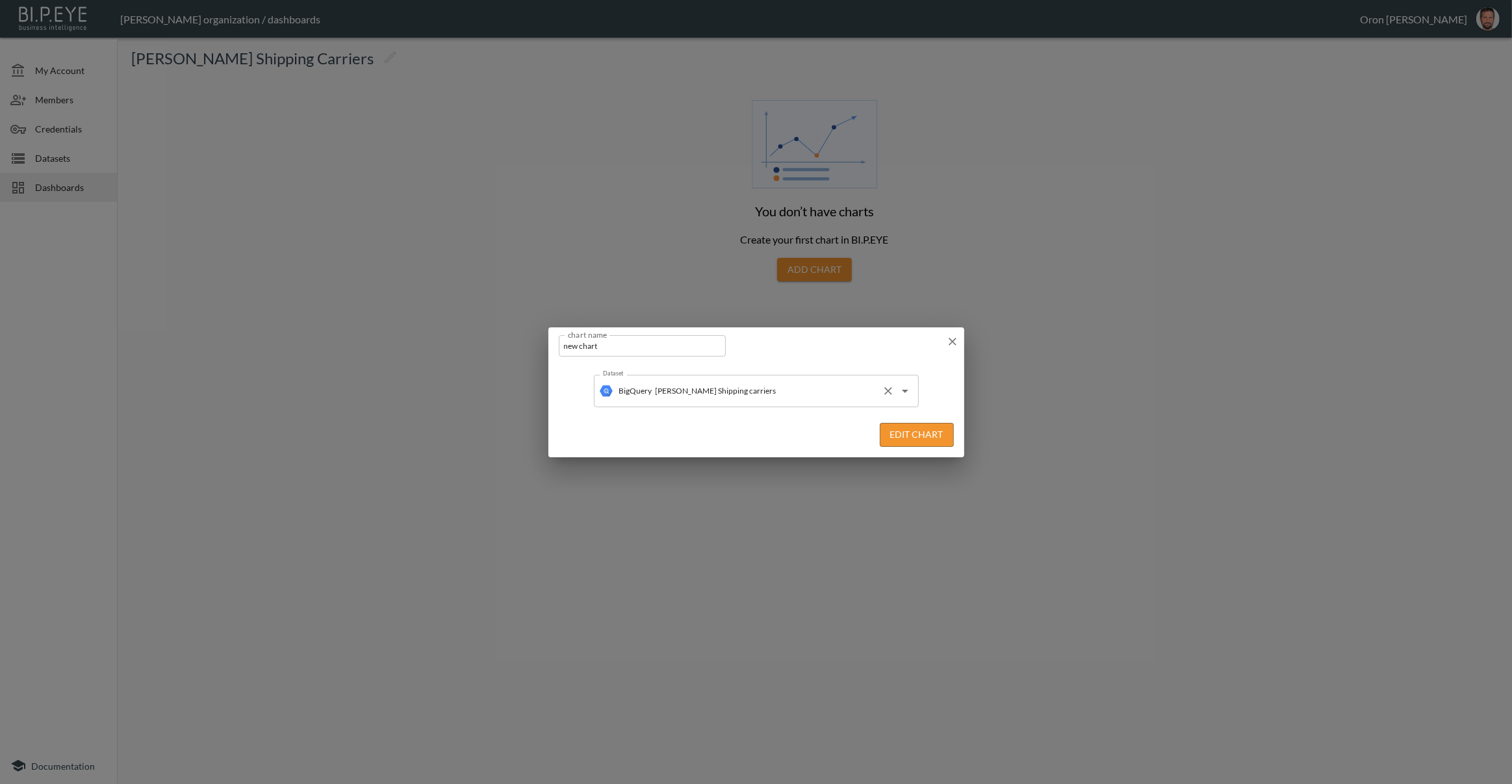
drag, startPoint x: 905, startPoint y: 437, endPoint x: 764, endPoint y: 402, distance: 145.3
click at [903, 437] on button "Edit Chart" at bounding box center [917, 434] width 74 height 24
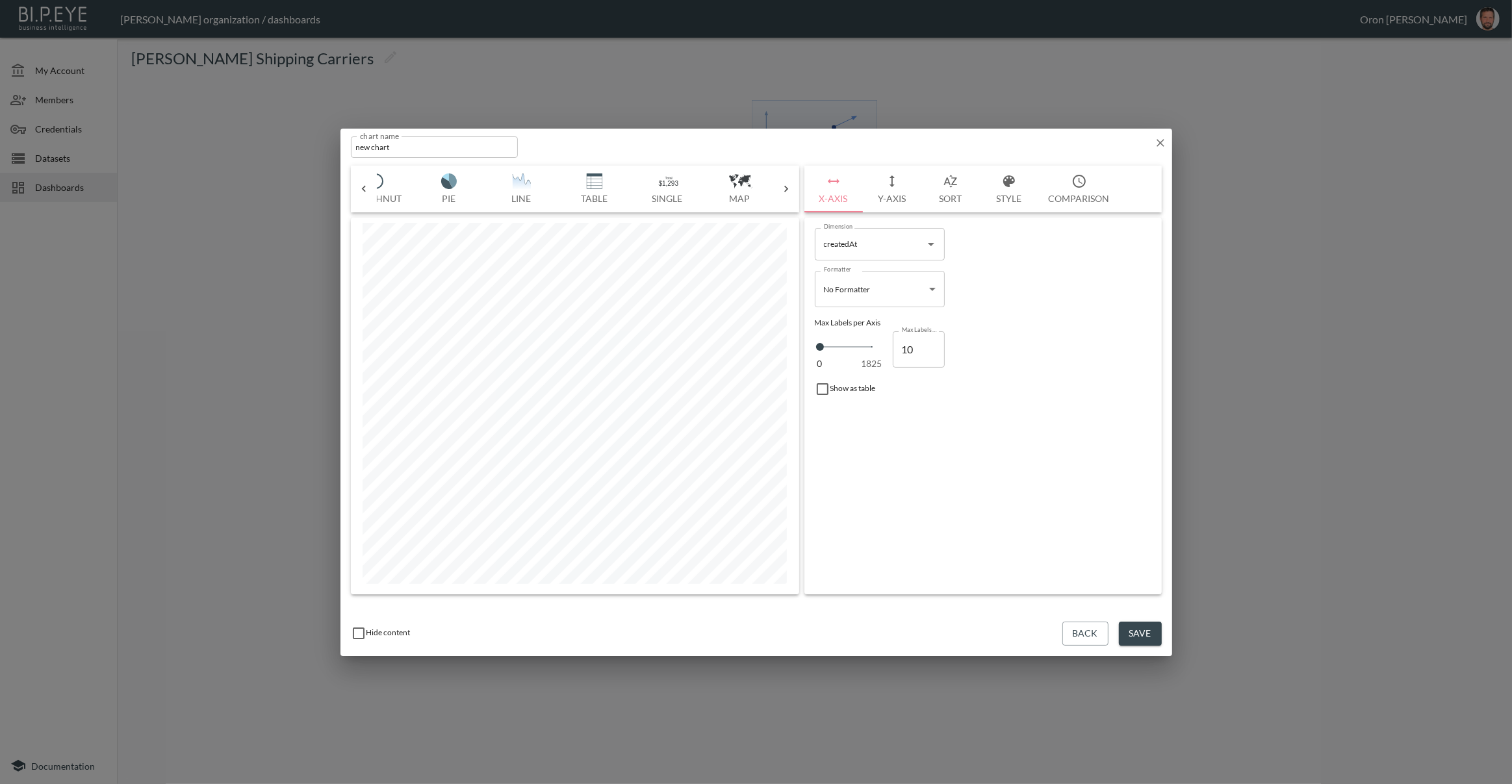
click at [610, 182] on img "button" at bounding box center [595, 181] width 52 height 16
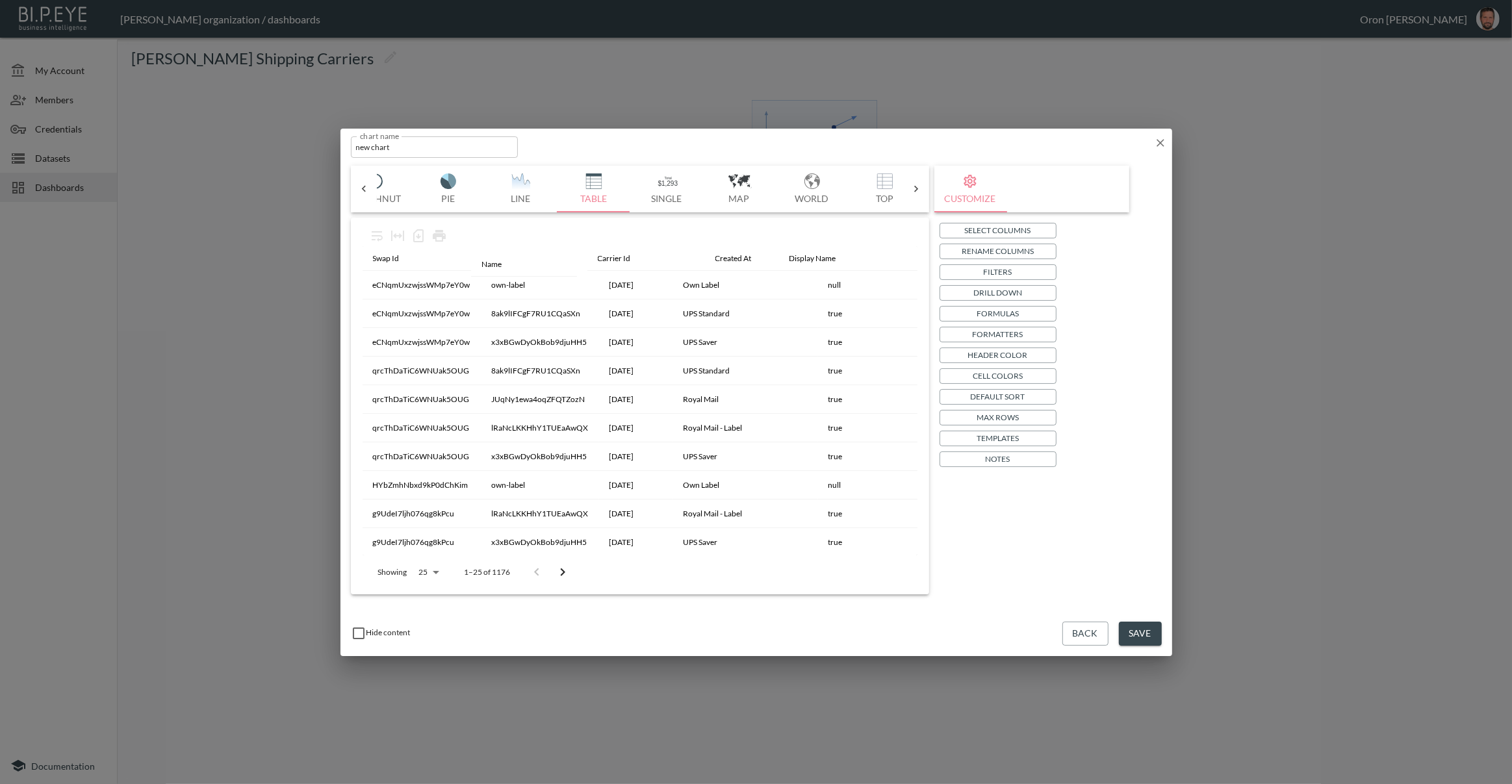
drag, startPoint x: 792, startPoint y: 261, endPoint x: 483, endPoint y: 266, distance: 309.0
click at [483, 266] on table "Swap Id Carrier Id Created At Display Name Use Admin Credentials Name eCNqmUxzw…" at bounding box center [728, 615] width 730 height 739
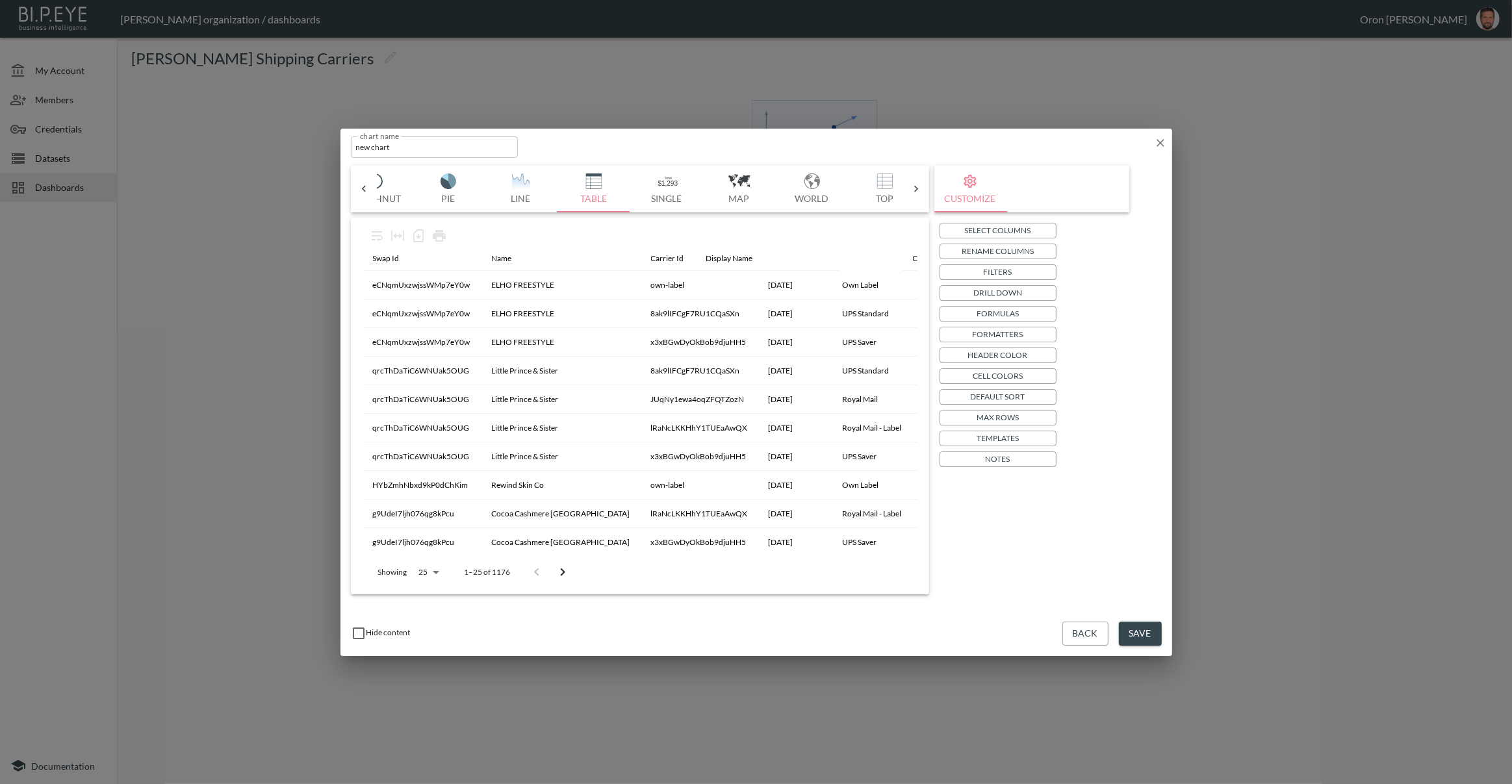
drag, startPoint x: 786, startPoint y: 254, endPoint x: 713, endPoint y: 254, distance: 73.0
click at [713, 254] on table "Swap Id Name Carrier Id Created At Display Name Use Admin Credentials eCNqmUxzw…" at bounding box center [728, 615] width 730 height 739
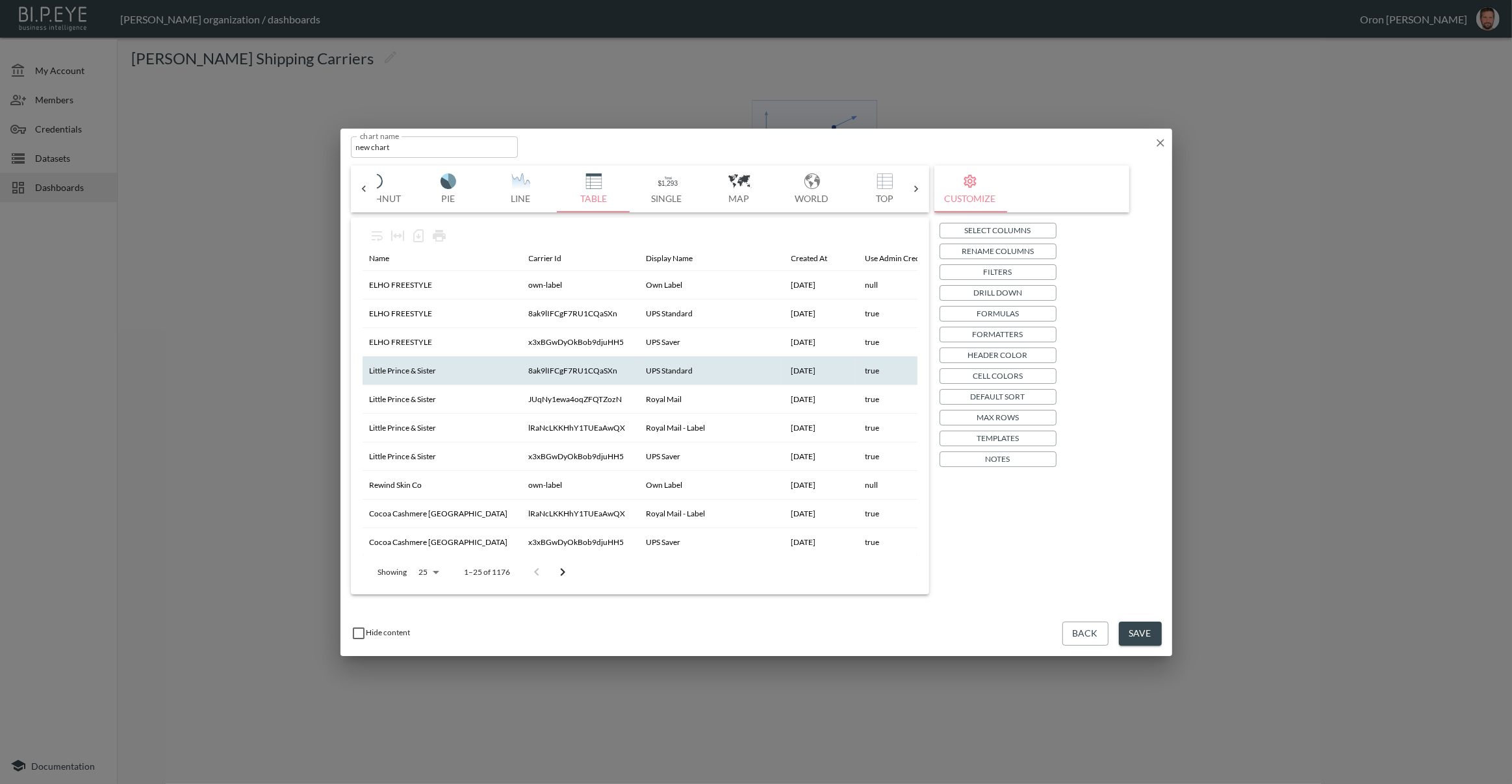
scroll to position [0, 124]
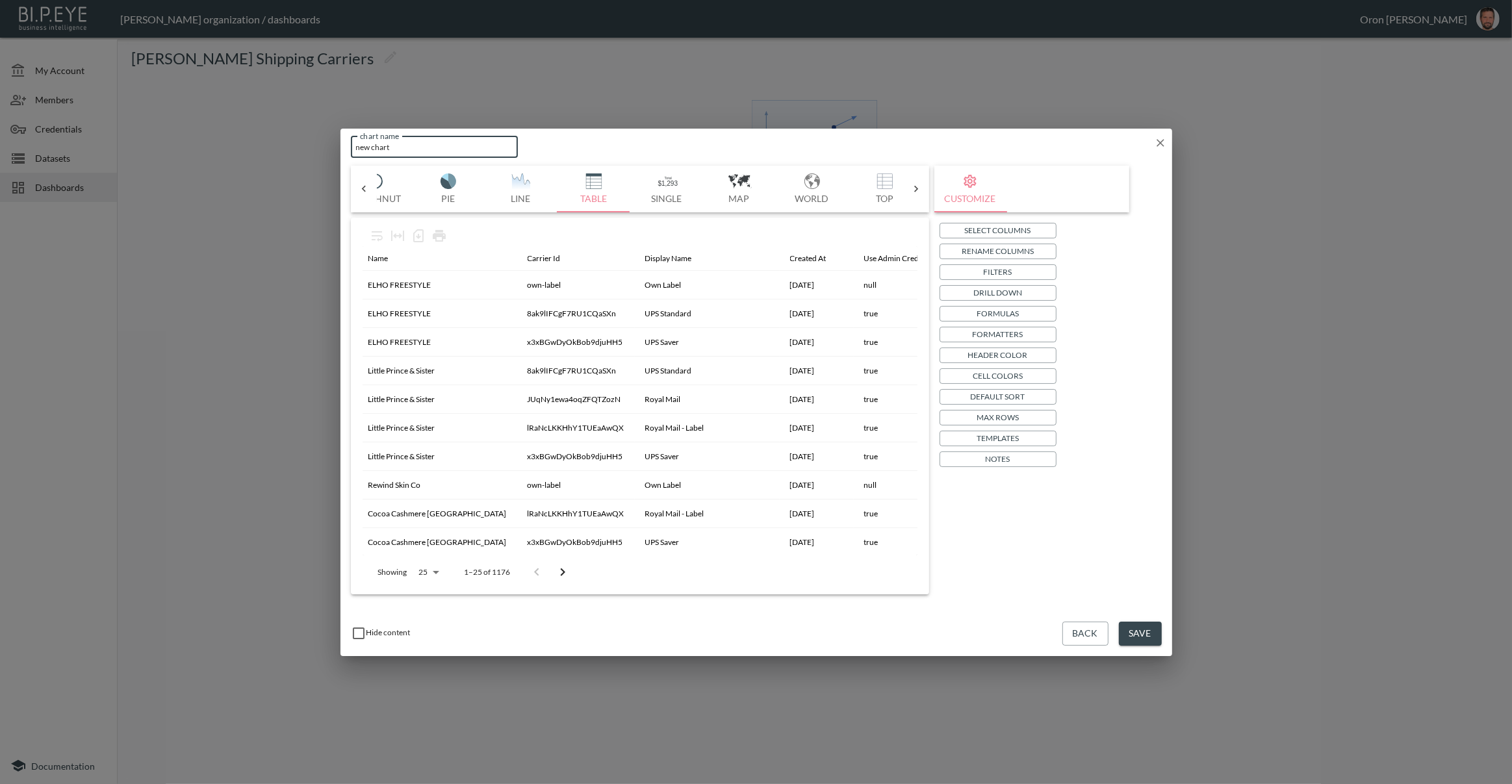
click at [403, 147] on input "new chart" at bounding box center [435, 147] width 167 height 21
type input "S"
type input "Returns Shipping Carriers"
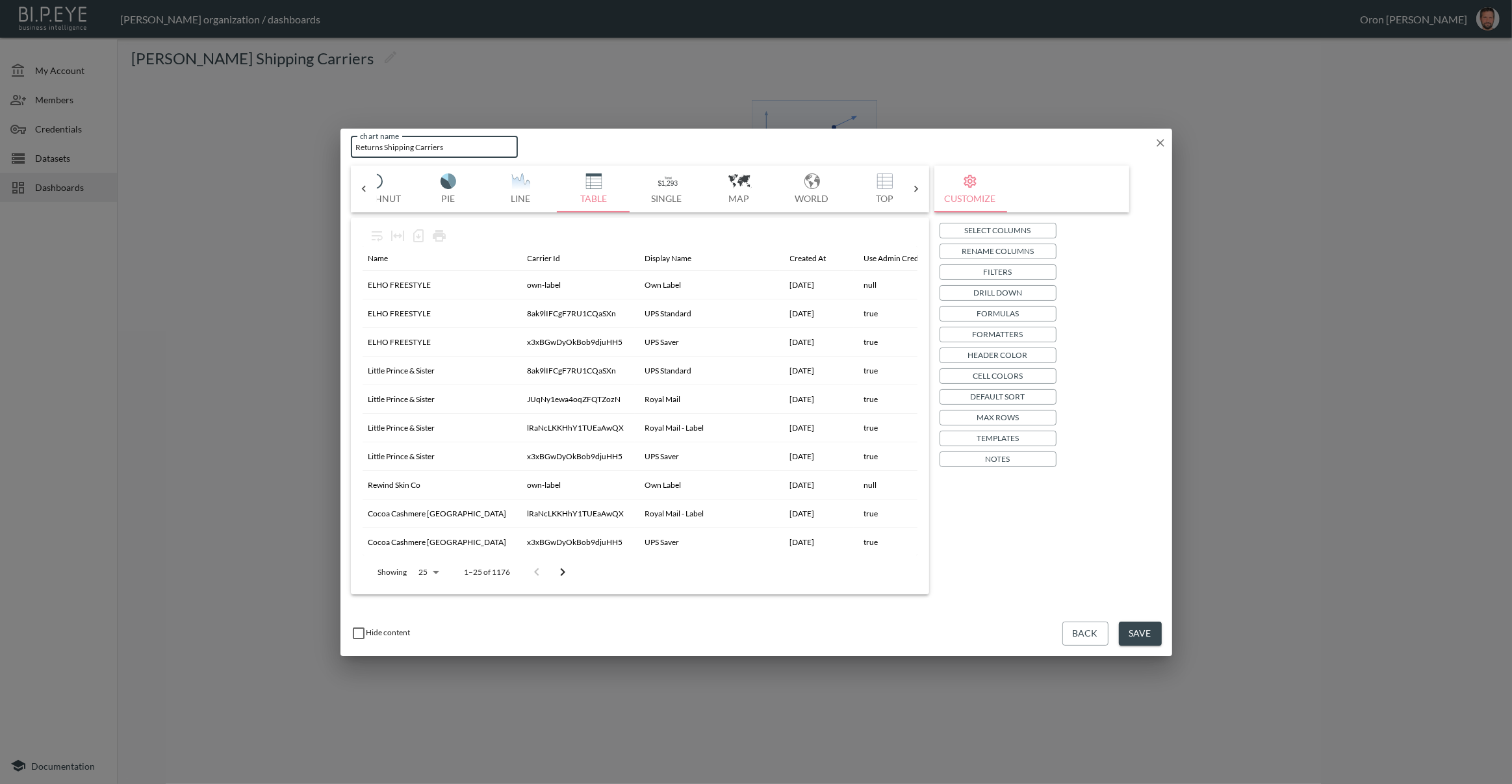
click at [1138, 628] on button "Save" at bounding box center [1141, 634] width 43 height 24
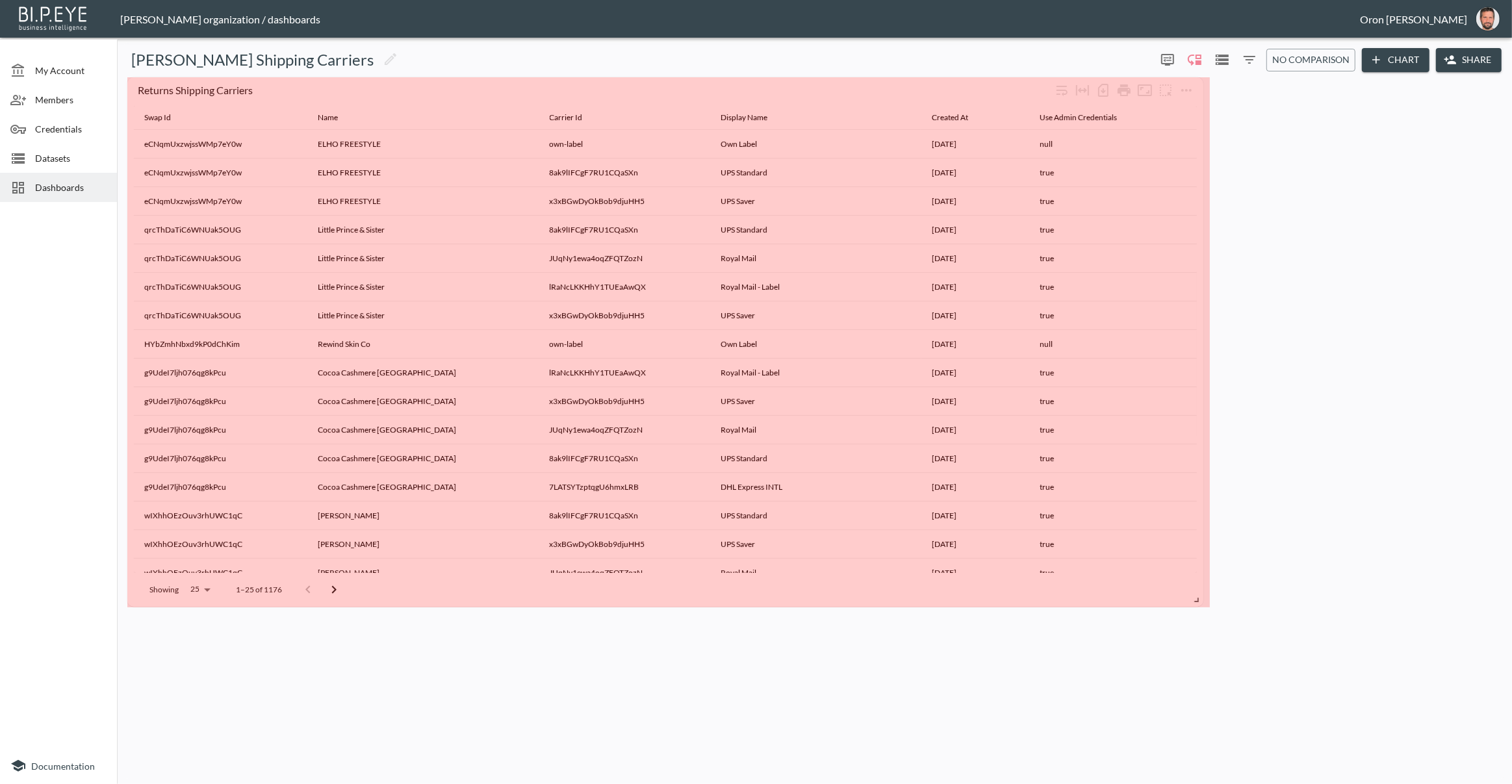
drag, startPoint x: 455, startPoint y: 155, endPoint x: 1187, endPoint y: 598, distance: 855.6
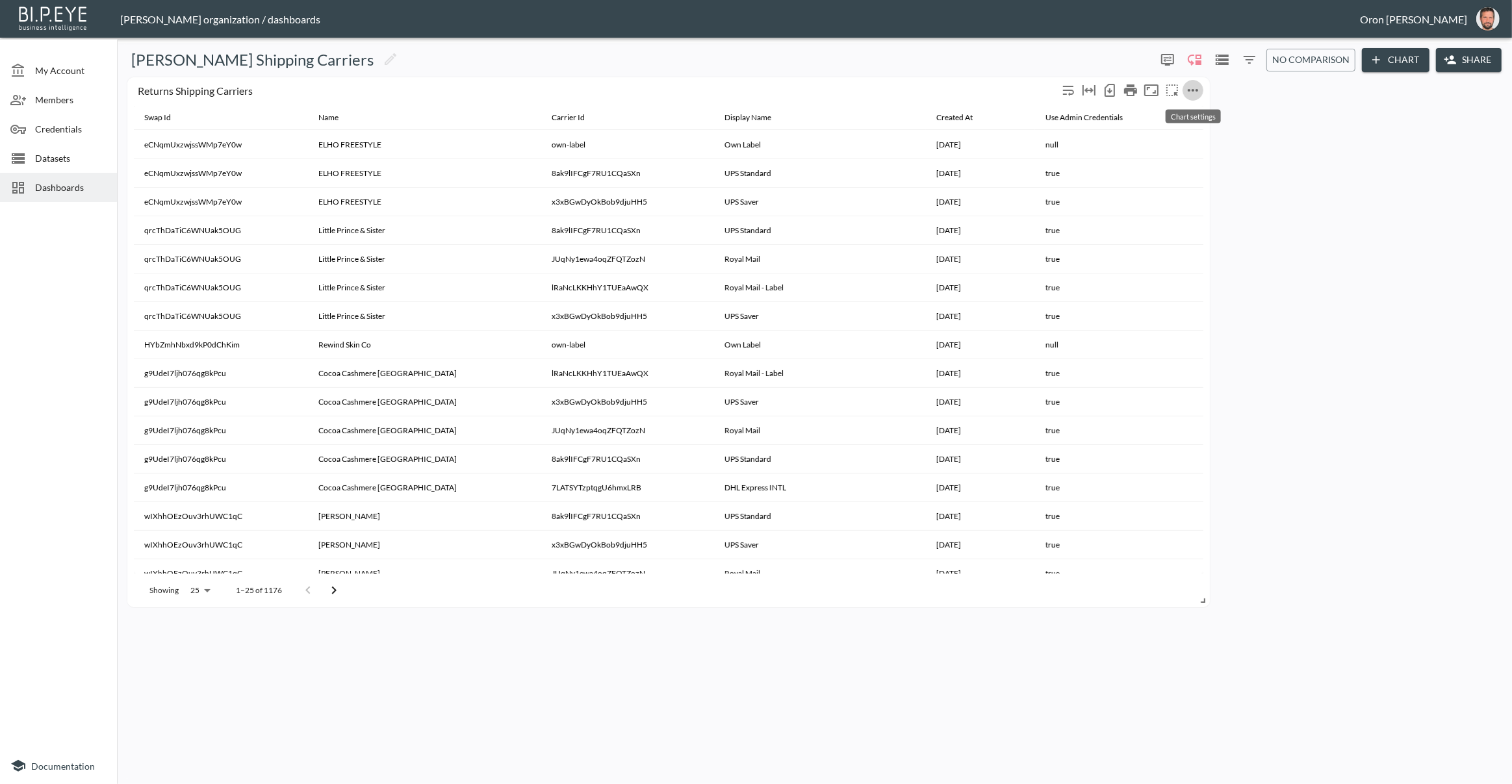
click at [1195, 96] on icon "more" at bounding box center [1193, 91] width 16 height 16
click at [1188, 109] on li "Edit" at bounding box center [1192, 115] width 102 height 23
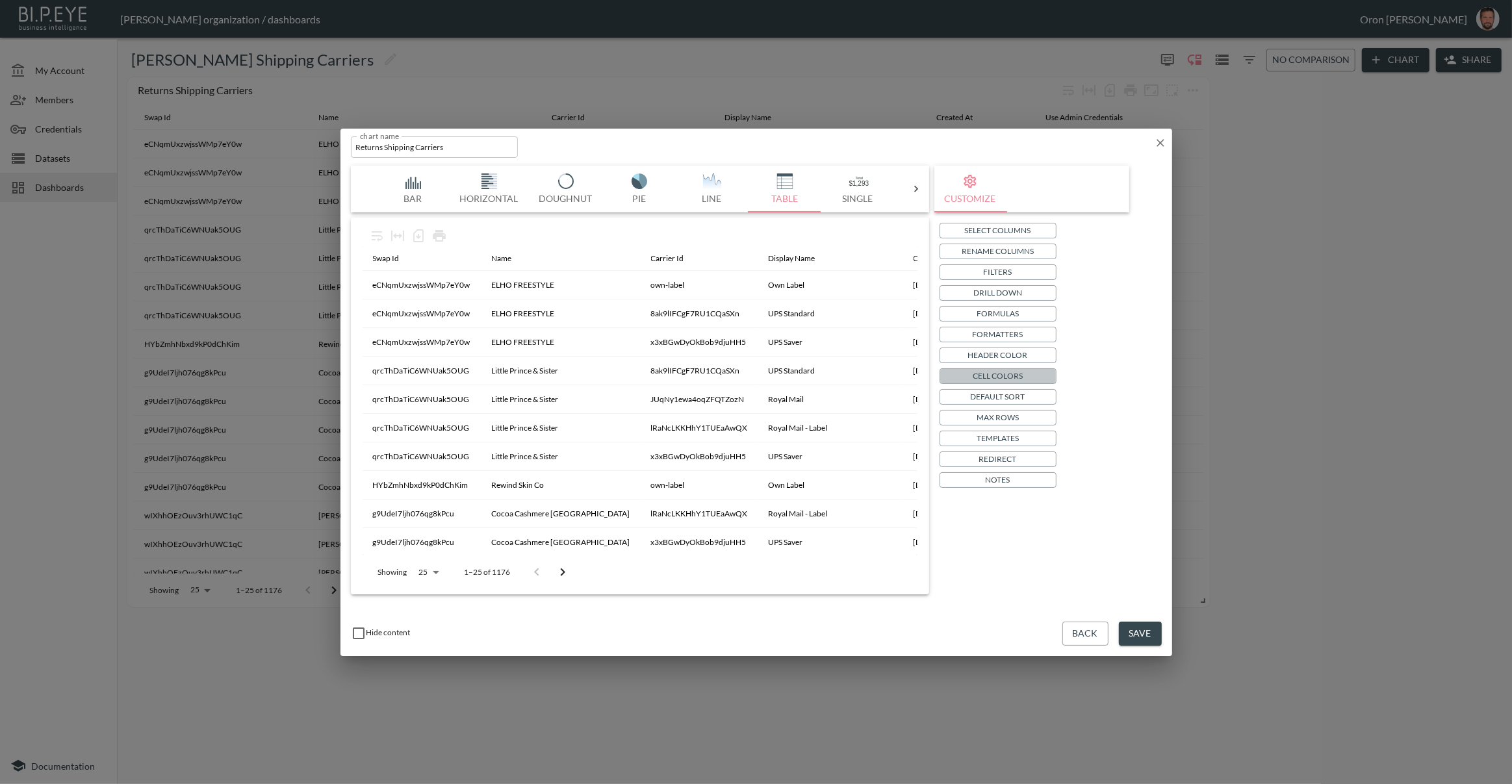
click at [1006, 378] on p "Cell Colors" at bounding box center [997, 376] width 50 height 14
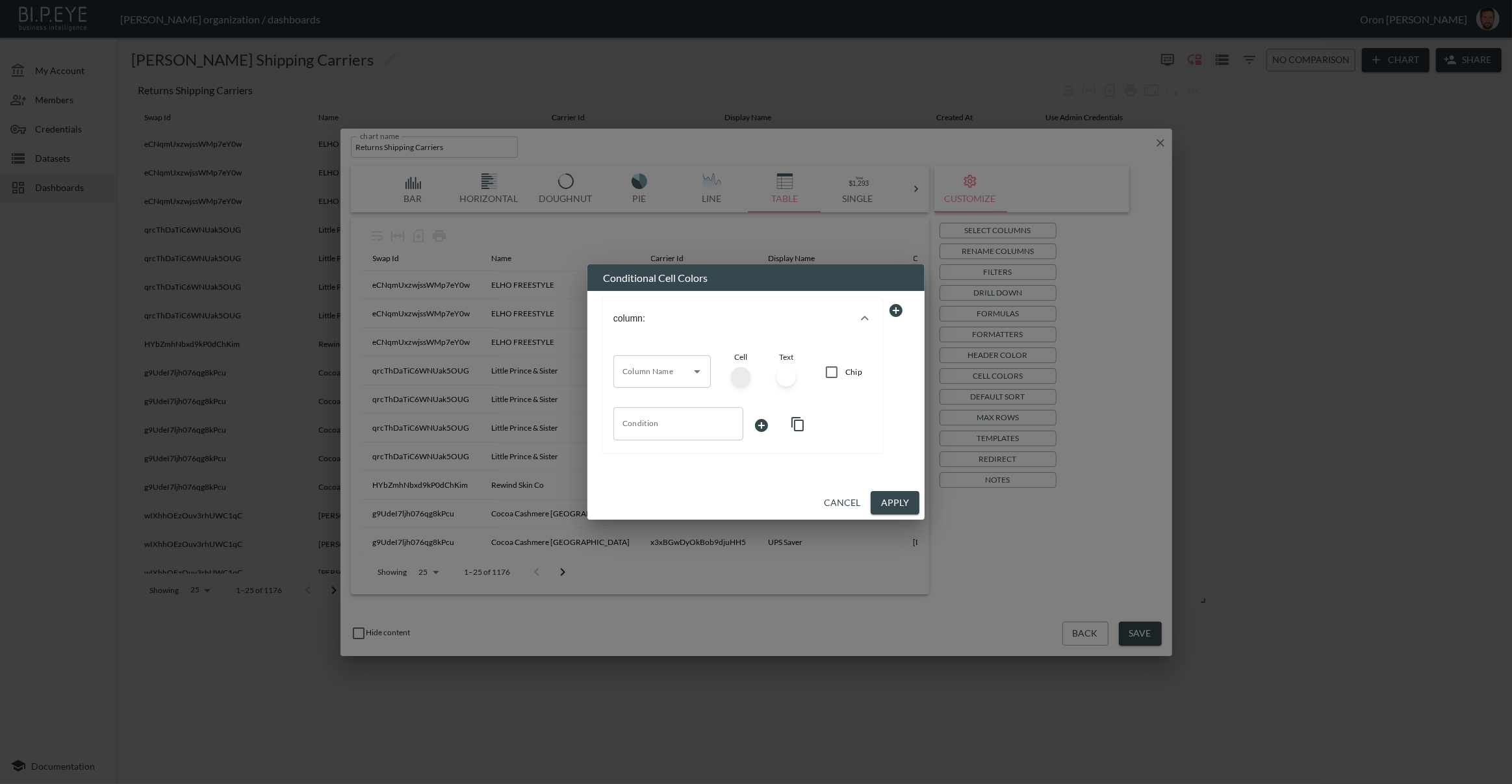
click at [666, 374] on input "Column Name" at bounding box center [653, 372] width 66 height 21
click at [663, 397] on li "useAdminCredentials" at bounding box center [661, 399] width 98 height 20
type input "useAdminCredentials"
drag, startPoint x: 834, startPoint y: 372, endPoint x: 786, endPoint y: 371, distance: 48.0
click at [834, 372] on input "Chip" at bounding box center [832, 372] width 27 height 27
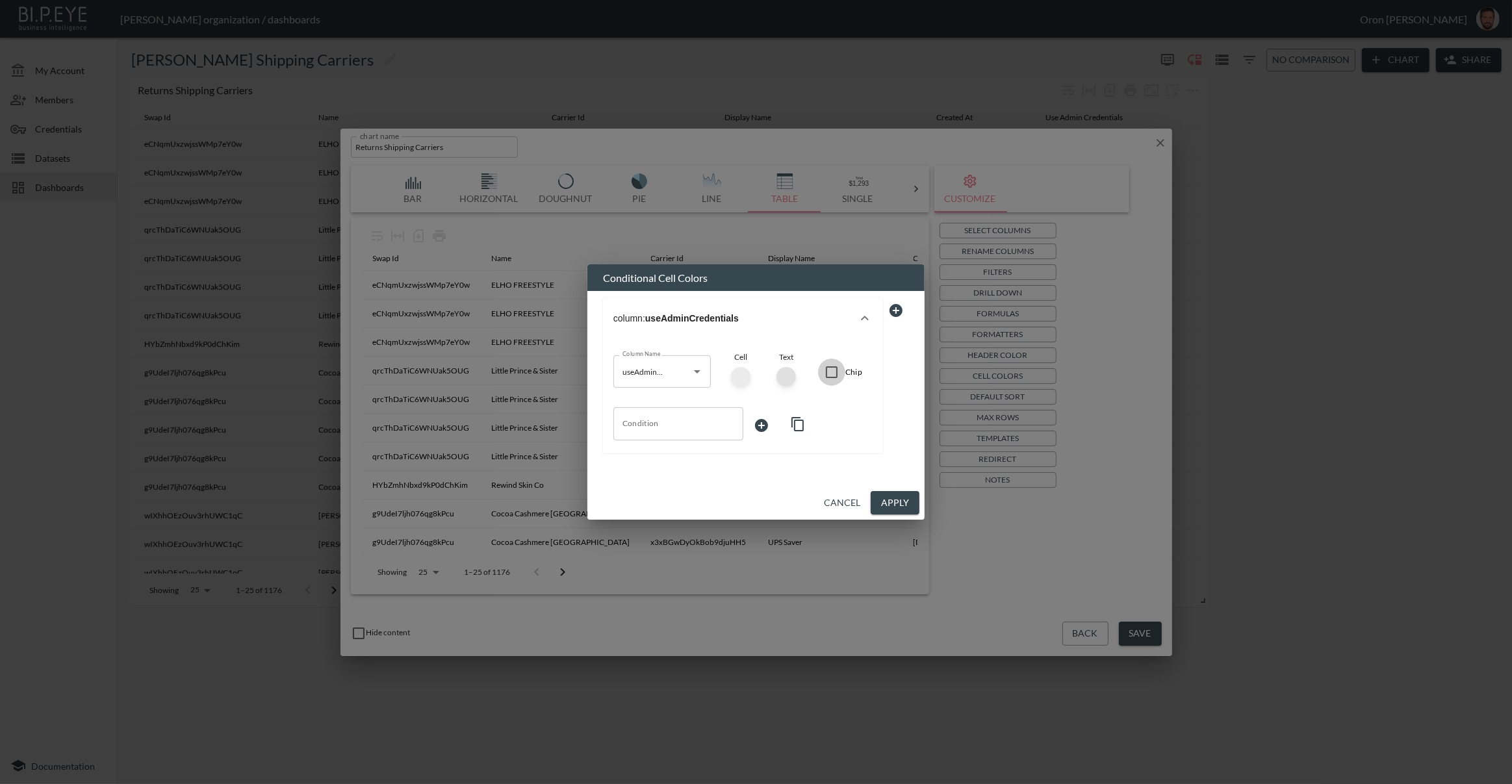
checkbox input "true"
click at [739, 372] on div at bounding box center [741, 377] width 20 height 20
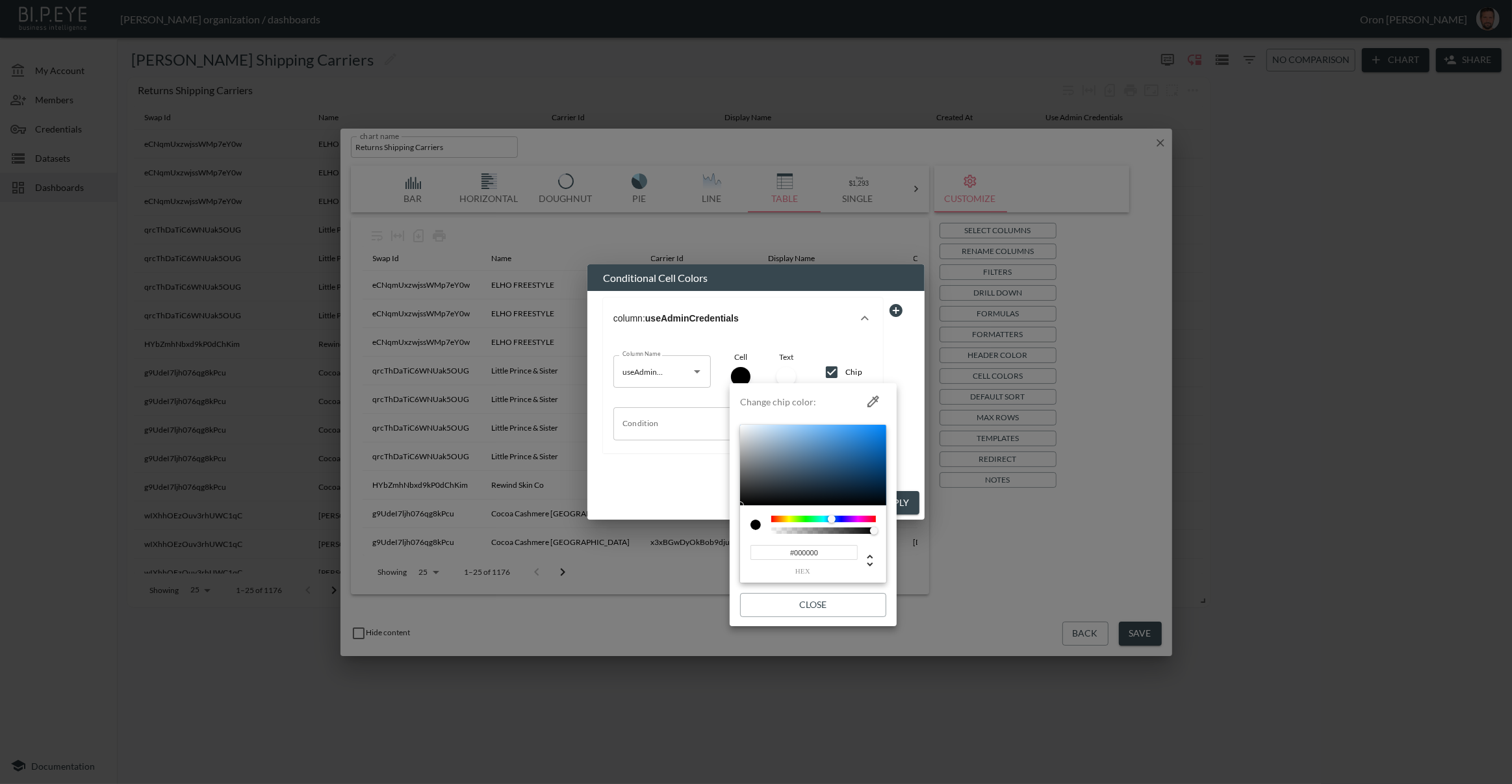
drag, startPoint x: 806, startPoint y: 518, endPoint x: 782, endPoint y: 450, distance: 72.1
click at [831, 516] on div at bounding box center [823, 519] width 105 height 7
drag, startPoint x: 773, startPoint y: 437, endPoint x: 800, endPoint y: 422, distance: 30.9
click at [800, 422] on div "Change chip color: #97D5FF hex Close" at bounding box center [813, 502] width 146 height 229
type input "#639CC1"
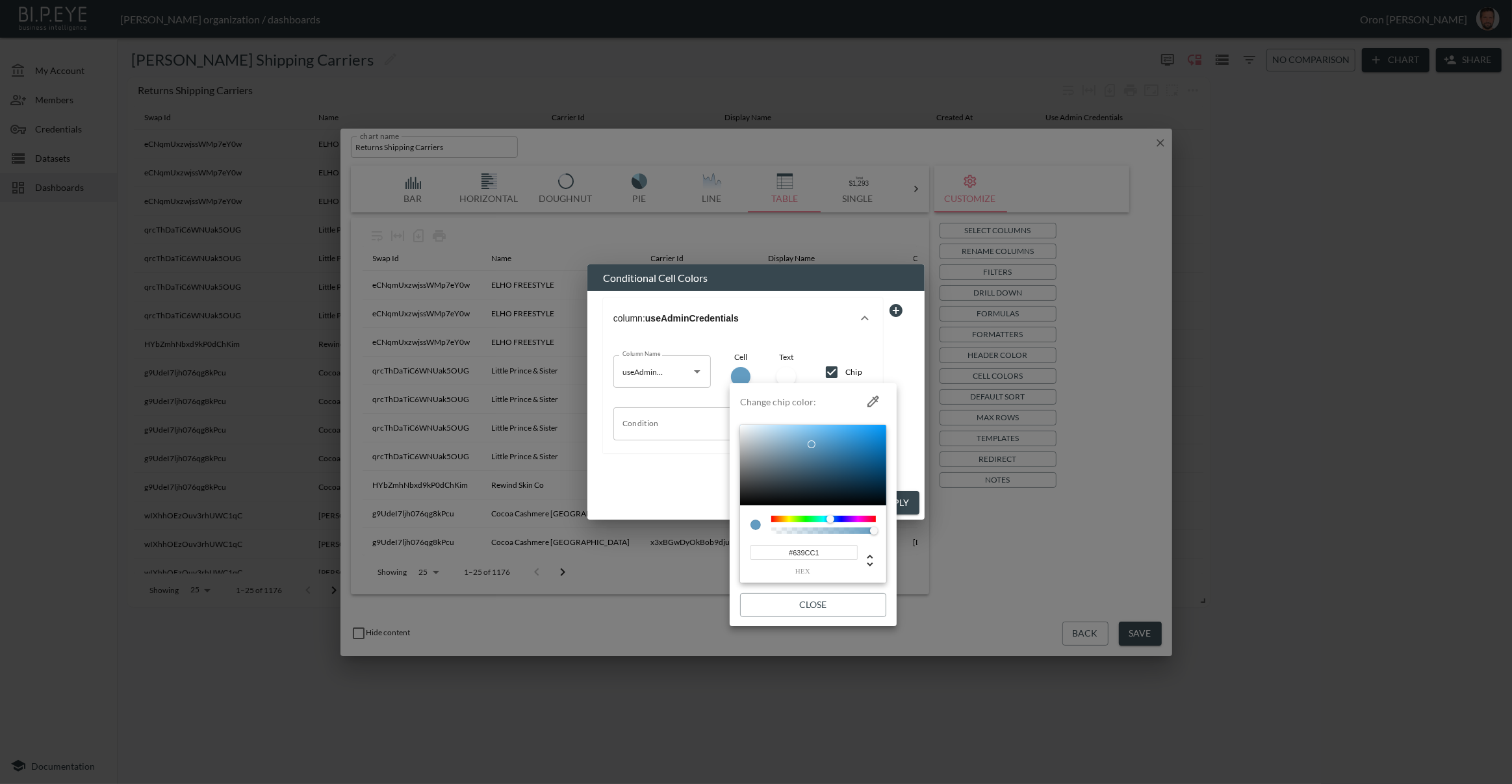
drag, startPoint x: 803, startPoint y: 430, endPoint x: 811, endPoint y: 444, distance: 16.1
click at [812, 444] on div at bounding box center [816, 448] width 8 height 8
click at [674, 475] on div at bounding box center [756, 392] width 1512 height 784
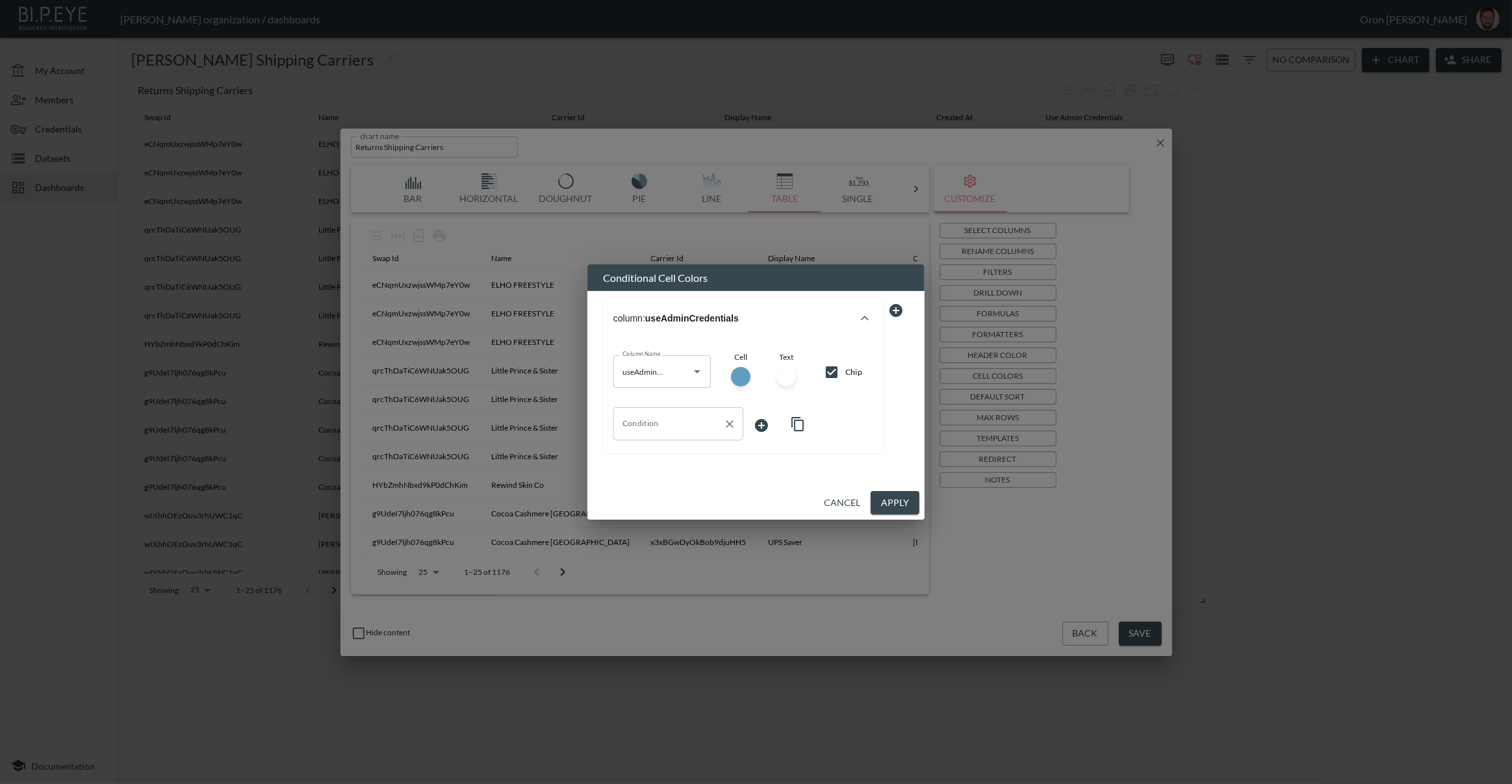
click at [683, 423] on input "Condition" at bounding box center [669, 423] width 99 height 21
drag, startPoint x: 668, startPoint y: 548, endPoint x: 700, endPoint y: 505, distance: 53.6
click at [668, 548] on span "useAdminCredentials" at bounding box center [678, 550] width 109 height 12
type input "useAdminCredentials"
click at [752, 428] on body "BI.P.EYE, Interactive Analytics Dashboards - app [PERSON_NAME] organization / d…" at bounding box center [756, 392] width 1512 height 784
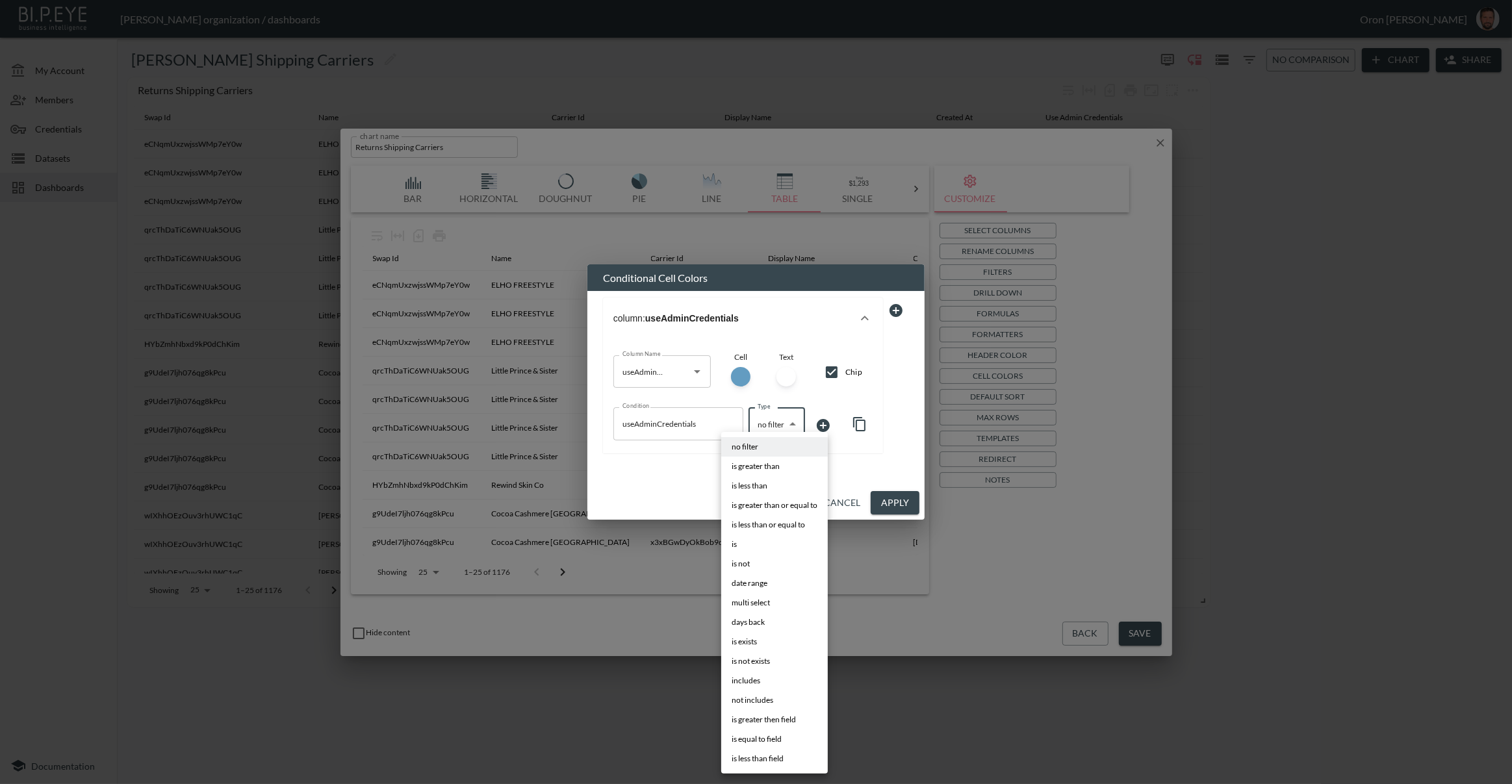
click at [748, 537] on li "is" at bounding box center [775, 544] width 107 height 20
type input "is"
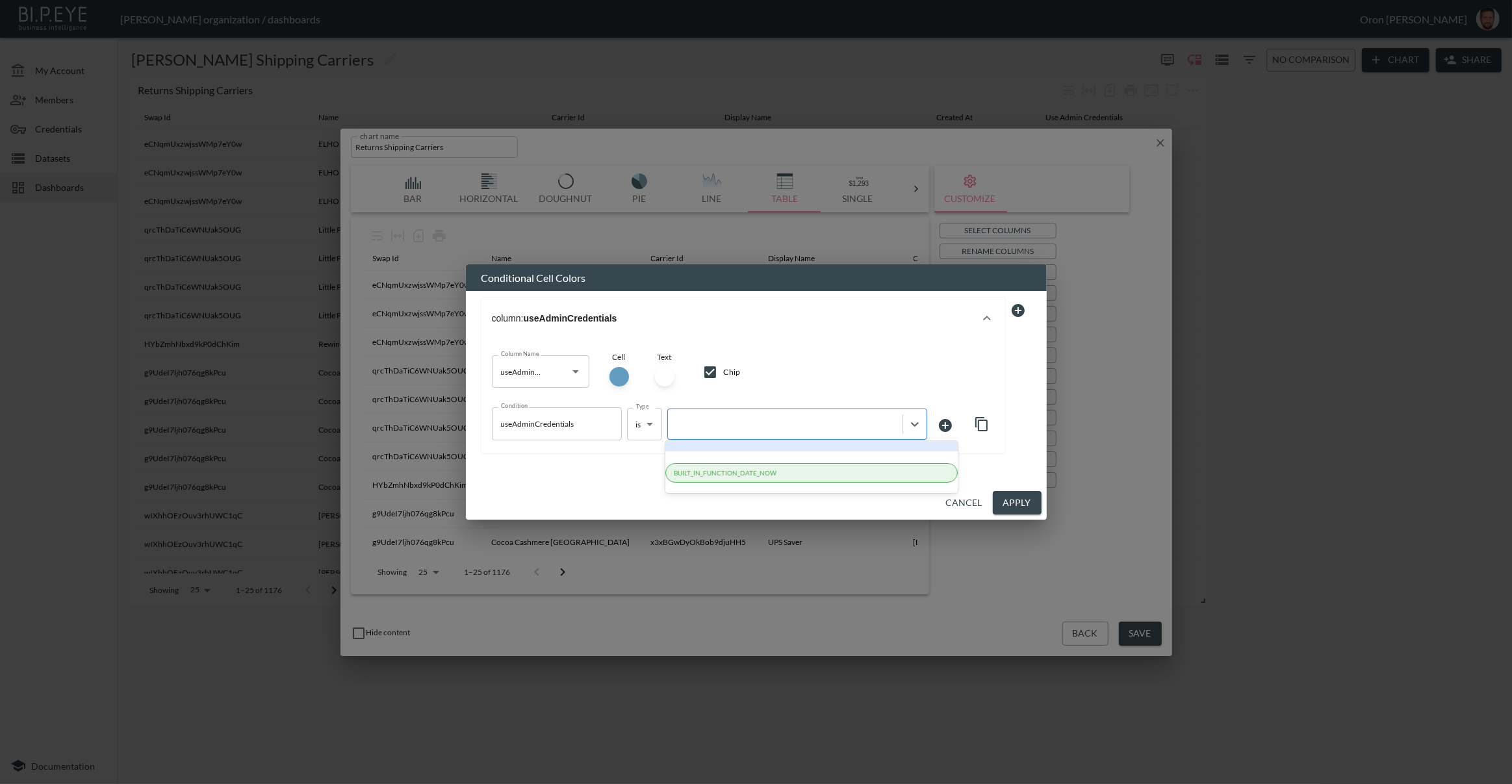
click at [827, 415] on div at bounding box center [785, 423] width 235 height 18
type input "true"
click at [745, 423] on div at bounding box center [773, 423] width 198 height 12
drag, startPoint x: 1002, startPoint y: 470, endPoint x: 1003, endPoint y: 487, distance: 17.0
click at [1002, 472] on div "column: useAdminCredentials Column Name useAdminCredentials Column Name Cell Te…" at bounding box center [756, 382] width 550 height 181
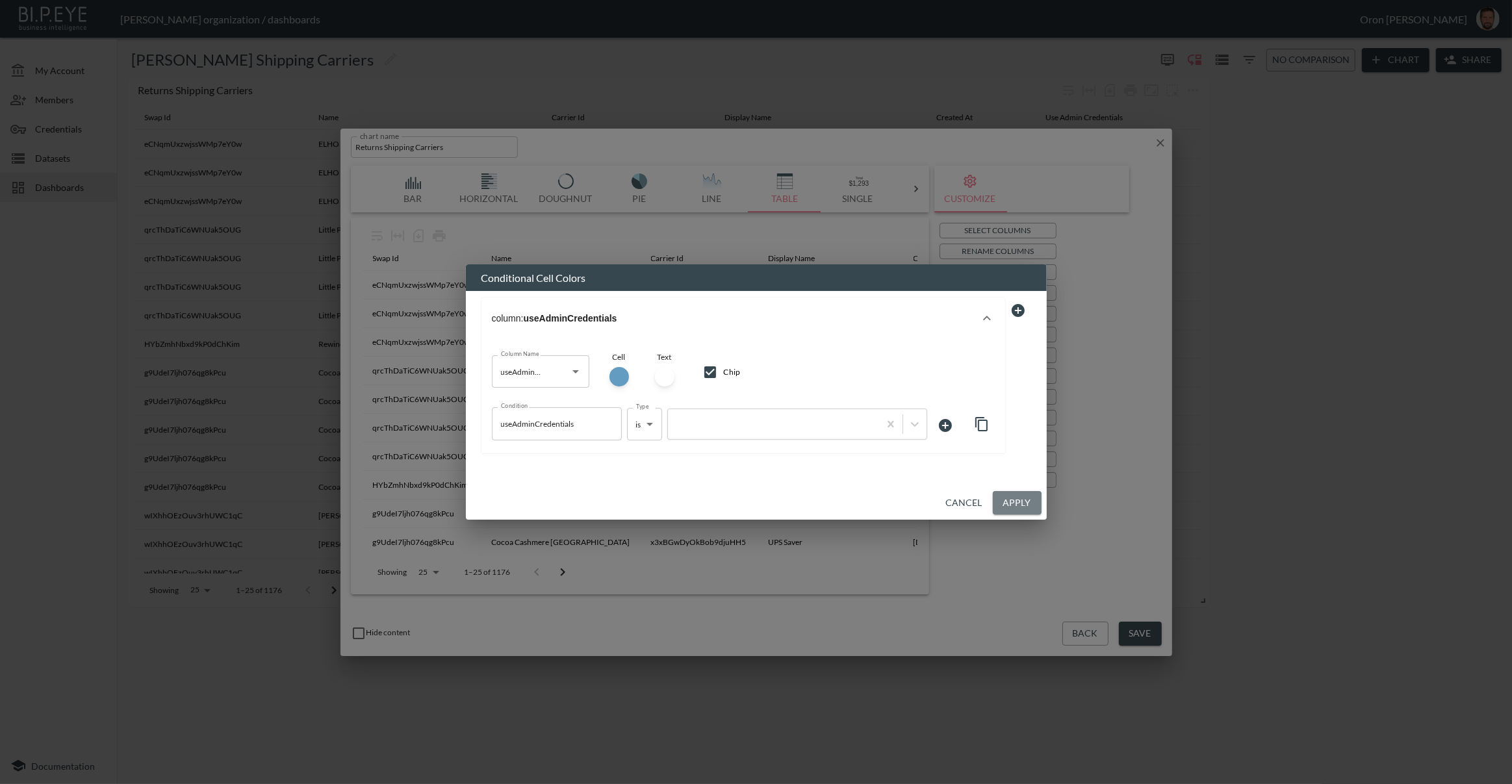
click at [1010, 509] on button "Apply" at bounding box center [1017, 503] width 49 height 24
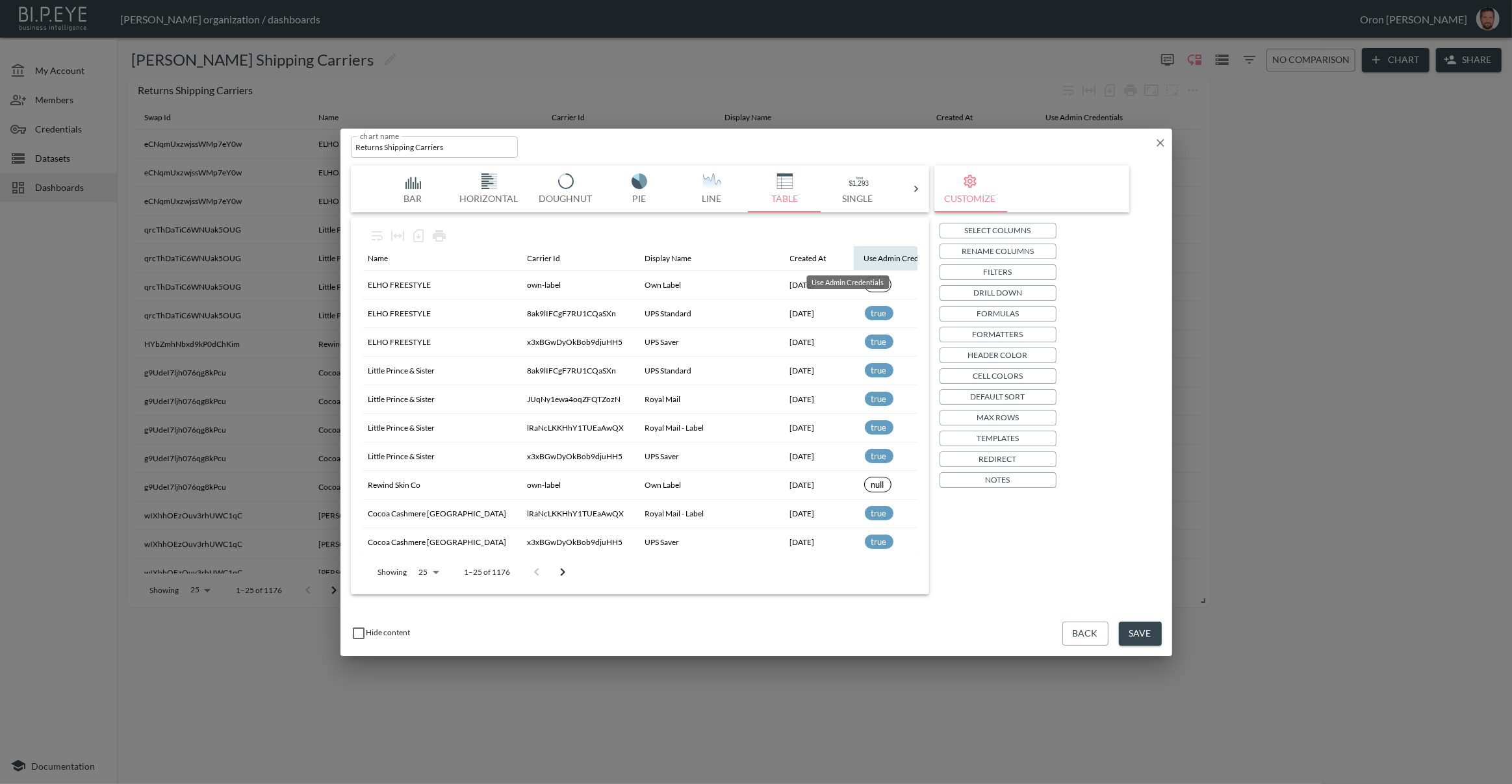
click at [864, 257] on div "Use Admin Credentials" at bounding box center [903, 259] width 78 height 16
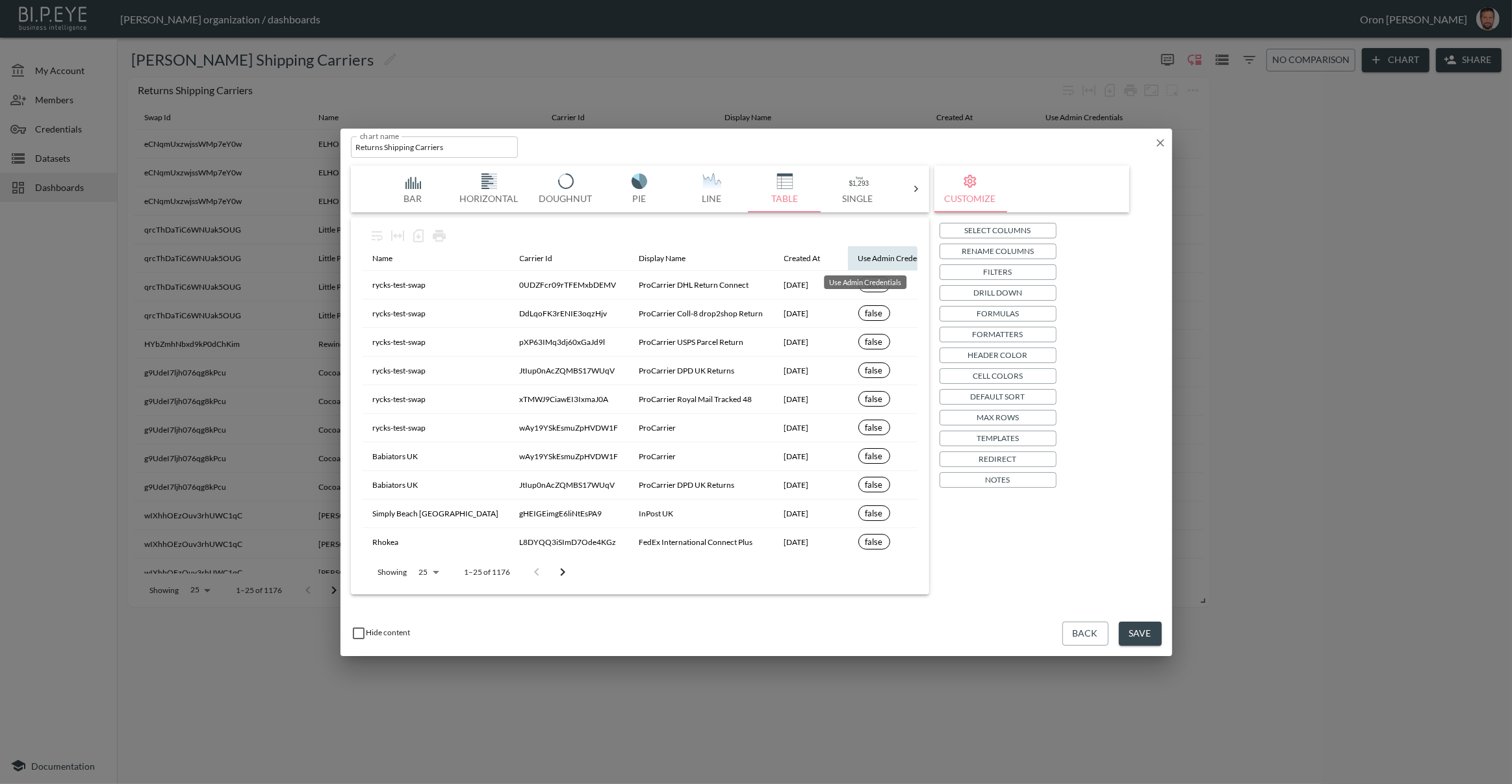
click at [859, 257] on div "Use Admin Credentials" at bounding box center [897, 259] width 78 height 16
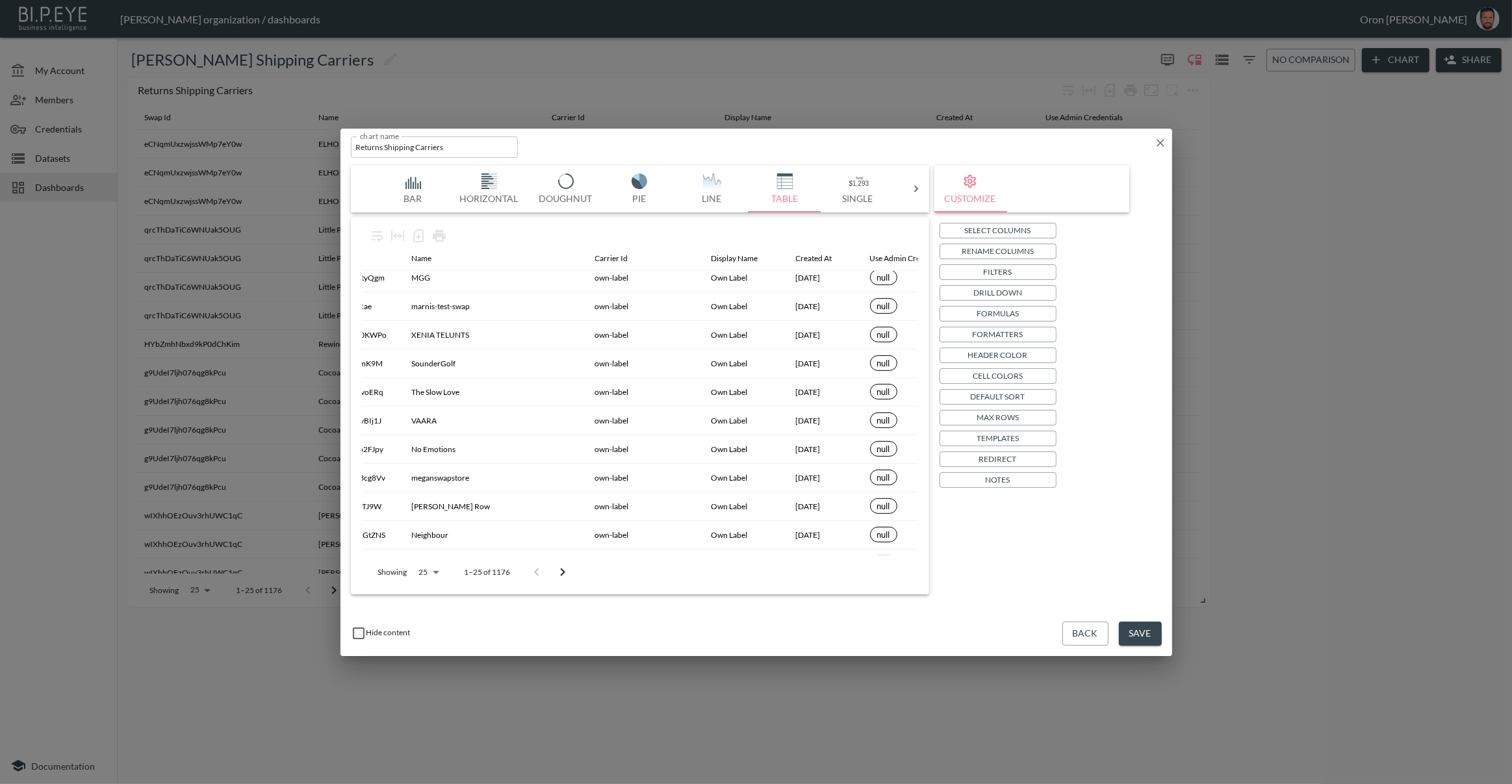
scroll to position [415, 79]
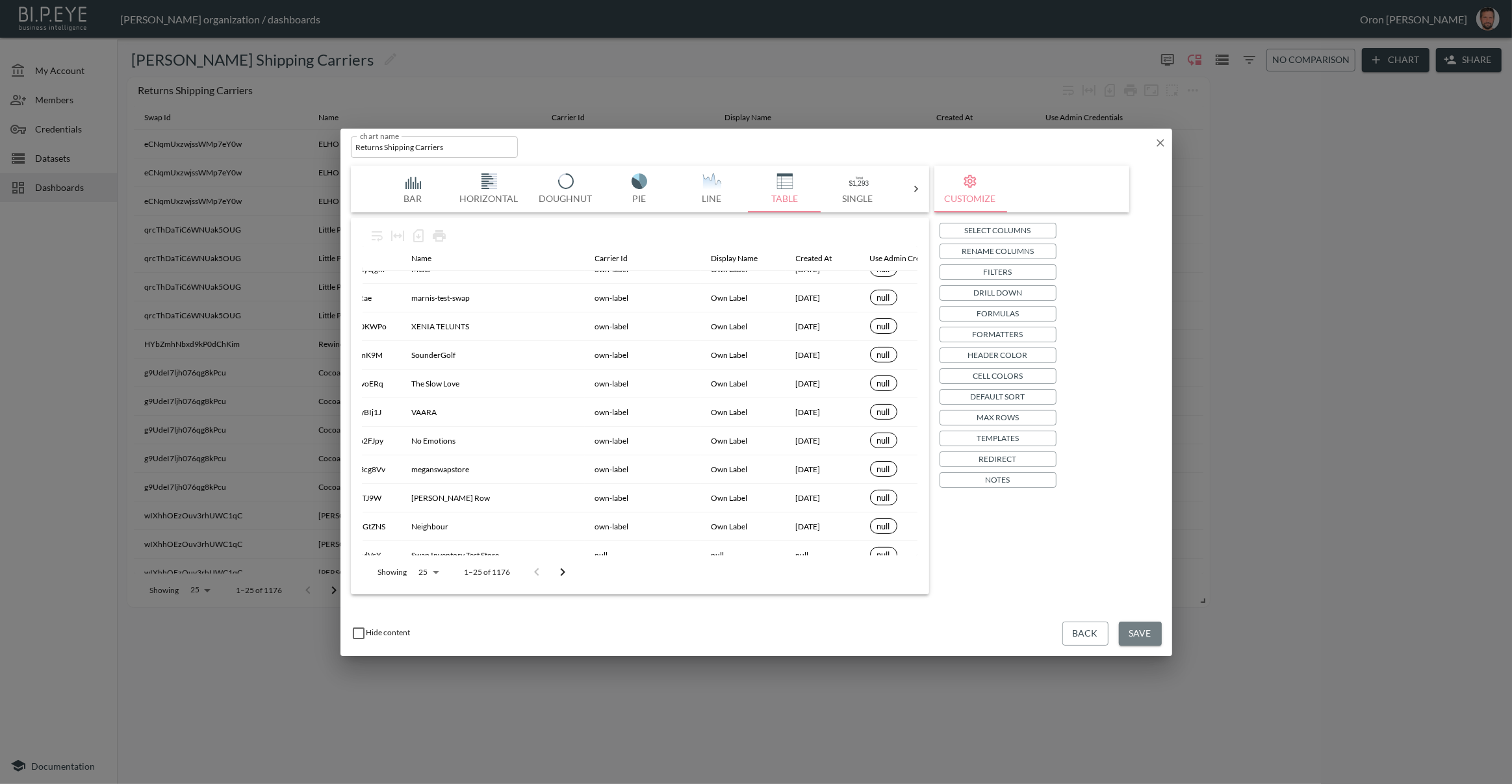
click at [1129, 632] on button "Save" at bounding box center [1141, 634] width 43 height 24
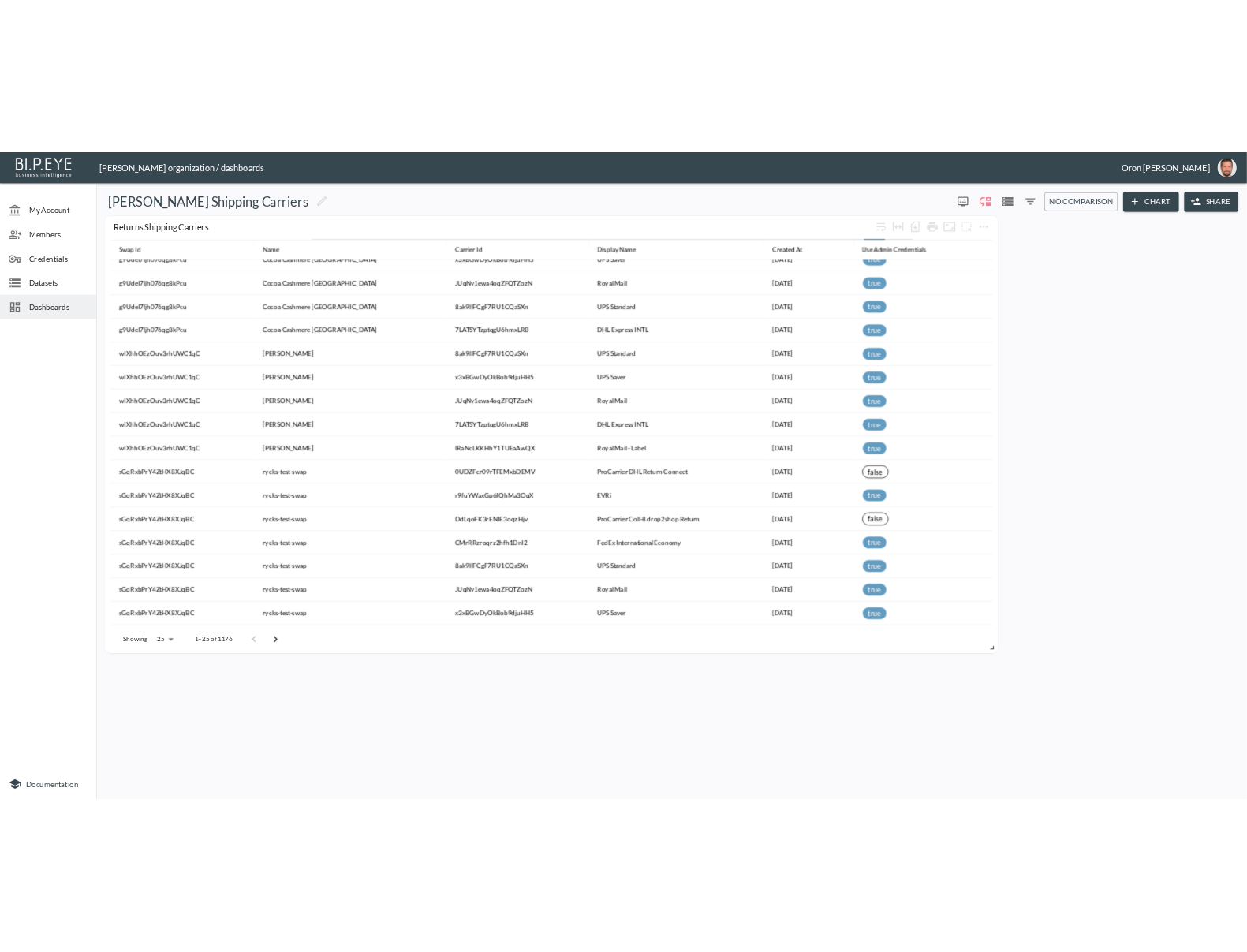
scroll to position [0, 0]
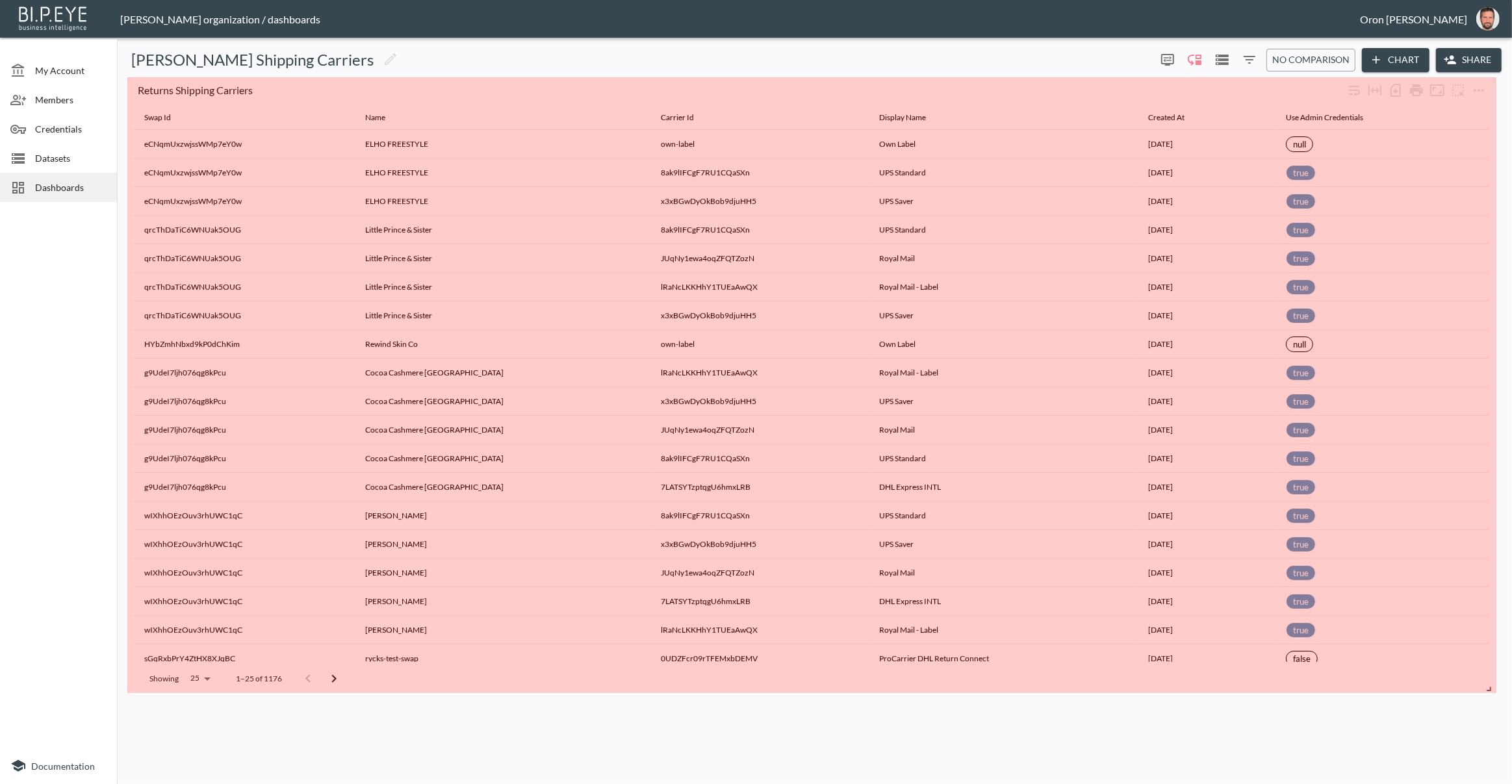
drag, startPoint x: 1203, startPoint y: 598, endPoint x: 1489, endPoint y: 686, distance: 299.2
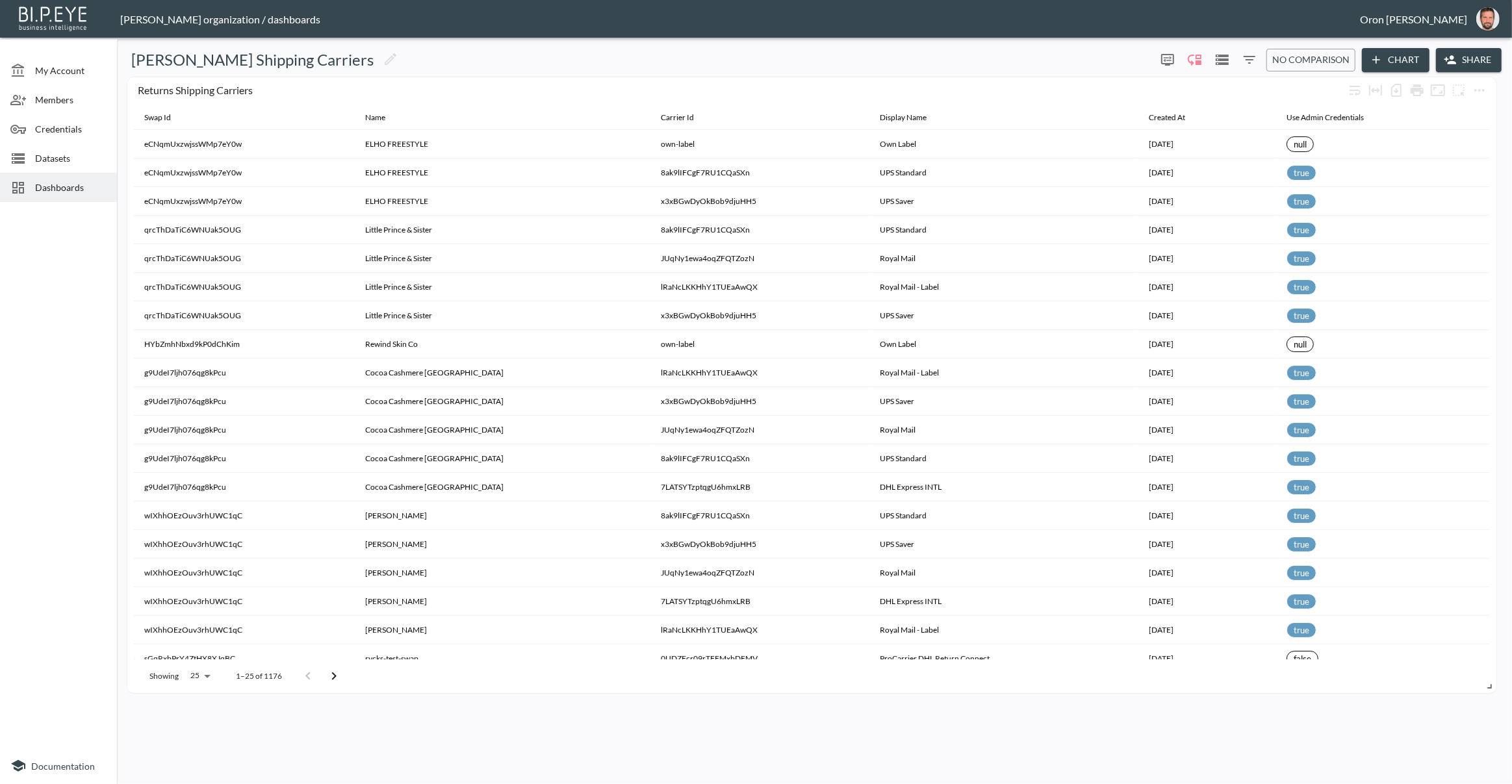
click at [1479, 59] on button "Share" at bounding box center [1468, 60] width 66 height 24
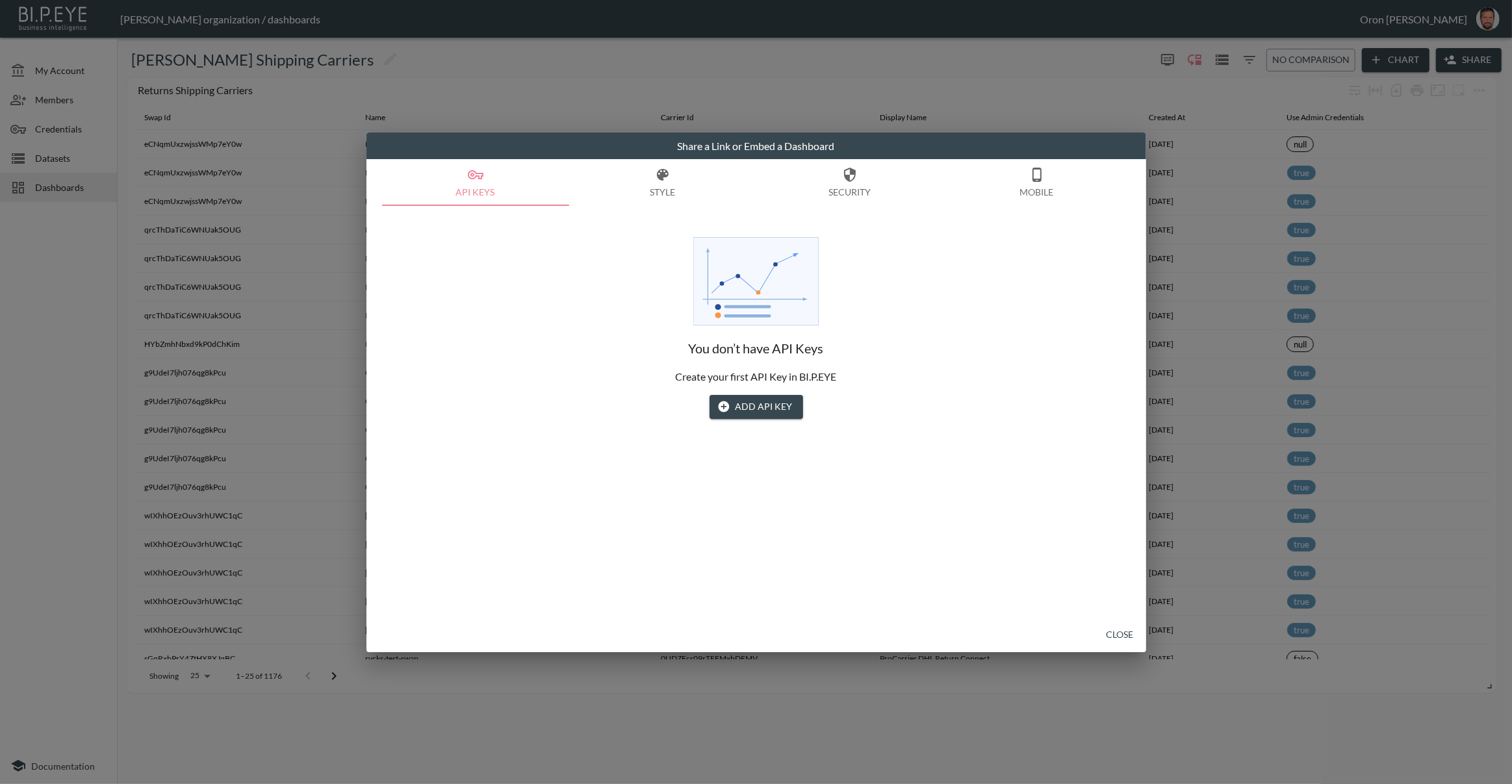
drag, startPoint x: 1032, startPoint y: 181, endPoint x: 998, endPoint y: 198, distance: 38.0
click at [1032, 181] on icon "button" at bounding box center [1037, 175] width 16 height 16
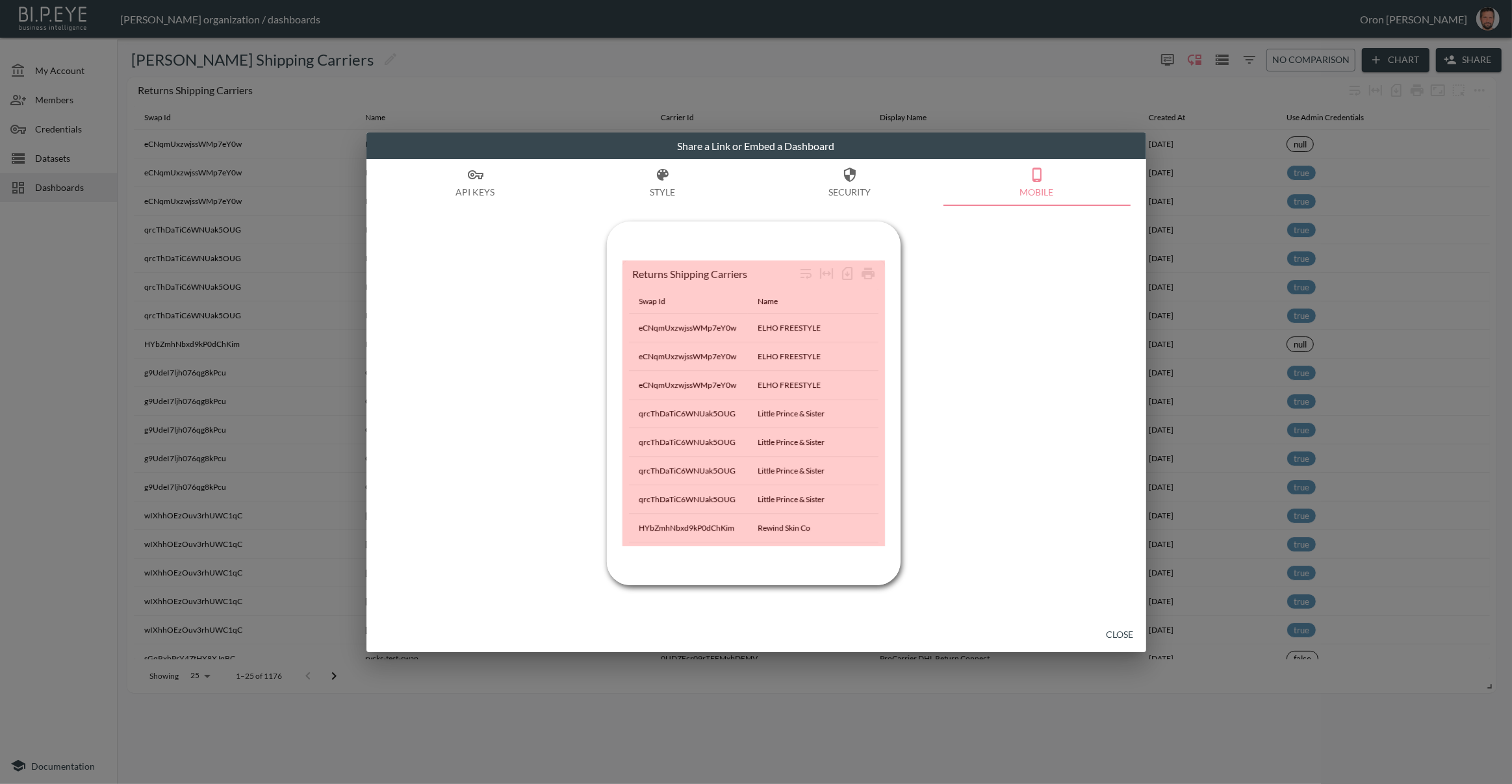
drag, startPoint x: 829, startPoint y: 332, endPoint x: 924, endPoint y: 657, distance: 338.6
click at [911, 666] on div "Share a Link or Embed a Dashboard API Keys Style Security Mobile Returns Shippi…" at bounding box center [756, 392] width 1512 height 784
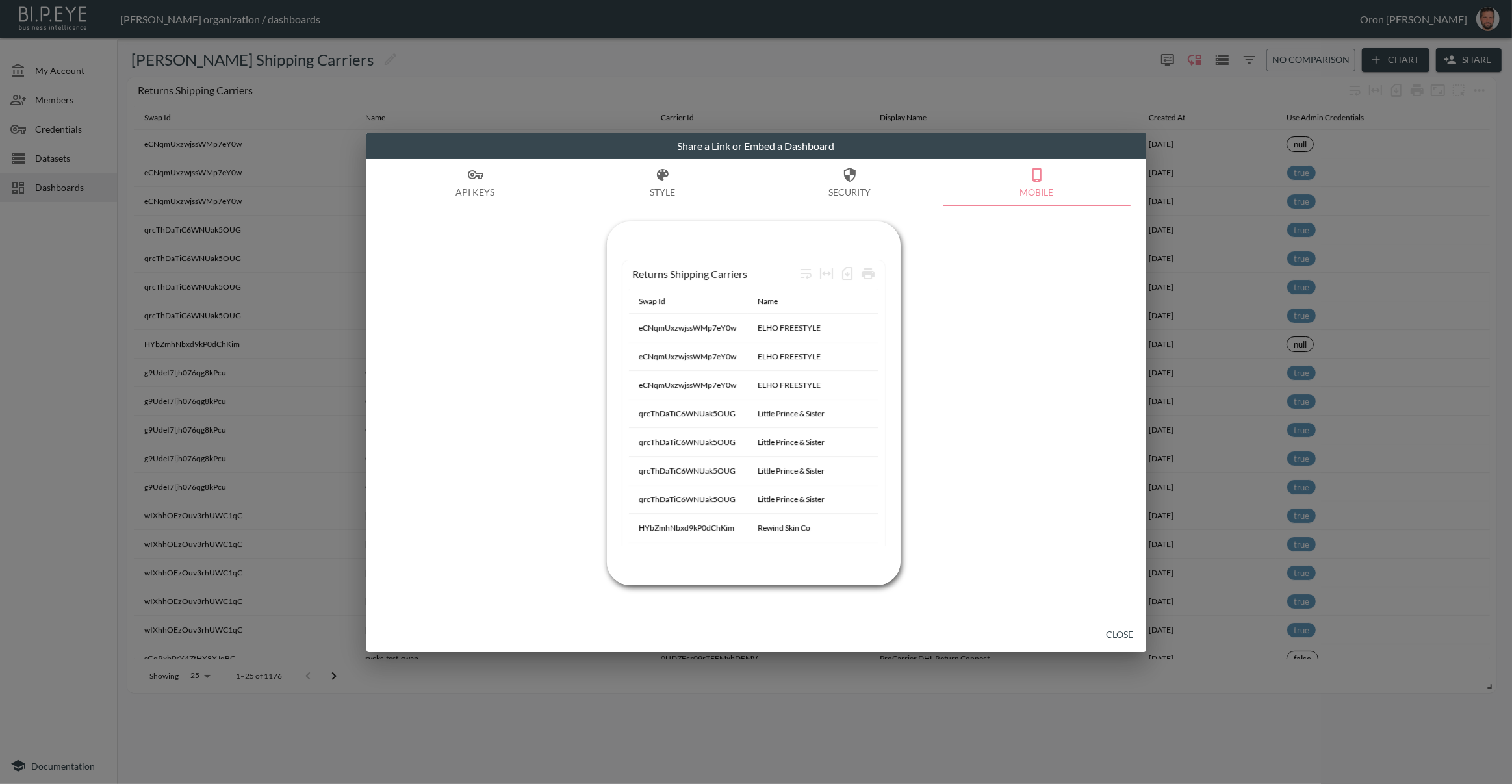
drag, startPoint x: 1081, startPoint y: 493, endPoint x: 1120, endPoint y: 628, distance: 140.5
click at [1083, 503] on div "Returns Shipping Carriers Swap Id Name Carrier Id Display Name Created At Use A…" at bounding box center [756, 359] width 749 height 307
drag, startPoint x: 1119, startPoint y: 631, endPoint x: 1075, endPoint y: 548, distance: 93.9
click at [1119, 631] on button "Close" at bounding box center [1120, 635] width 42 height 24
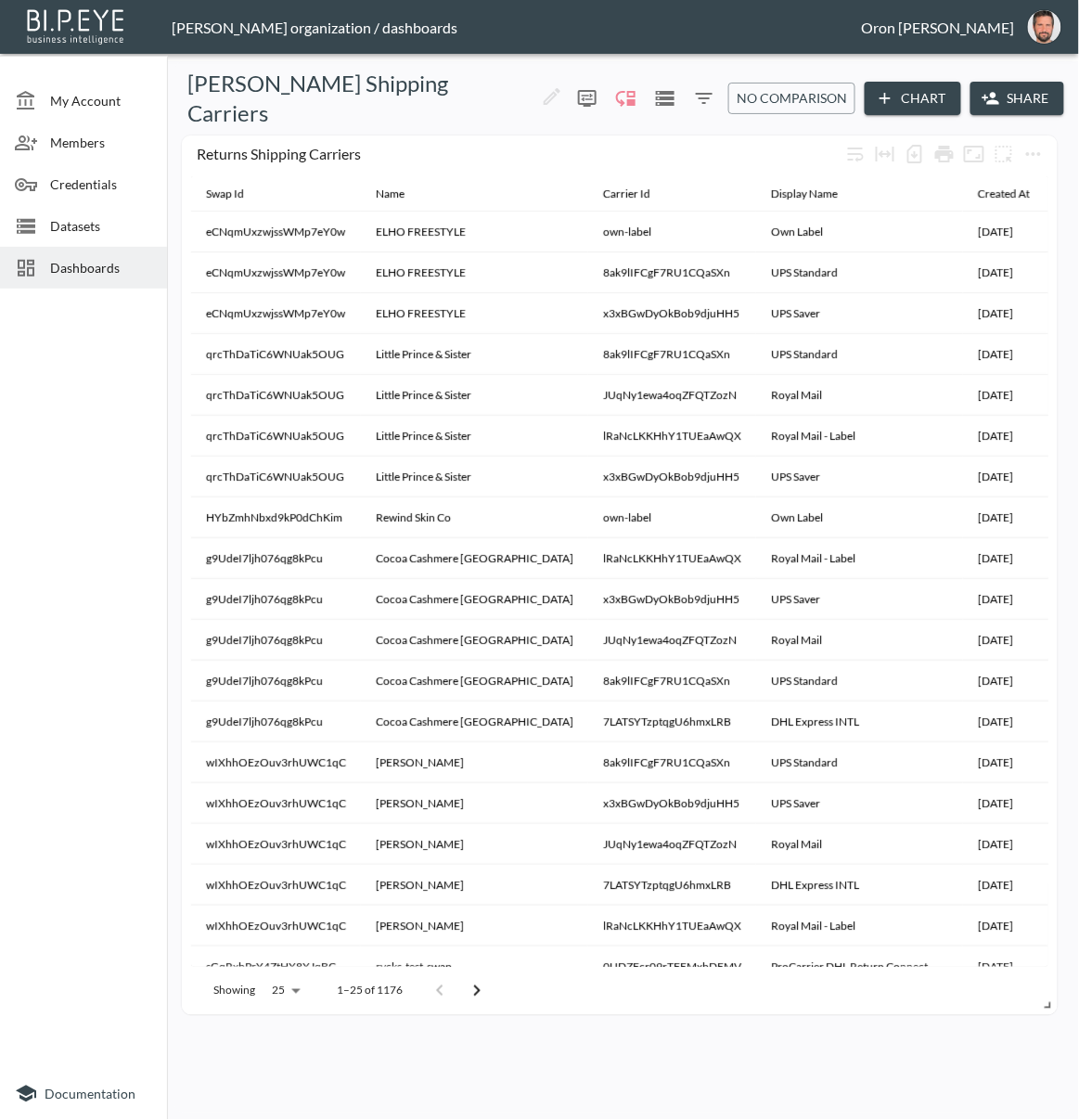
click at [1075, 1097] on div "[PERSON_NAME] Shipping Carriers 0 0 No comparison Chart Share Returns Shipping …" at bounding box center [623, 591] width 912 height 1059
